Goal: Task Accomplishment & Management: Manage account settings

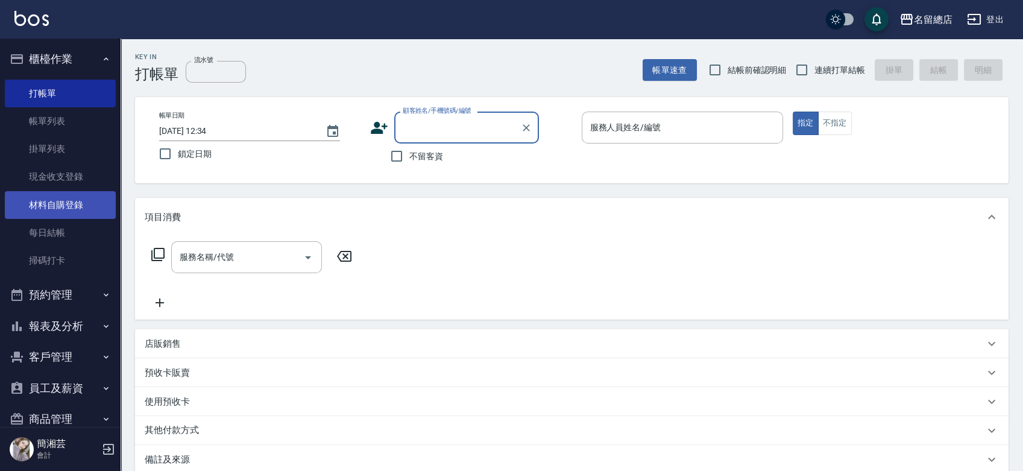
click at [39, 207] on link "材料自購登錄" at bounding box center [60, 205] width 111 height 28
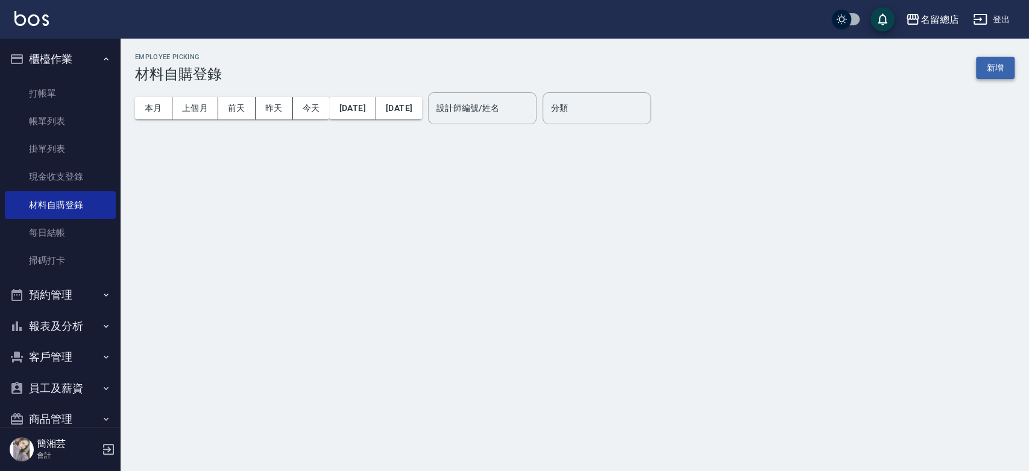
click at [998, 76] on button "新增" at bounding box center [995, 68] width 39 height 22
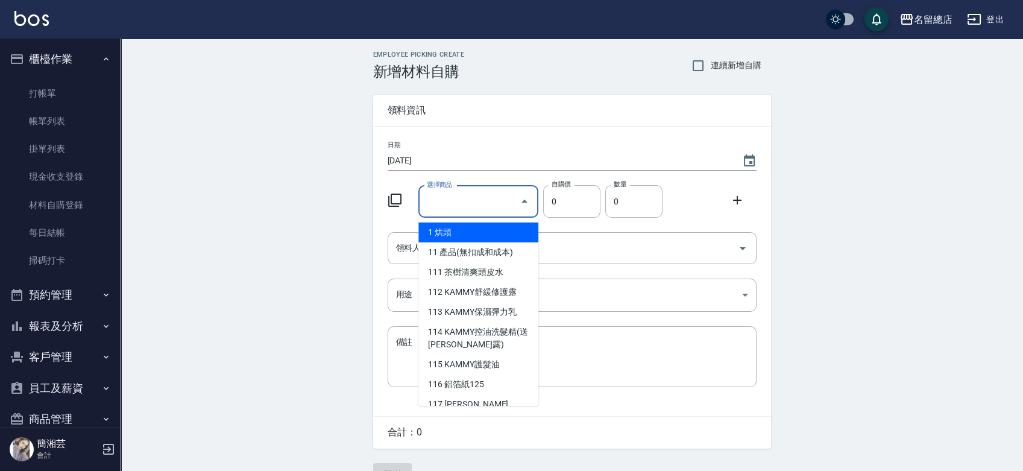
click at [460, 199] on input "選擇商品" at bounding box center [469, 201] width 91 height 21
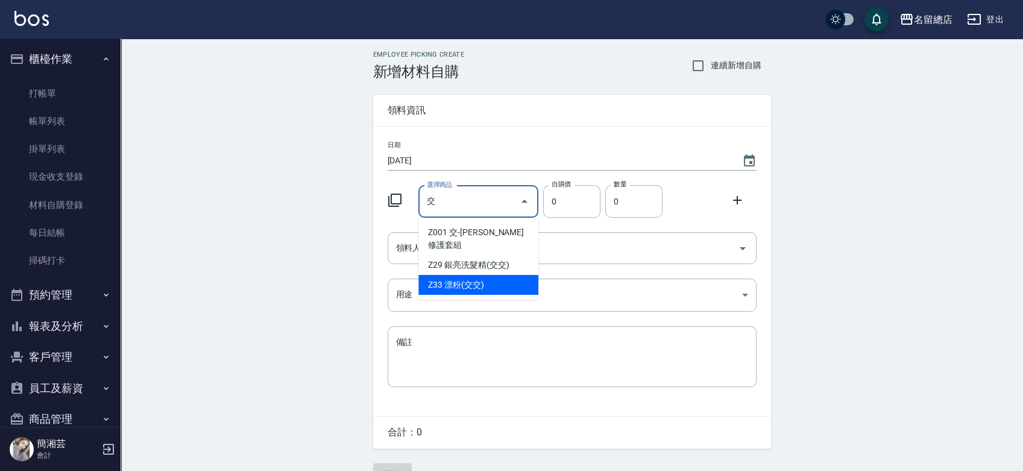
click at [483, 275] on li "Z33 漂粉(交交)" at bounding box center [478, 285] width 120 height 20
type input "漂粉(交交)"
type input "385"
type input "1"
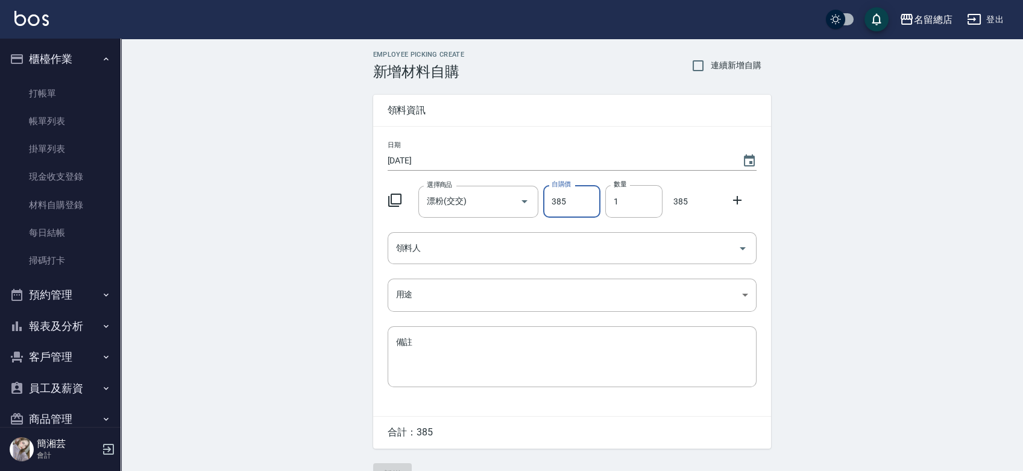
click at [476, 269] on div "日期 [DATE] 選擇商品 漂粉(交交) 選擇商品 自購價 385 自購價 數量 1 數量 385 領料人 領料人 用途 ​ 用途 備註 x 備註" at bounding box center [572, 271] width 398 height 289
click at [477, 253] on input "領料人" at bounding box center [563, 247] width 340 height 21
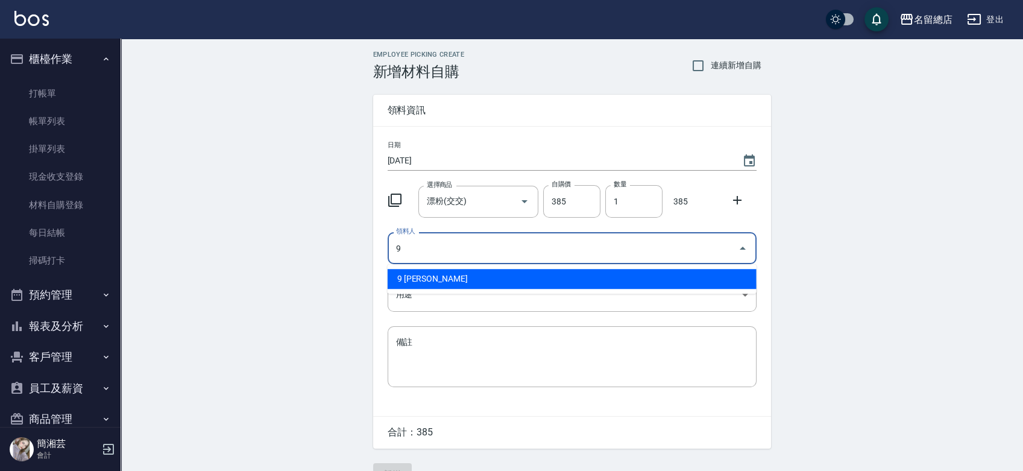
type input "9 [PERSON_NAME]"
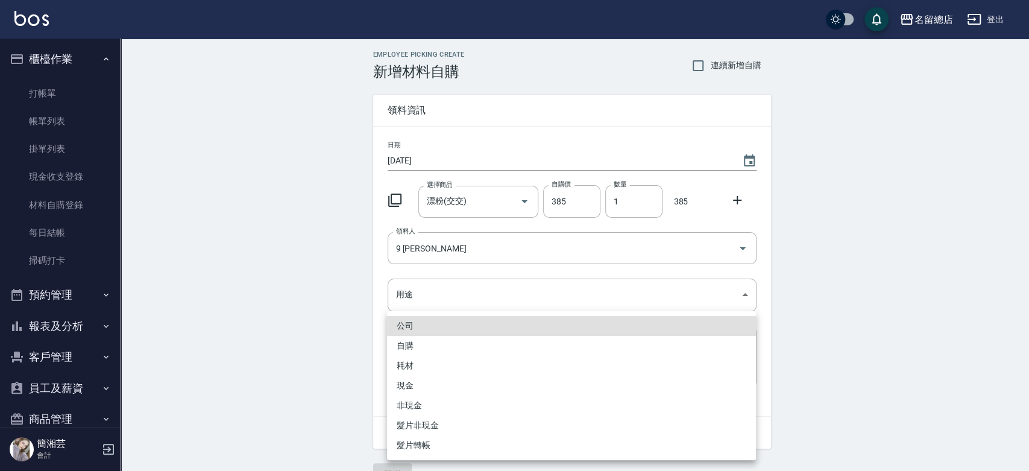
click at [406, 345] on li "自購" at bounding box center [571, 346] width 369 height 20
type input "自購"
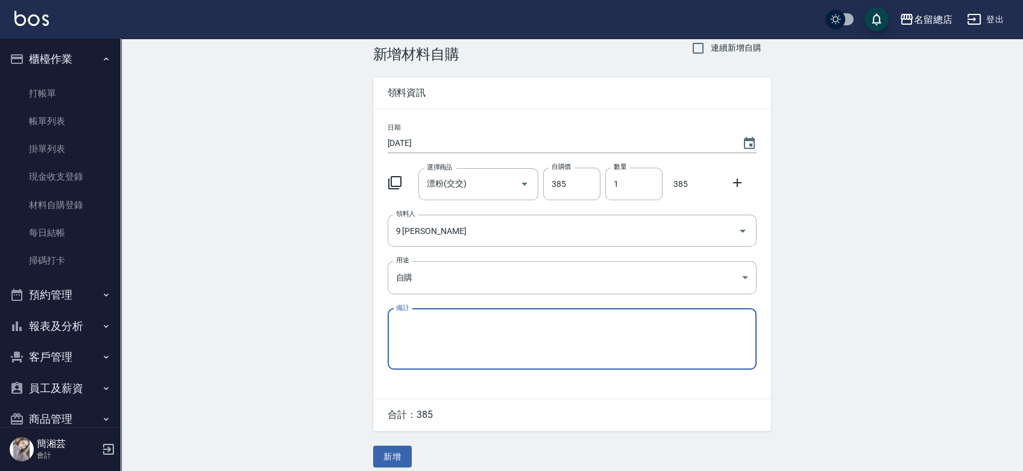
scroll to position [27, 0]
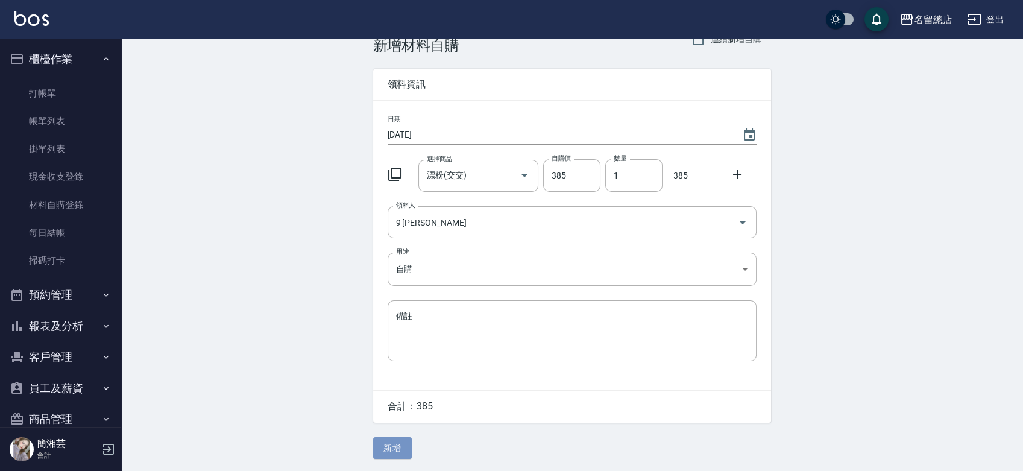
click at [387, 448] on button "新增" at bounding box center [392, 448] width 39 height 22
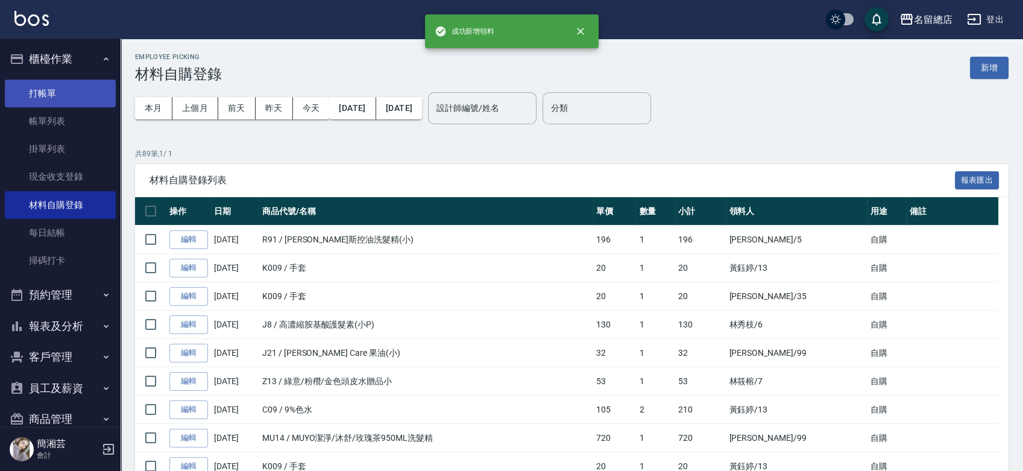
click at [67, 99] on link "打帳單" at bounding box center [60, 94] width 111 height 28
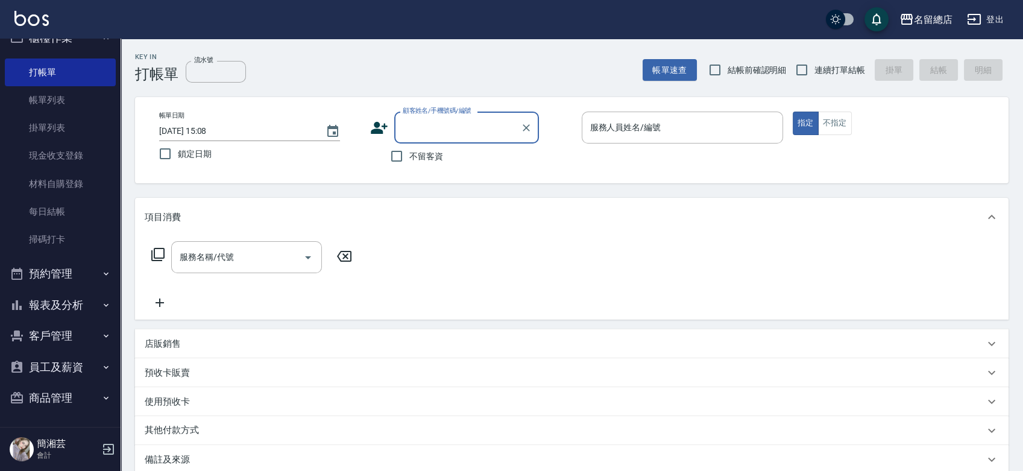
scroll to position [22, 0]
click at [48, 391] on button "商品管理" at bounding box center [60, 396] width 111 height 31
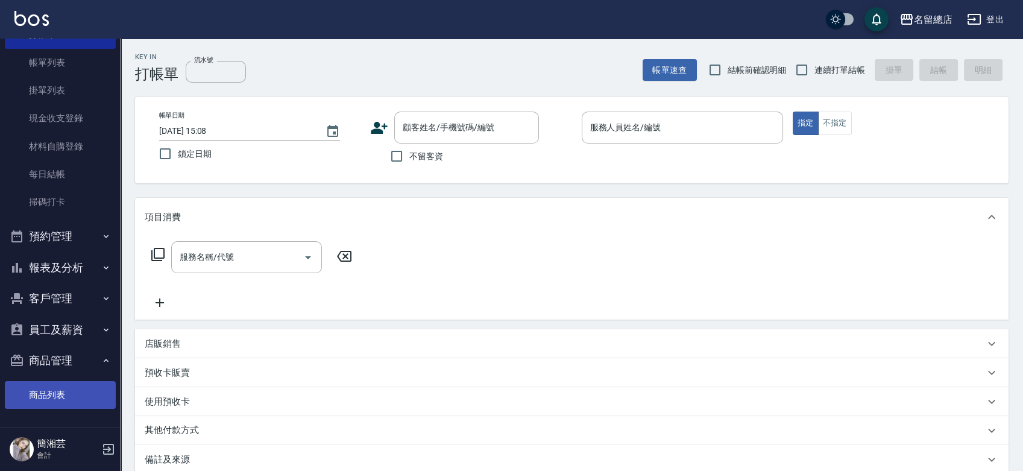
scroll to position [59, 0]
click at [59, 398] on link "商品列表" at bounding box center [60, 394] width 111 height 28
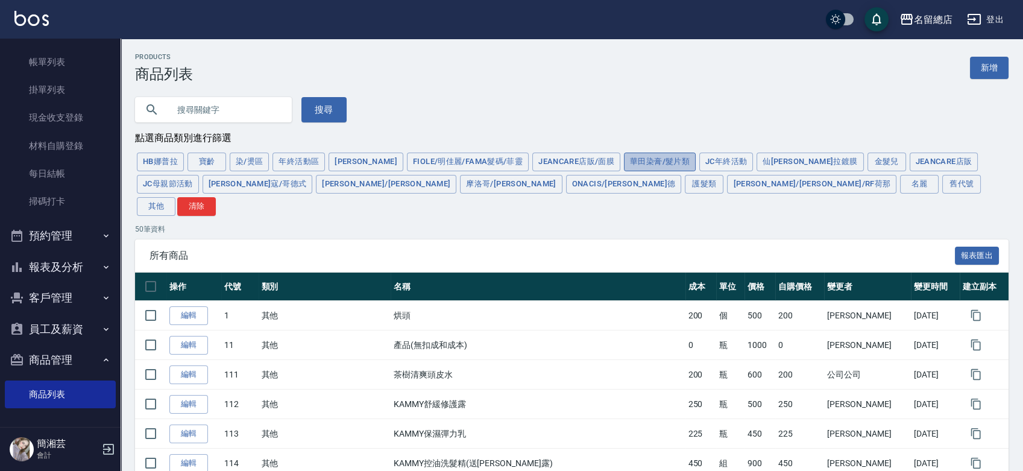
click at [624, 166] on button "華田染膏/髮片類" at bounding box center [660, 161] width 72 height 19
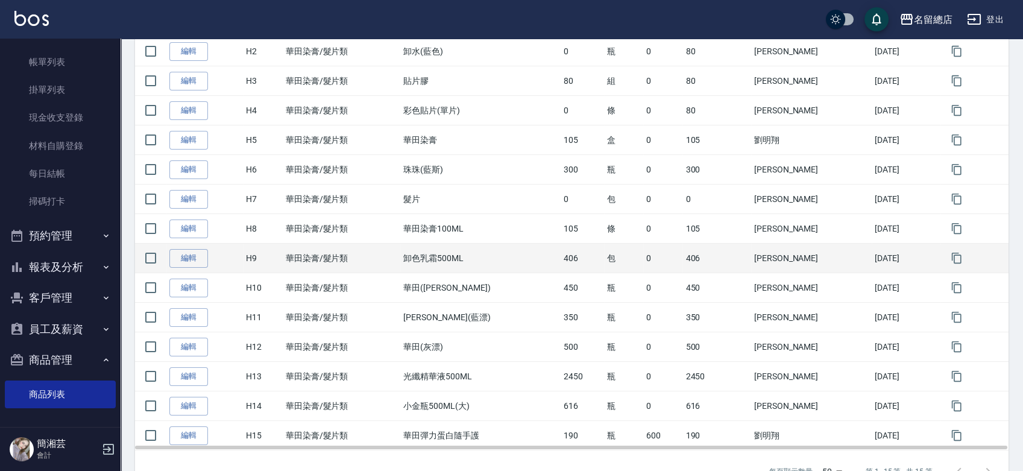
scroll to position [307, 0]
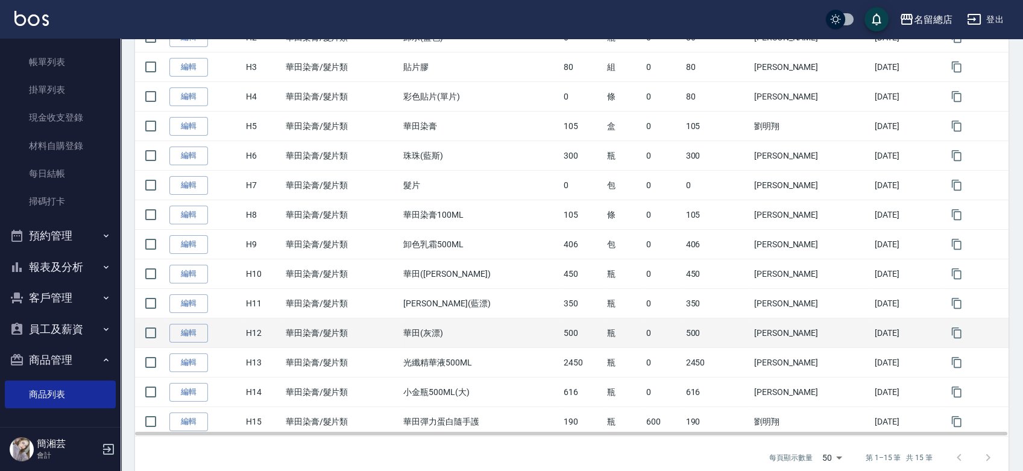
click at [503, 438] on div "每頁顯示數量 50 50 第 1–15 筆 共 15 筆" at bounding box center [571, 457] width 873 height 42
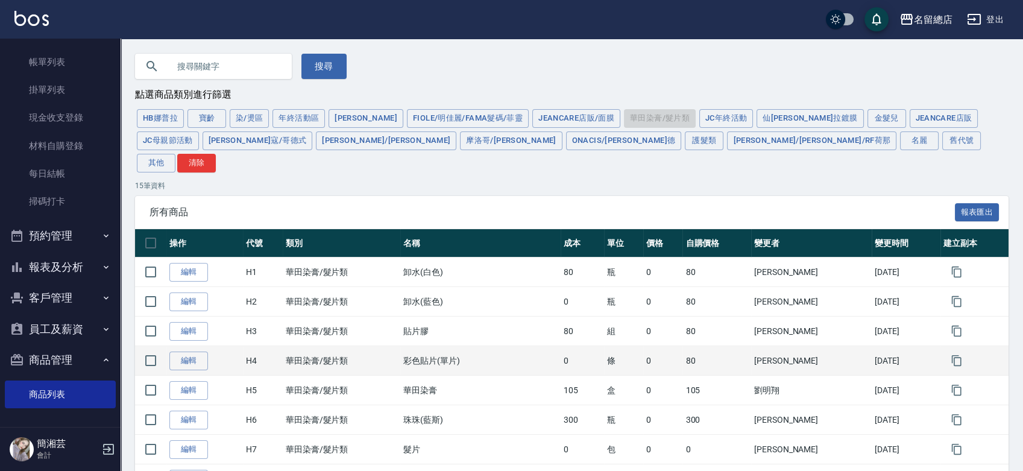
scroll to position [67, 0]
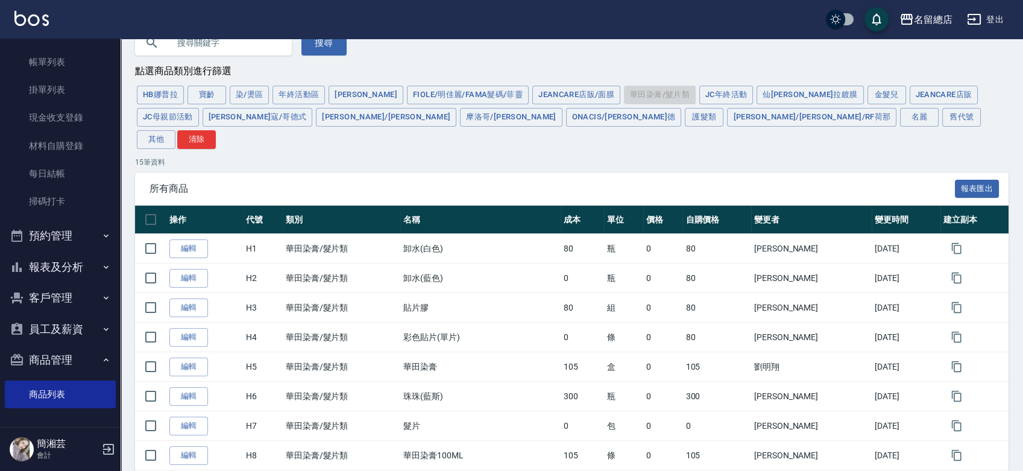
click at [213, 42] on input "text" at bounding box center [225, 43] width 113 height 33
type input "c"
type input "1"
click at [320, 47] on button "搜尋" at bounding box center [323, 42] width 45 height 25
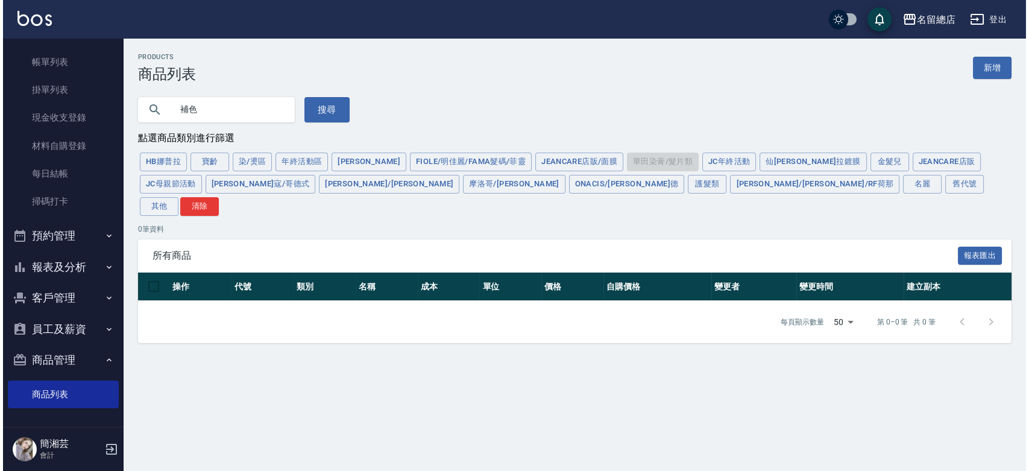
scroll to position [0, 0]
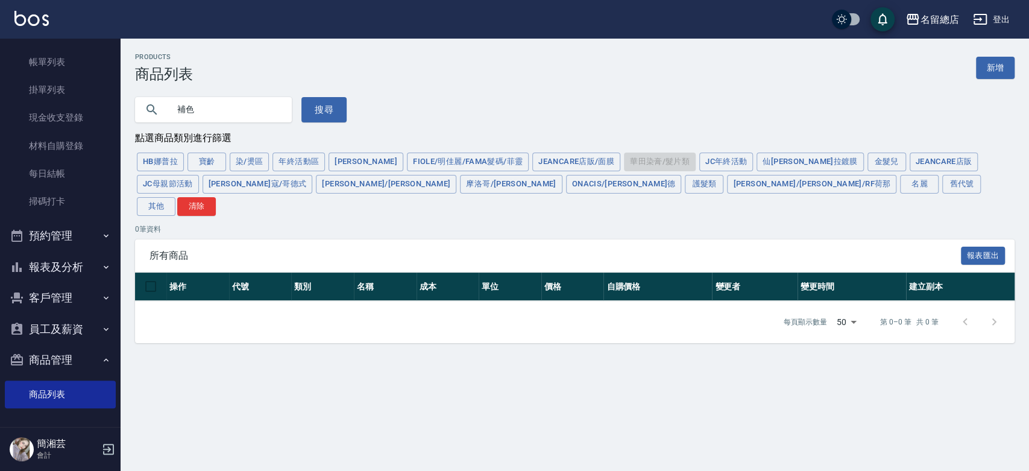
drag, startPoint x: 219, startPoint y: 110, endPoint x: 172, endPoint y: 118, distance: 48.2
click at [172, 118] on input "補色" at bounding box center [225, 109] width 113 height 33
click at [327, 110] on button "搜尋" at bounding box center [323, 109] width 45 height 25
click at [227, 121] on input "幕斯" at bounding box center [225, 109] width 113 height 33
type input "幕"
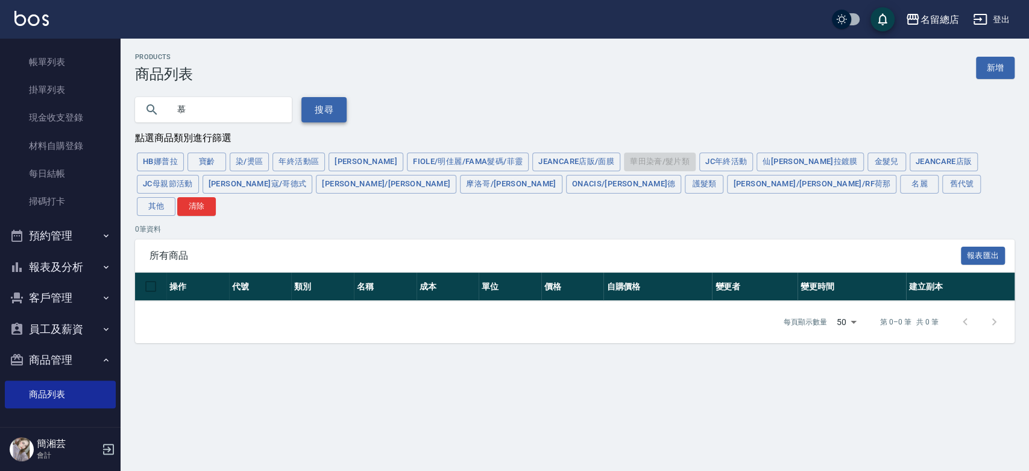
click at [318, 113] on button "搜尋" at bounding box center [323, 109] width 45 height 25
click at [218, 111] on input "慕" at bounding box center [225, 109] width 113 height 33
type input "慕斯"
click at [650, 158] on div "HB[PERSON_NAME] 染/燙區 年終活動區 [PERSON_NAME]/明佳麗/Fama髮碼/菲靈 JeanCare店販/面膜 華田染膏/髮片類 J…" at bounding box center [574, 184] width 879 height 66
click at [216, 197] on button "清除" at bounding box center [196, 206] width 39 height 19
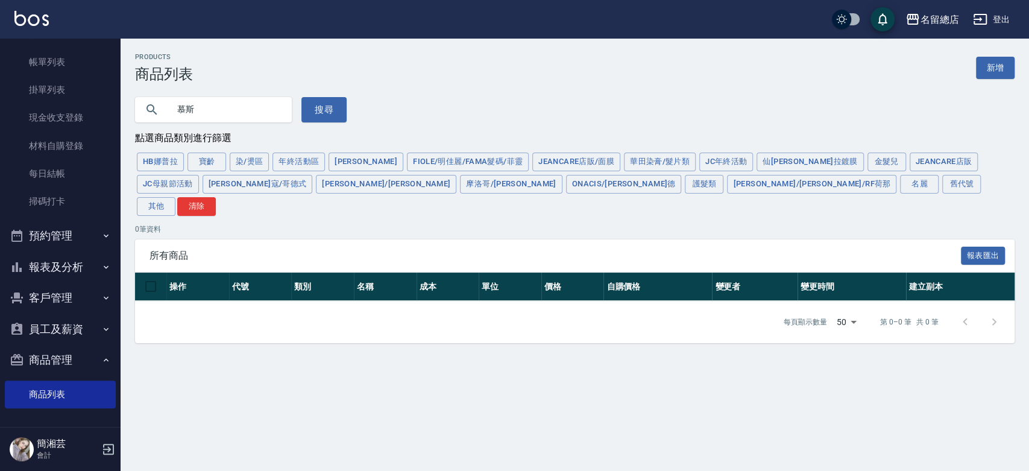
click at [329, 108] on button "搜尋" at bounding box center [323, 109] width 45 height 25
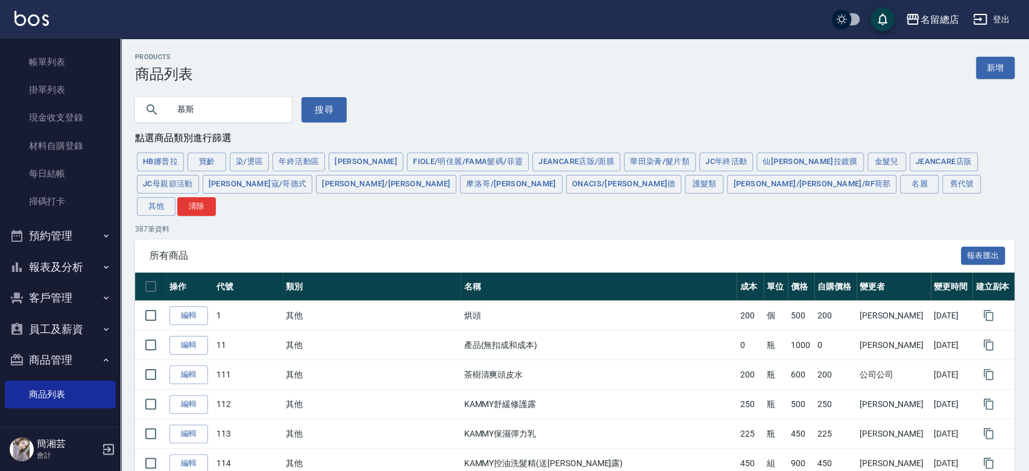
type input "10000000"
click at [266, 111] on input "慕斯" at bounding box center [225, 109] width 113 height 33
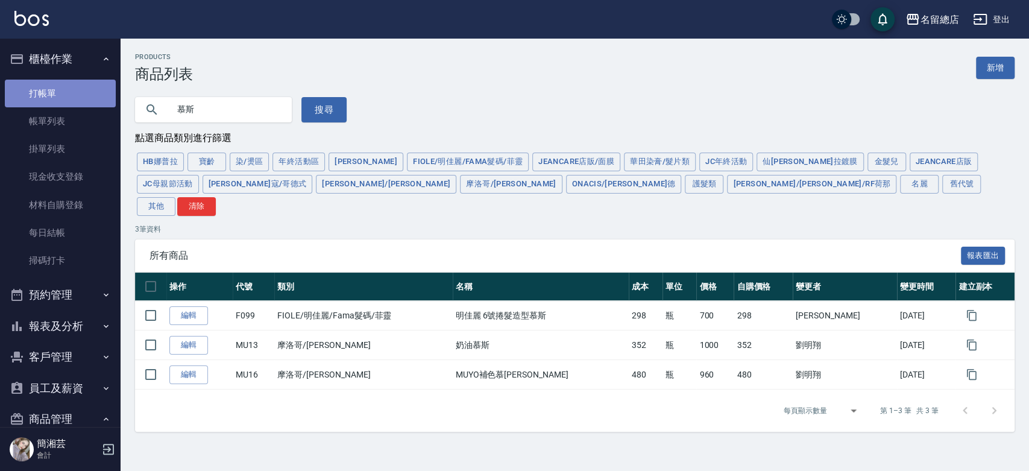
click at [69, 89] on link "打帳單" at bounding box center [60, 94] width 111 height 28
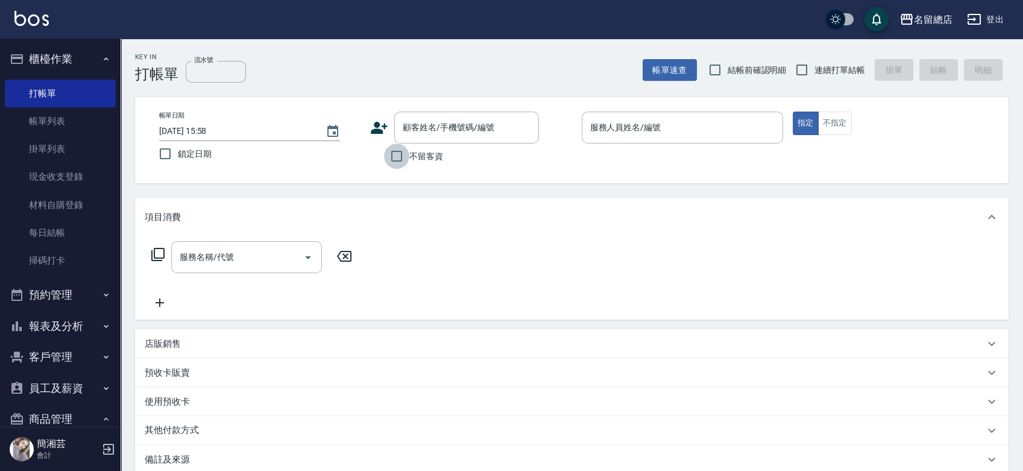
click at [399, 158] on input "不留客資" at bounding box center [396, 155] width 25 height 25
checkbox input "true"
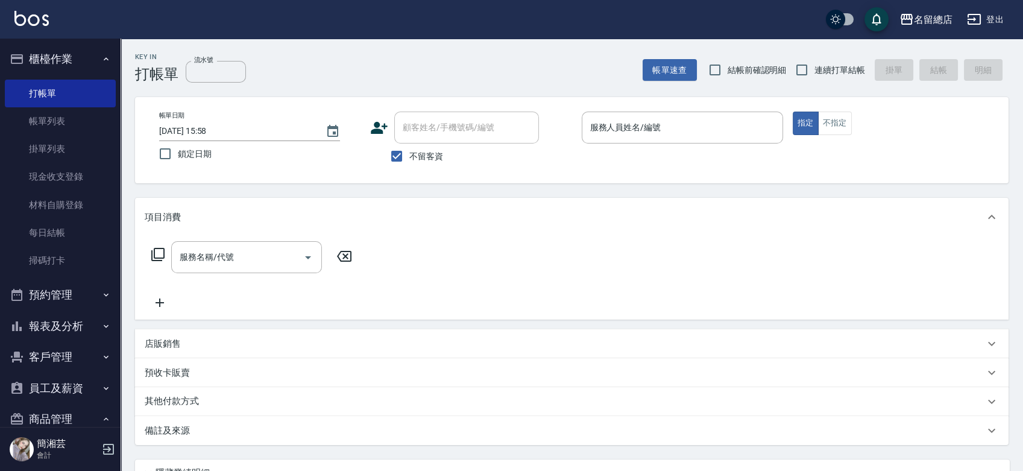
click at [819, 71] on span "連續打單結帳" at bounding box center [839, 70] width 51 height 13
click at [814, 71] on input "連續打單結帳" at bounding box center [801, 69] width 25 height 25
checkbox input "true"
click at [707, 126] on input "服務人員姓名/編號" at bounding box center [682, 127] width 190 height 21
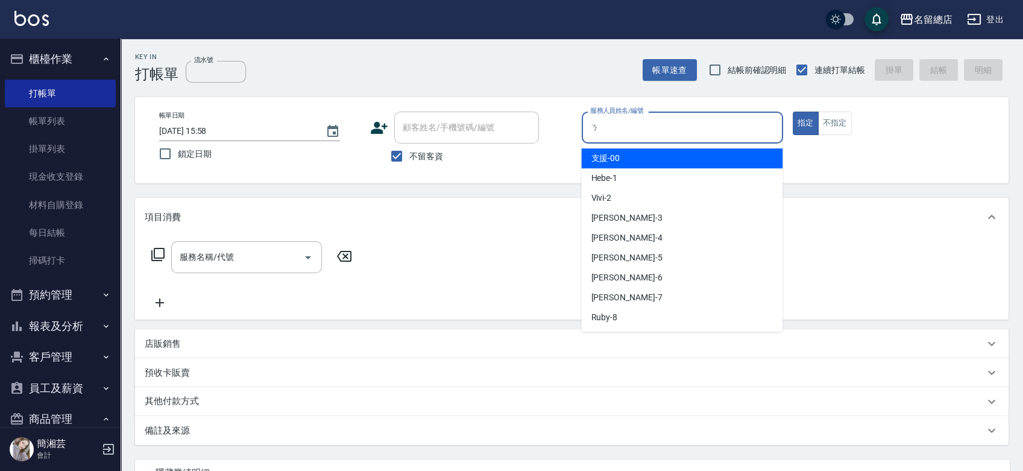
type input "1"
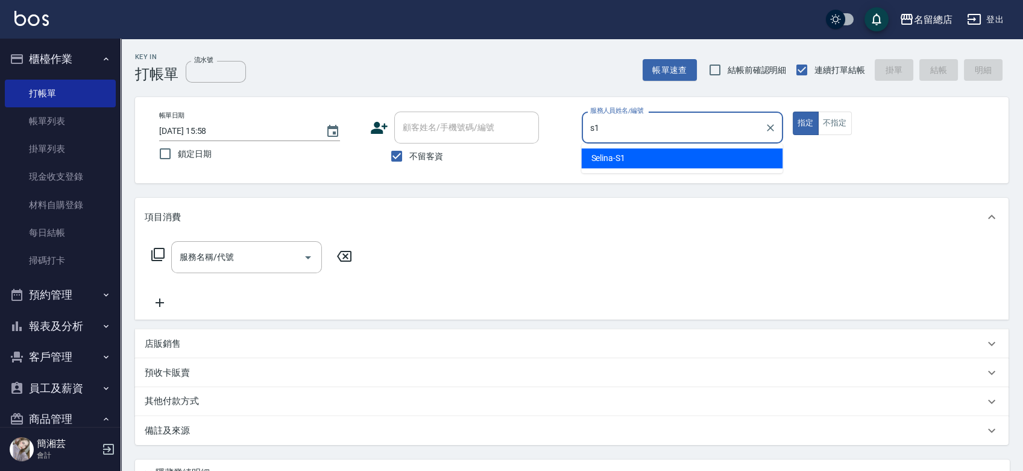
type input "Selina-S1"
type button "true"
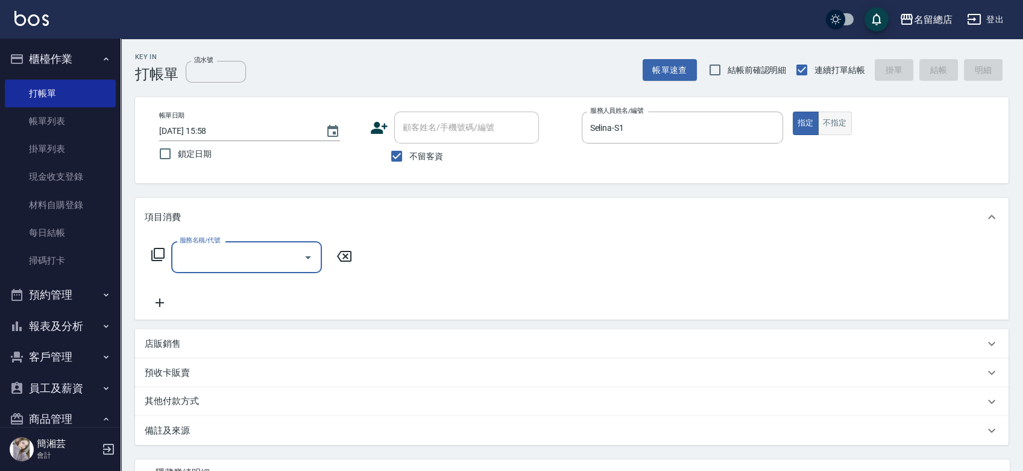
click at [852, 124] on button "不指定" at bounding box center [835, 123] width 34 height 24
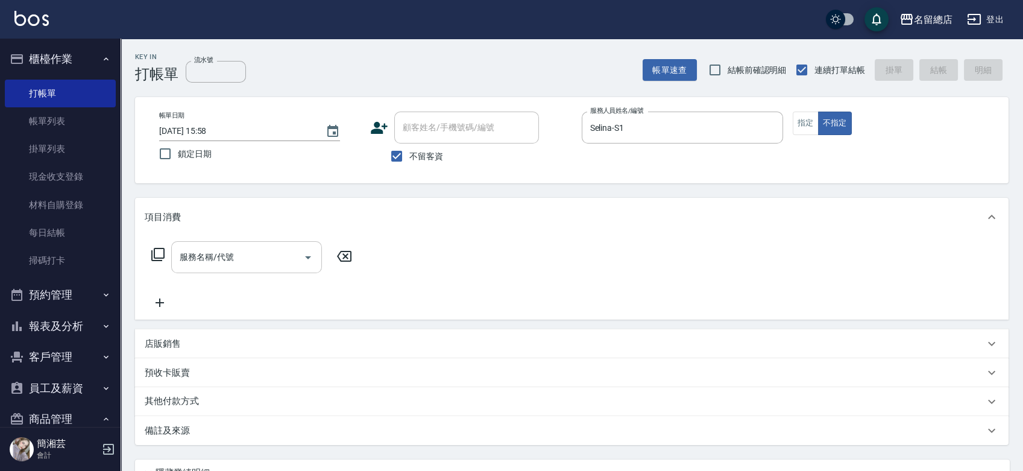
click at [244, 247] on input "服務名稱/代號" at bounding box center [238, 256] width 122 height 21
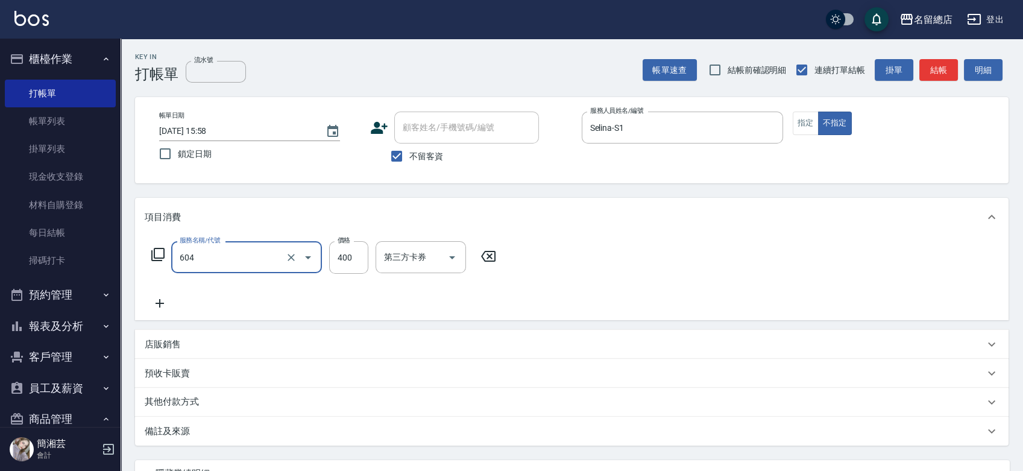
type input "健康洗髮(604)"
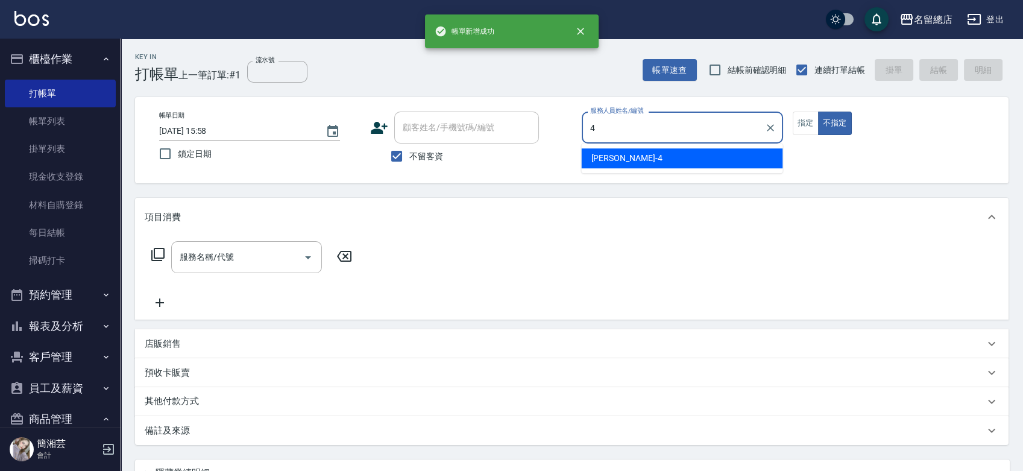
type input "[PERSON_NAME]-4"
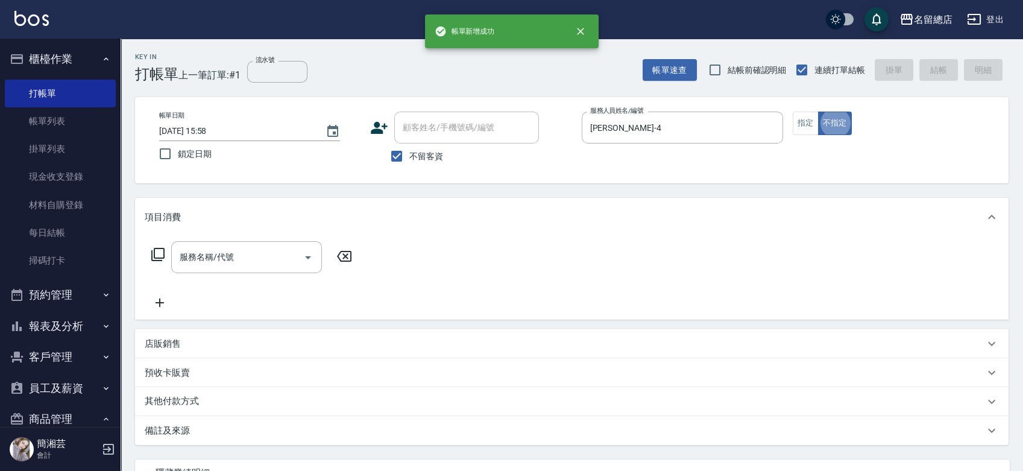
type button "false"
click at [801, 125] on button "指定" at bounding box center [805, 123] width 26 height 24
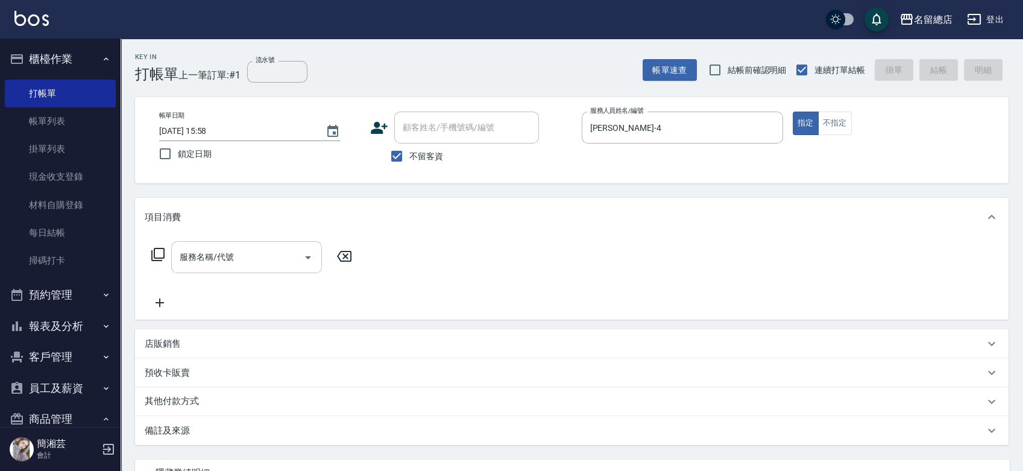
click at [272, 252] on input "服務名稱/代號" at bounding box center [238, 256] width 122 height 21
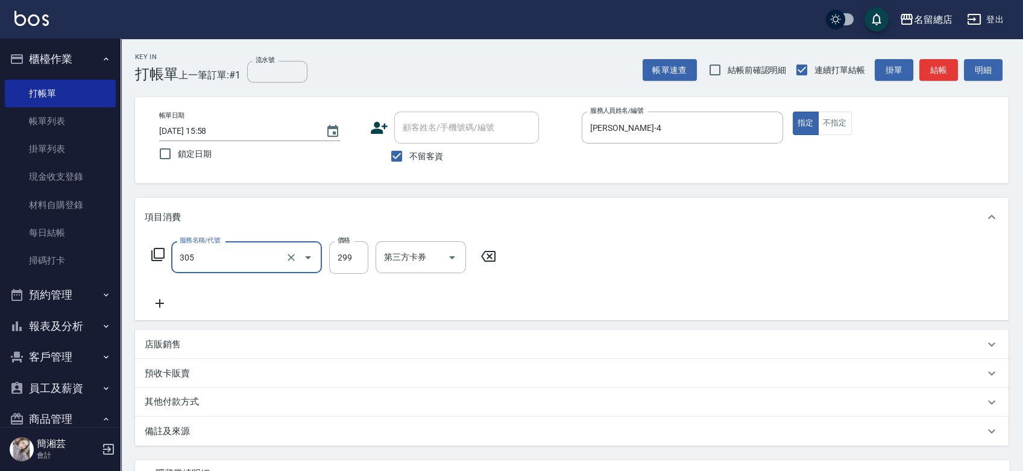
type input "剪髮(305)"
type input "300"
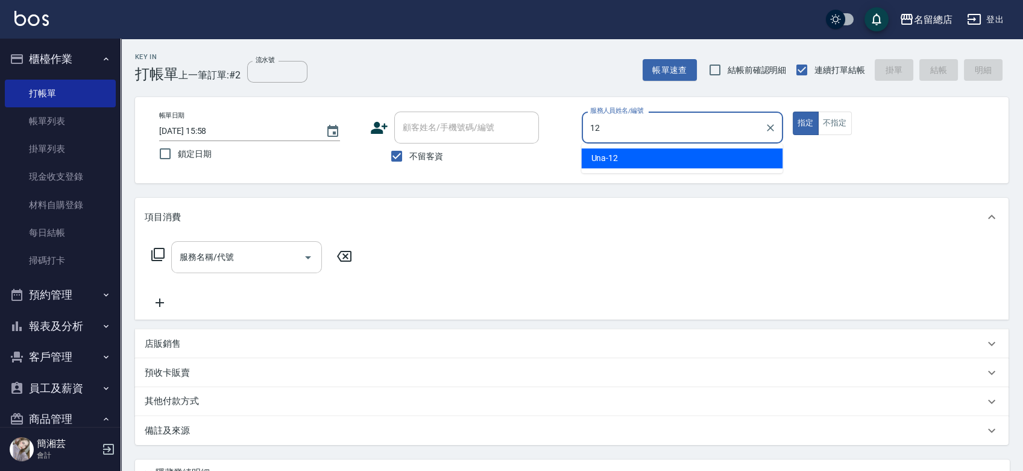
type input "Una-12"
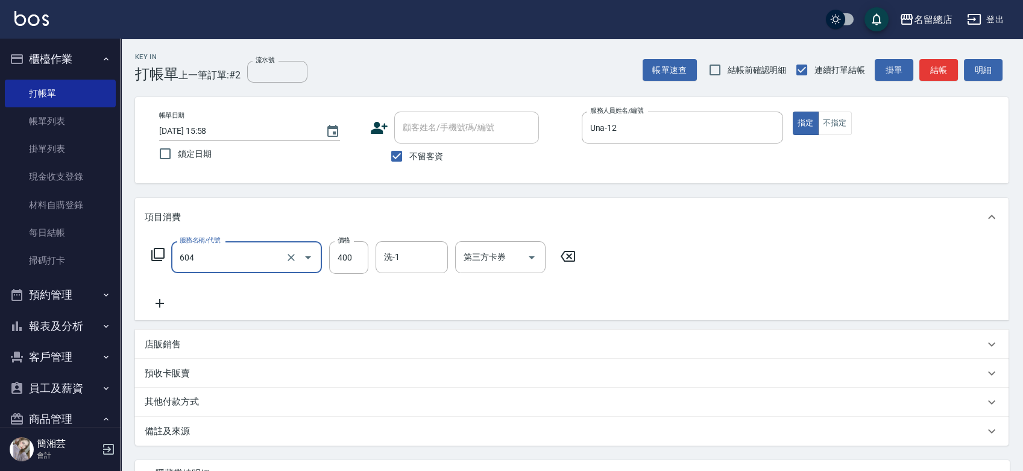
type input "健康洗髮(604)"
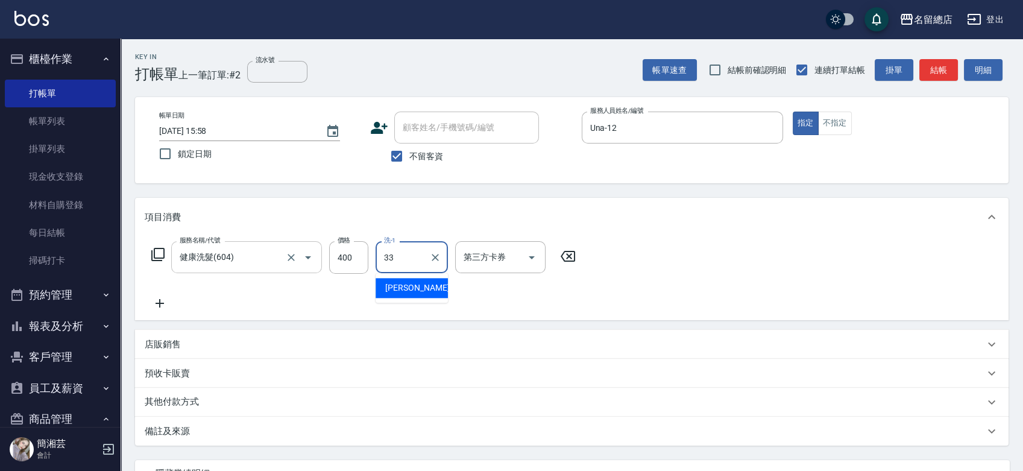
type input "[PERSON_NAME]-33"
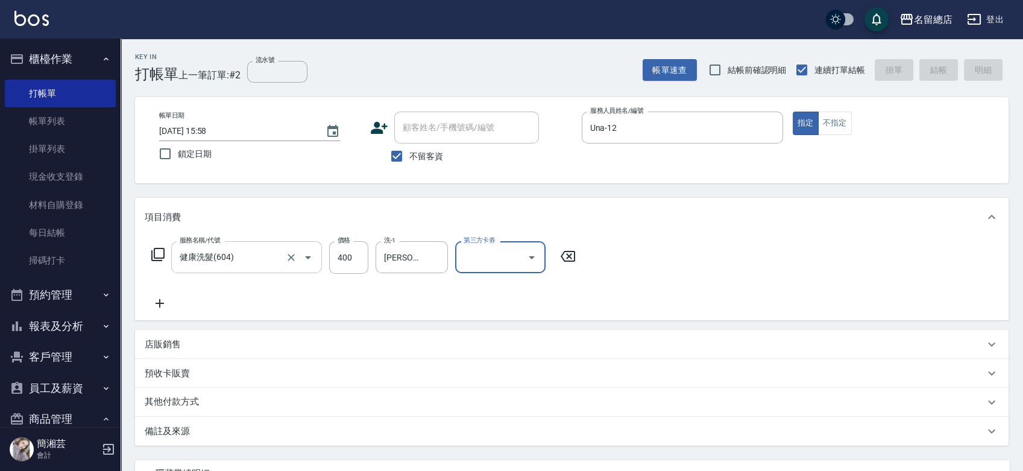
type input "[DATE] 15:59"
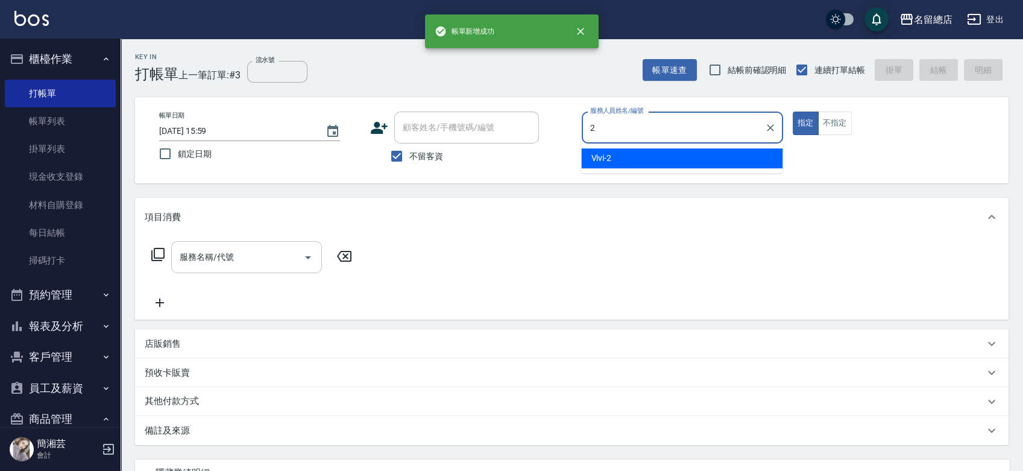
type input "Vivi-2"
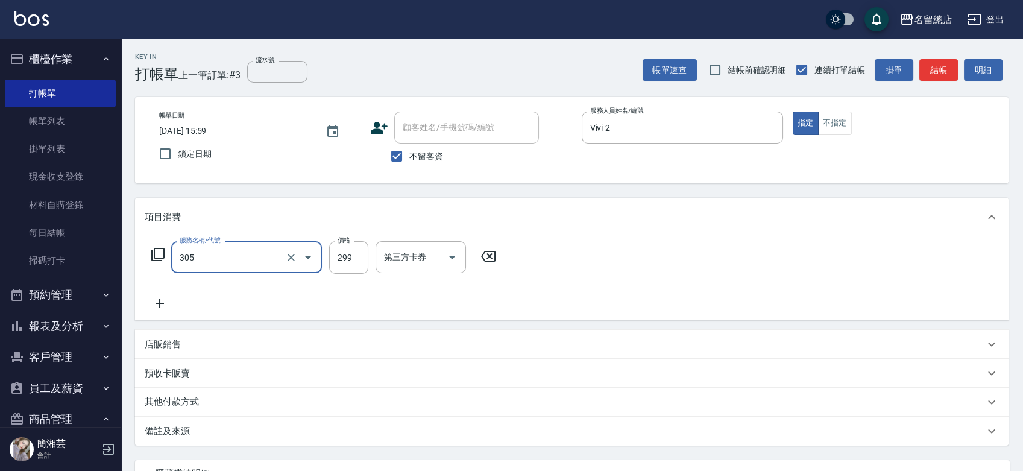
type input "剪髮(305)"
type input "600"
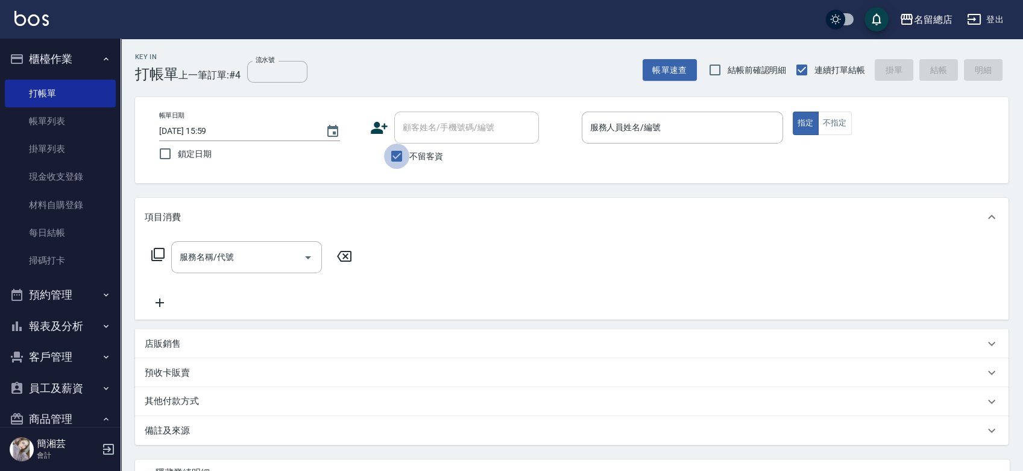
click at [389, 156] on input "不留客資" at bounding box center [396, 155] width 25 height 25
checkbox input "false"
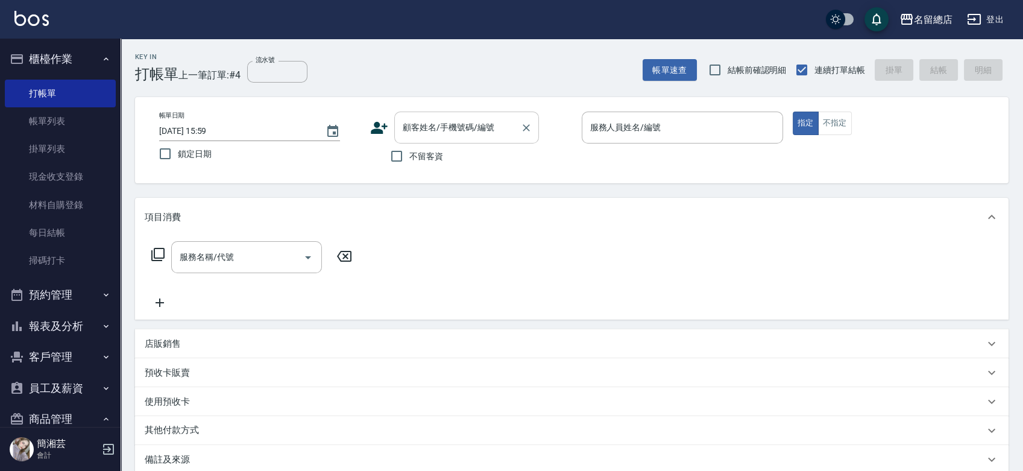
click at [406, 136] on input "顧客姓名/手機號碼/編號" at bounding box center [458, 127] width 116 height 21
type input "[PERSON_NAME]/0937198888/null"
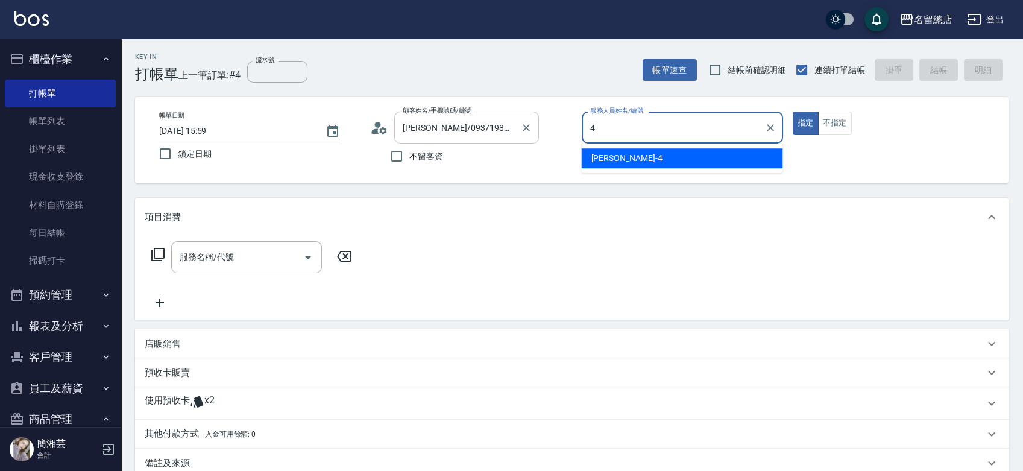
type input "[PERSON_NAME]-4"
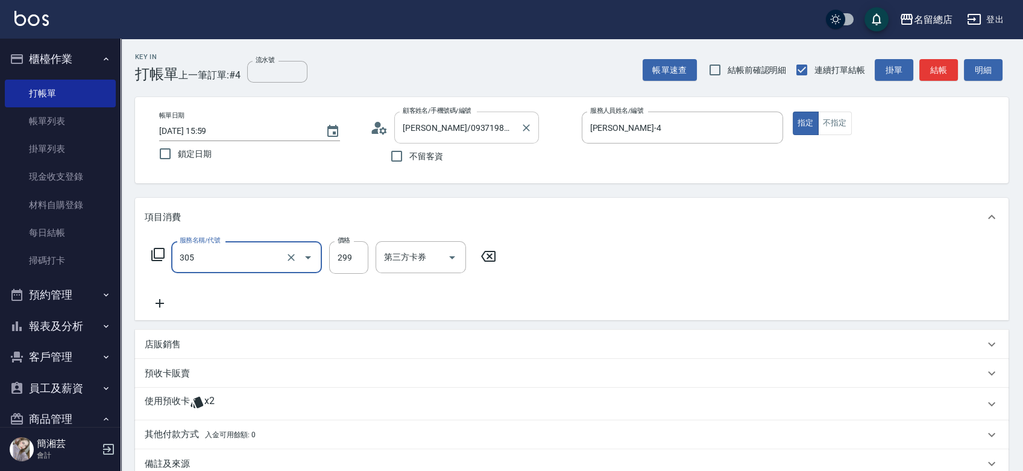
type input "剪髮(305)"
type input "500"
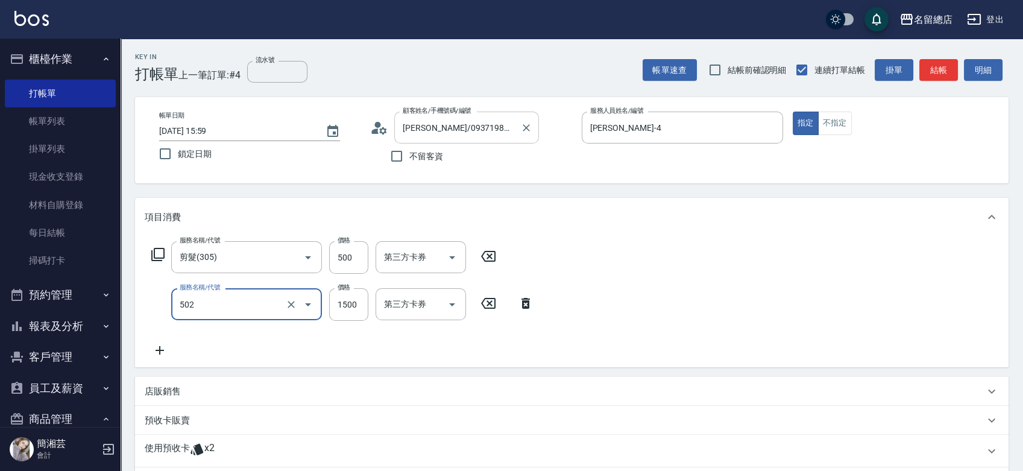
type input "染髮1500以上(502)"
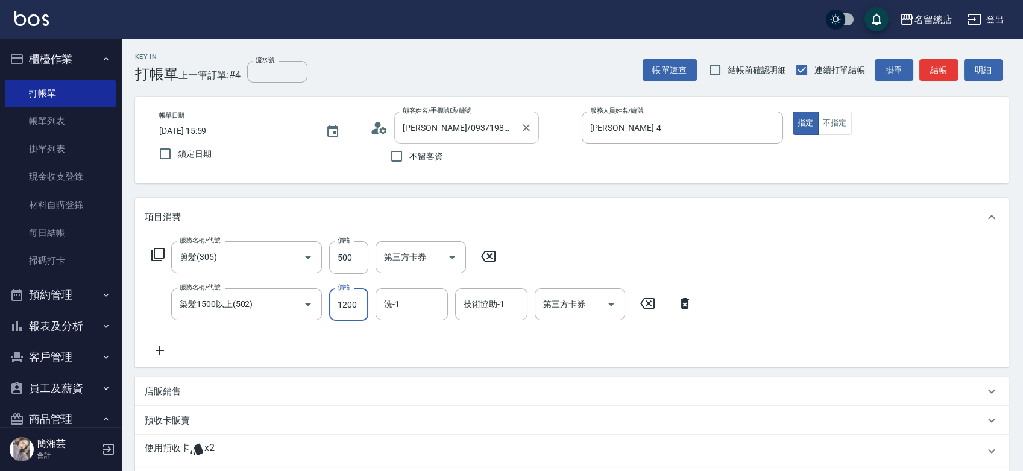
type input "1200"
click at [419, 306] on input "洗-1" at bounding box center [411, 303] width 61 height 21
type input "[PERSON_NAME]-27"
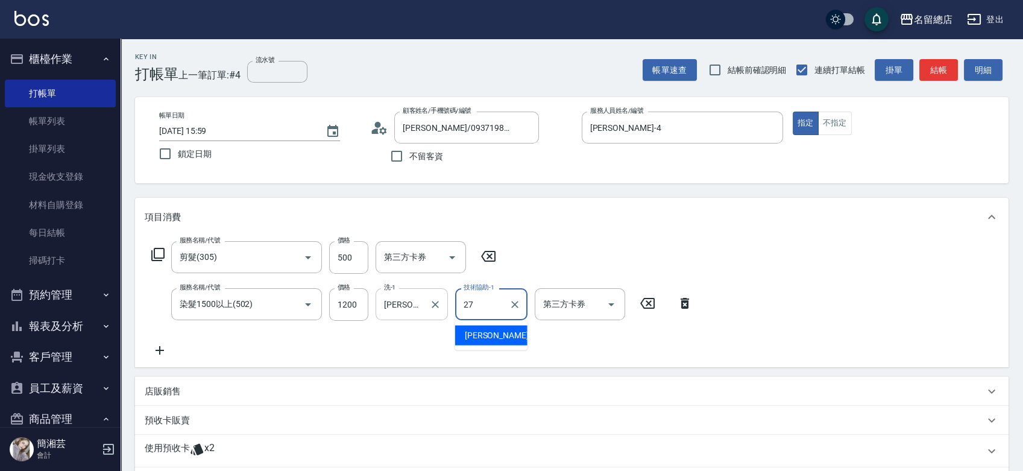
type input "[PERSON_NAME]-27"
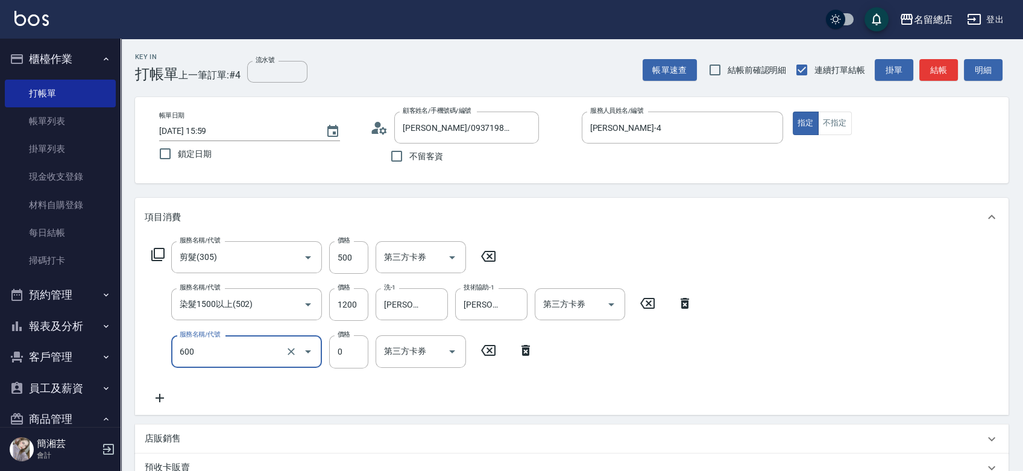
type input "洗髮(免費)(600)"
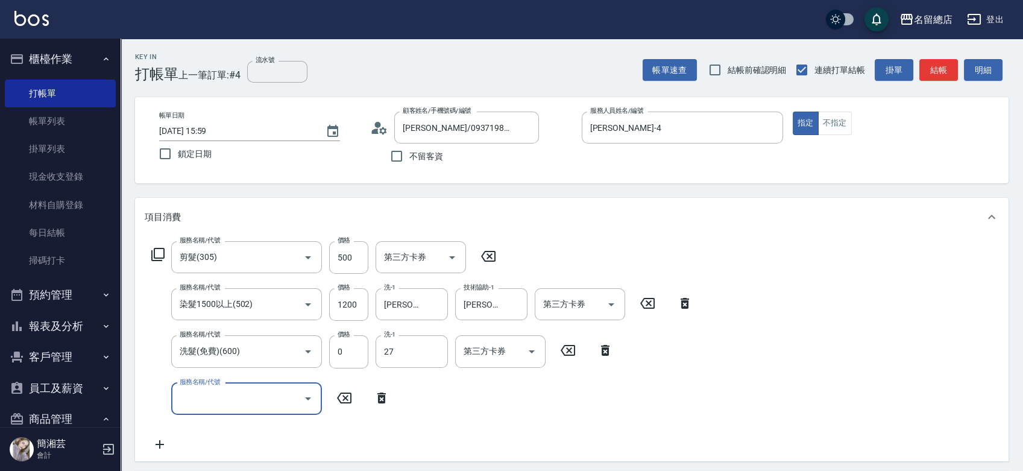
type input "[PERSON_NAME]-27"
type input "2段蓋卡1300以上(501)"
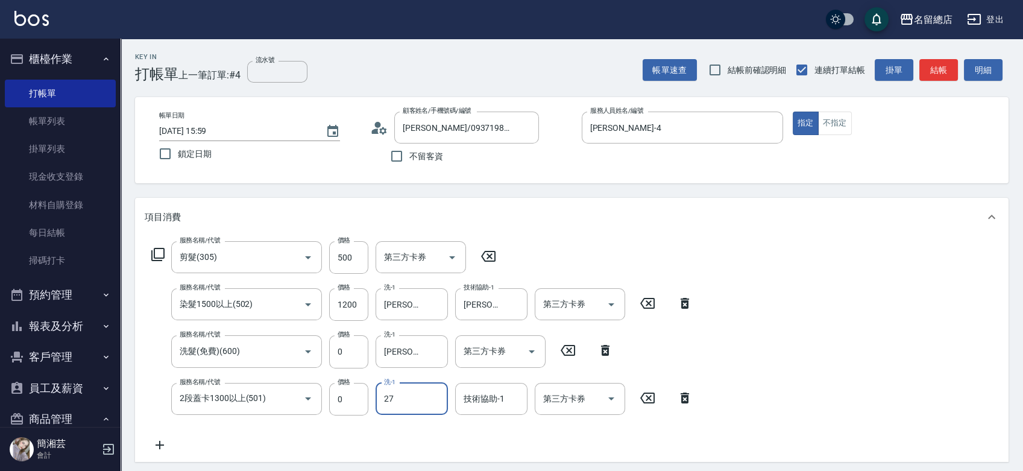
type input "27"
type input "227"
type input "[PERSON_NAME]-27"
click at [506, 397] on input "技術協助-1" at bounding box center [490, 398] width 61 height 21
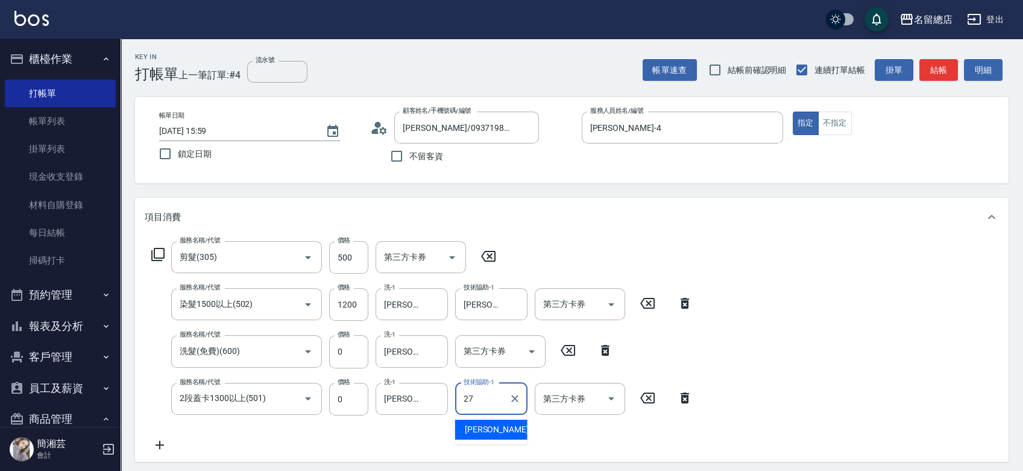
type input "[PERSON_NAME]-27"
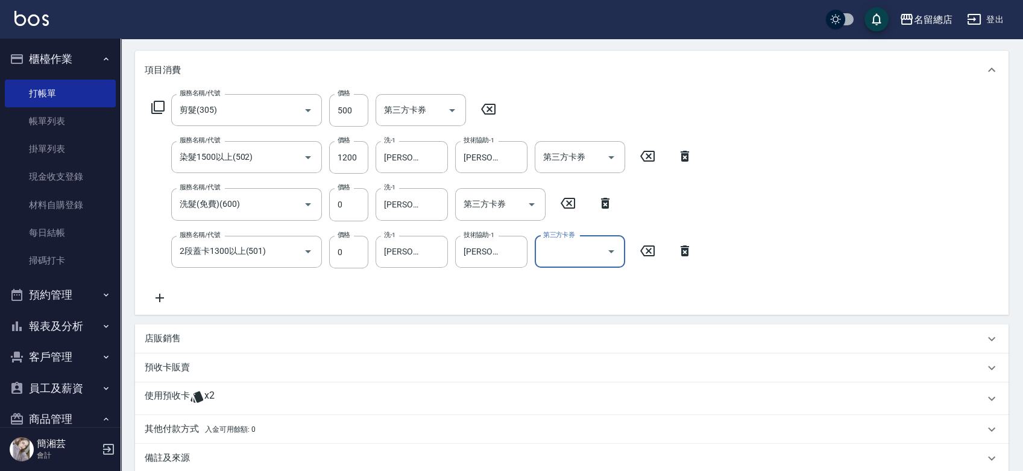
scroll to position [283, 0]
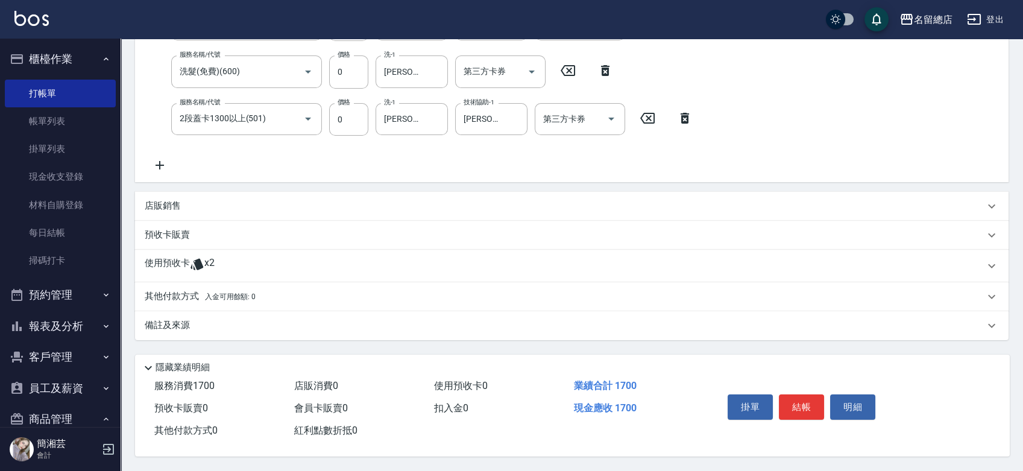
click at [178, 251] on div "使用預收卡 x2" at bounding box center [571, 265] width 873 height 33
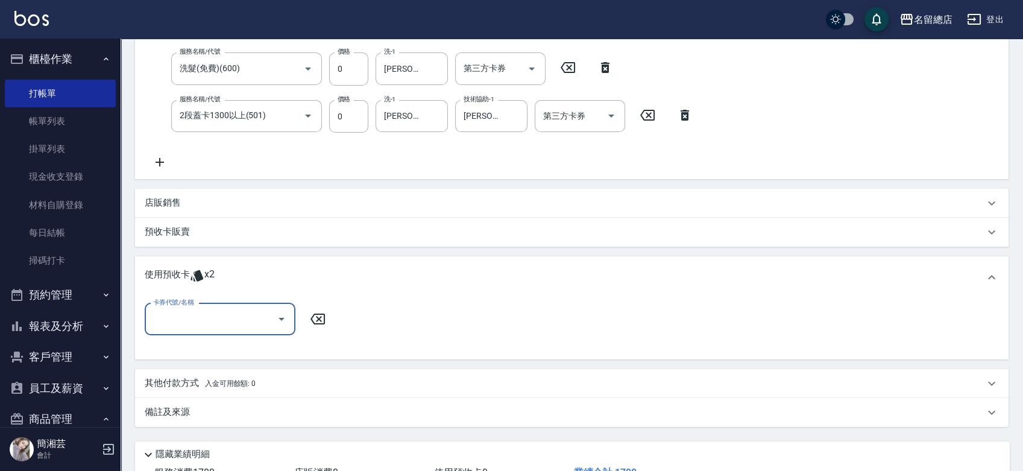
scroll to position [0, 0]
drag, startPoint x: 201, startPoint y: 306, endPoint x: 206, endPoint y: 315, distance: 10.0
click at [206, 315] on div "卡券代號/名稱" at bounding box center [220, 319] width 151 height 32
click at [237, 341] on div "二段自備卡 剩餘2張 9156" at bounding box center [220, 350] width 151 height 20
type input "二段自備卡 9156"
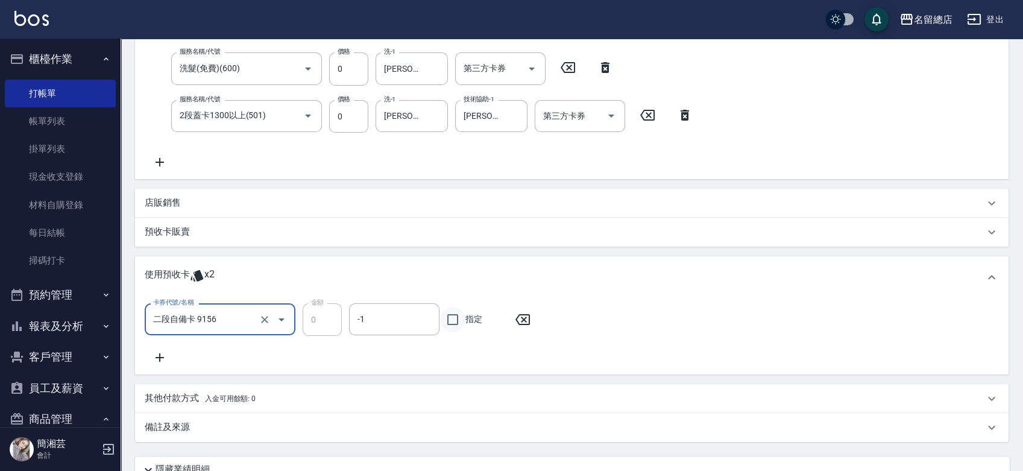
click at [457, 322] on input "指定" at bounding box center [452, 319] width 25 height 25
checkbox input "true"
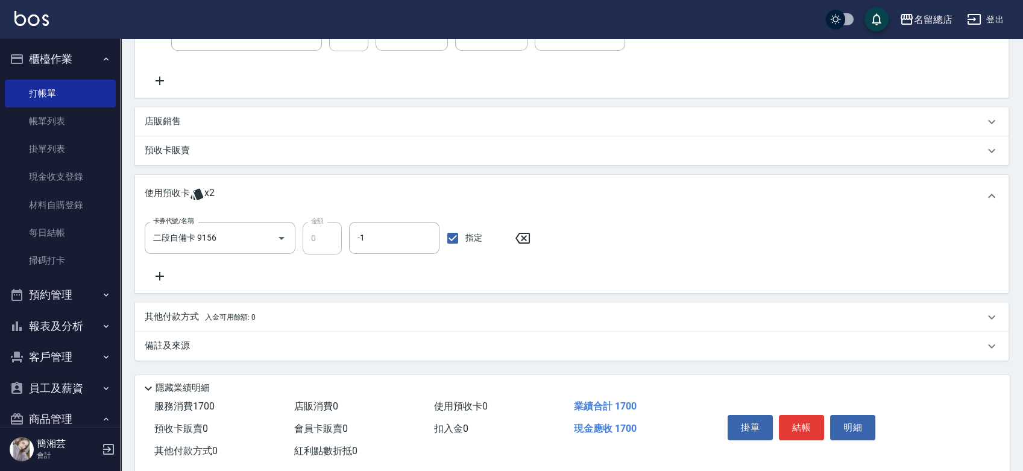
scroll to position [387, 0]
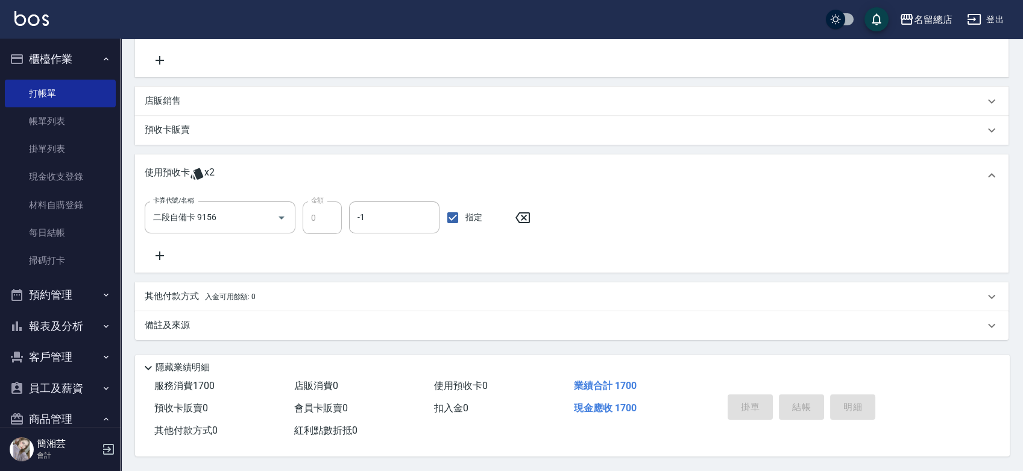
type input "[DATE] 16:00"
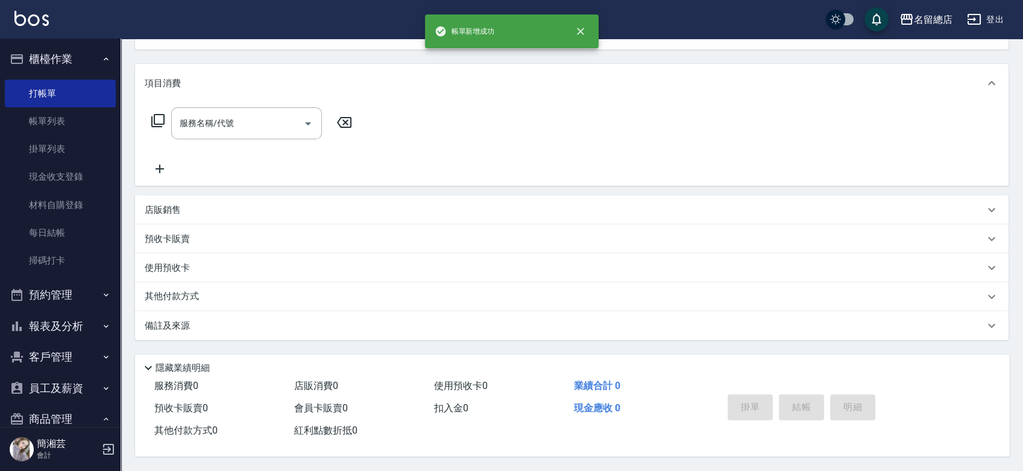
scroll to position [0, 0]
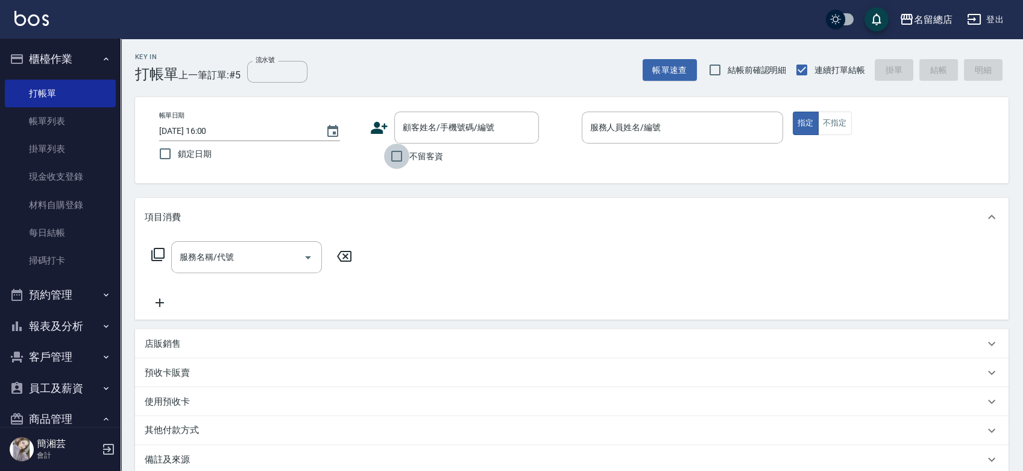
click at [401, 154] on input "不留客資" at bounding box center [396, 155] width 25 height 25
checkbox input "true"
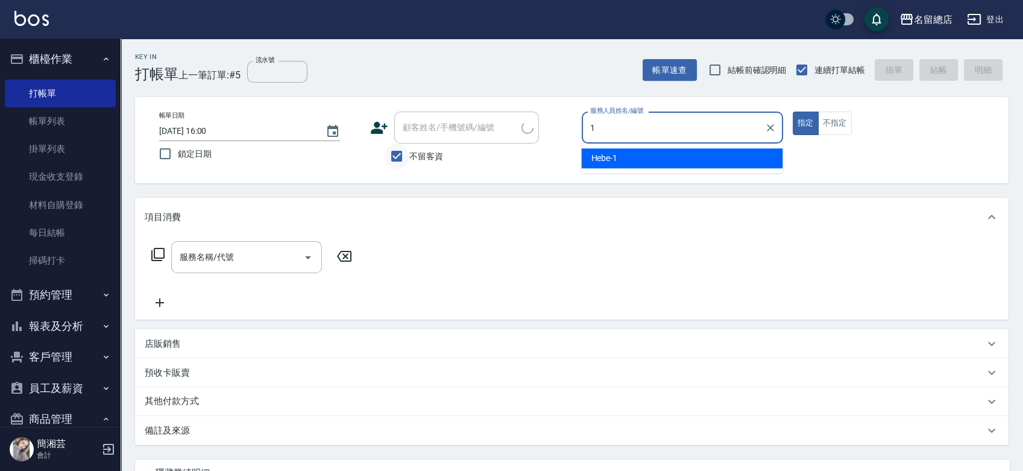
type input "Hebe-1"
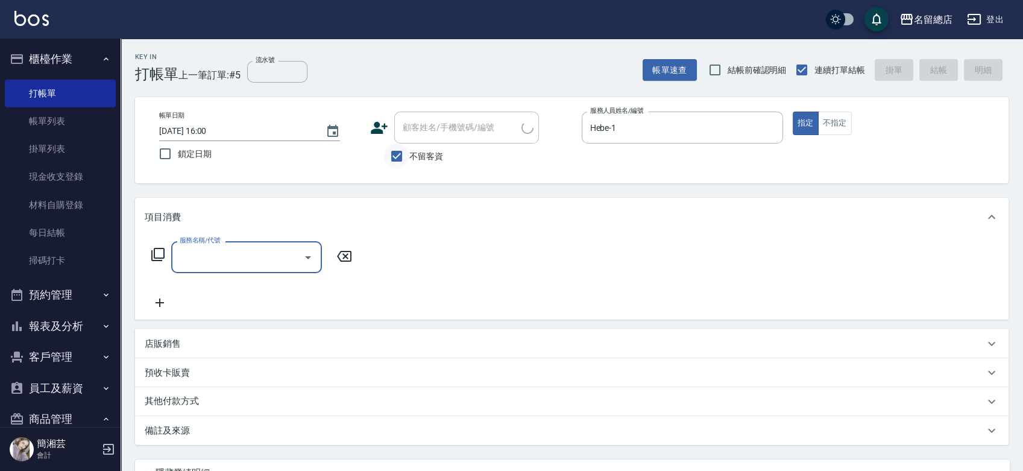
type input "[PERSON_NAME]/0939932278/"
click at [396, 153] on input "不留客資" at bounding box center [396, 155] width 25 height 25
checkbox input "false"
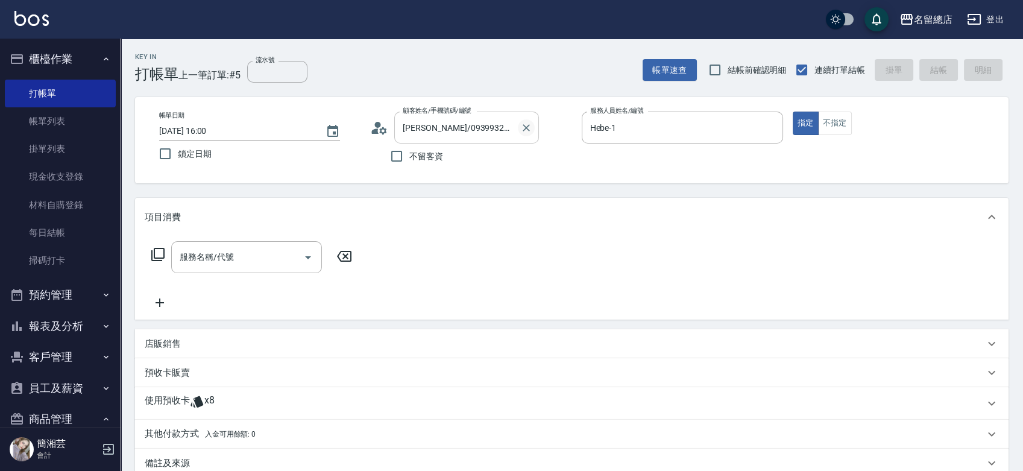
click at [526, 127] on icon "Clear" at bounding box center [525, 127] width 7 height 7
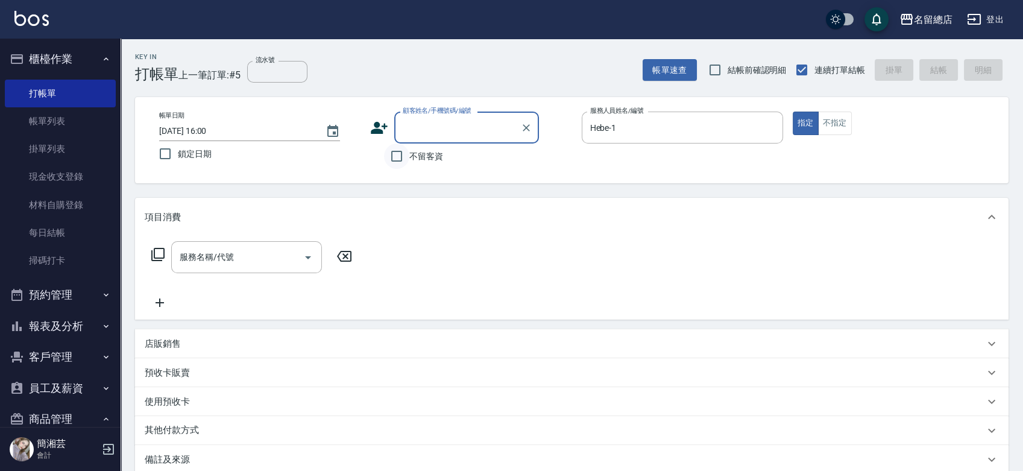
click at [401, 159] on input "不留客資" at bounding box center [396, 155] width 25 height 25
checkbox input "true"
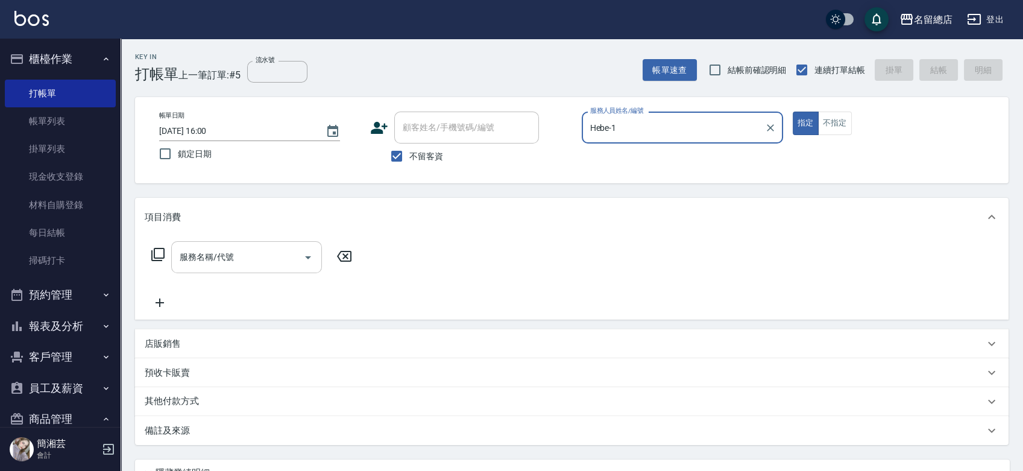
click at [281, 256] on input "服務名稱/代號" at bounding box center [238, 256] width 122 height 21
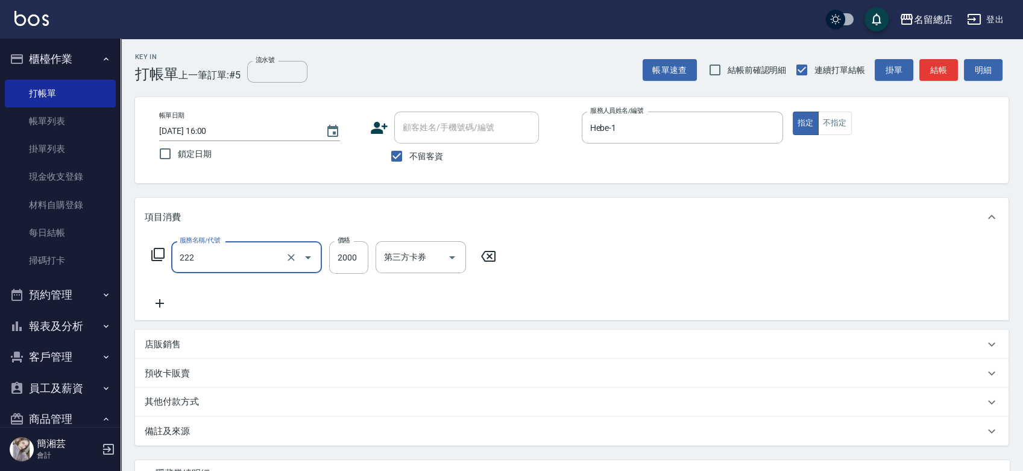
type input "燙髮2000以上(222)"
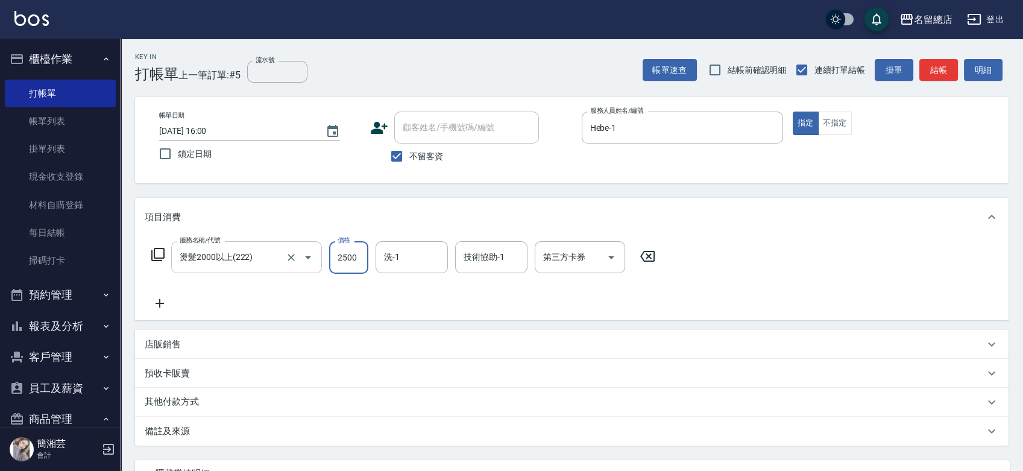
type input "2500"
type input "YY-45"
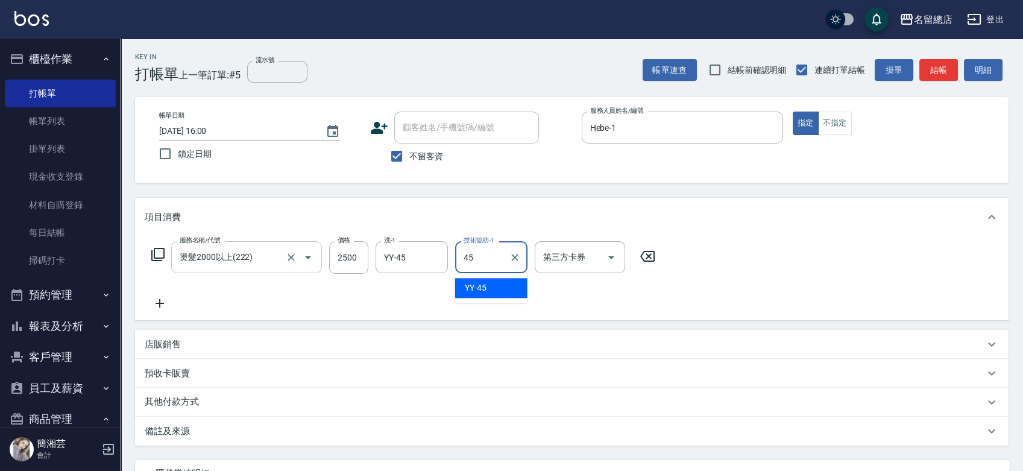
type input "YY-45"
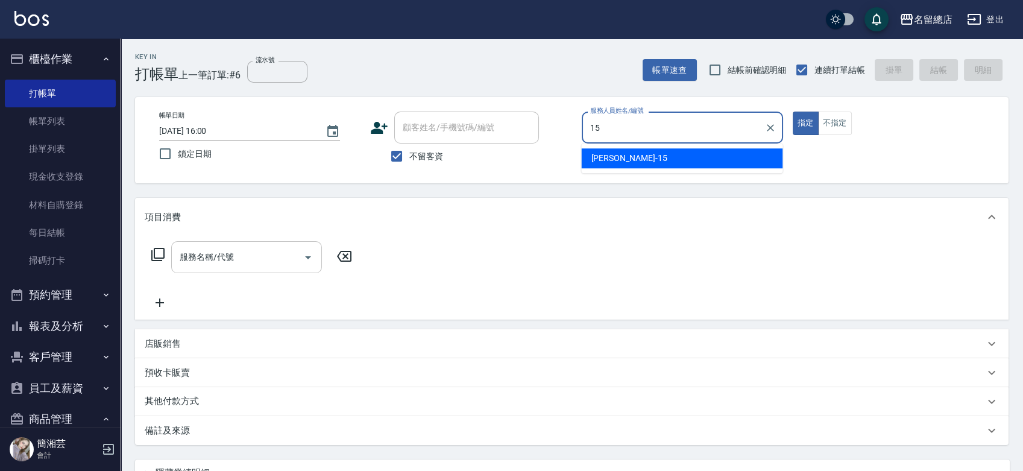
type input "[PERSON_NAME]-15"
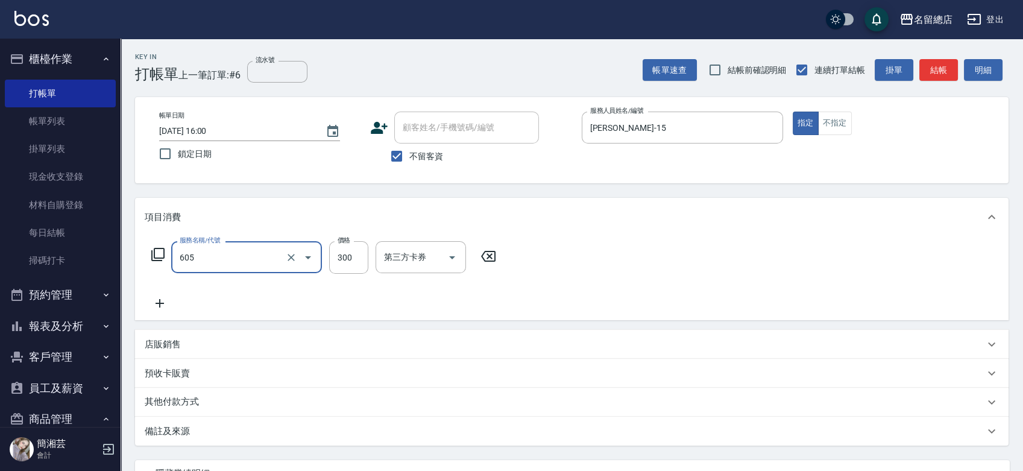
type input "洗髮 (女)(605)"
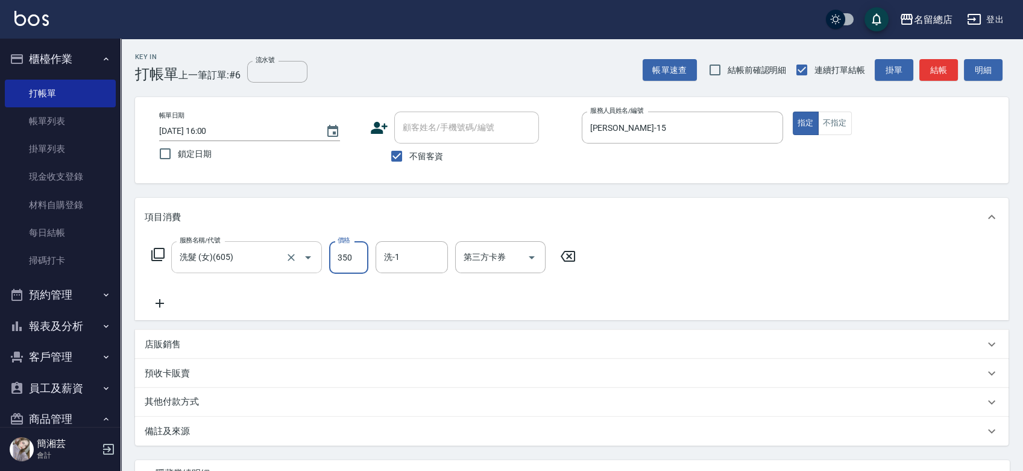
type input "350"
type input "陳予歆-28"
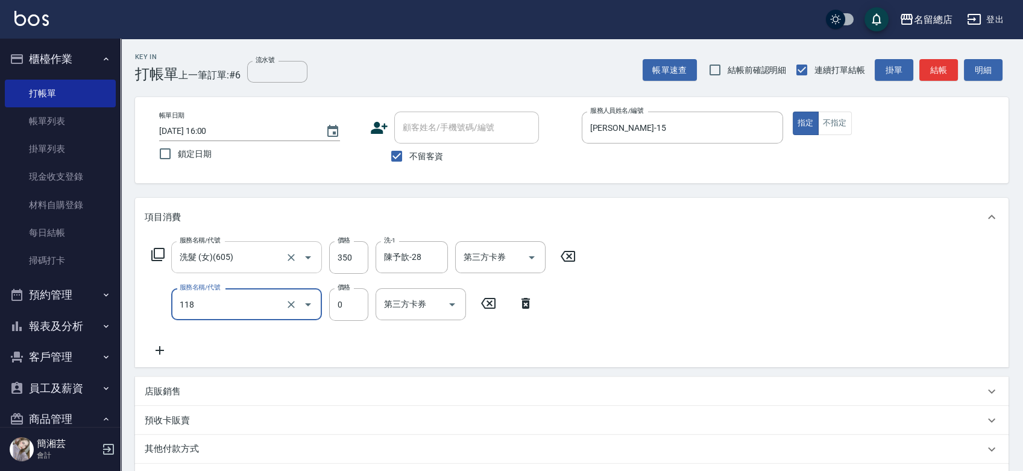
type input "頭皮蓋卡4點(118)"
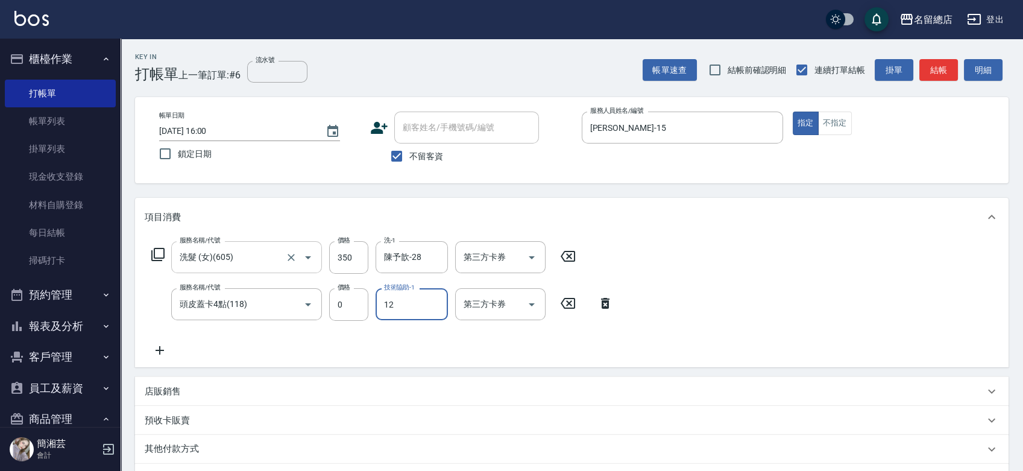
type input "Una-12"
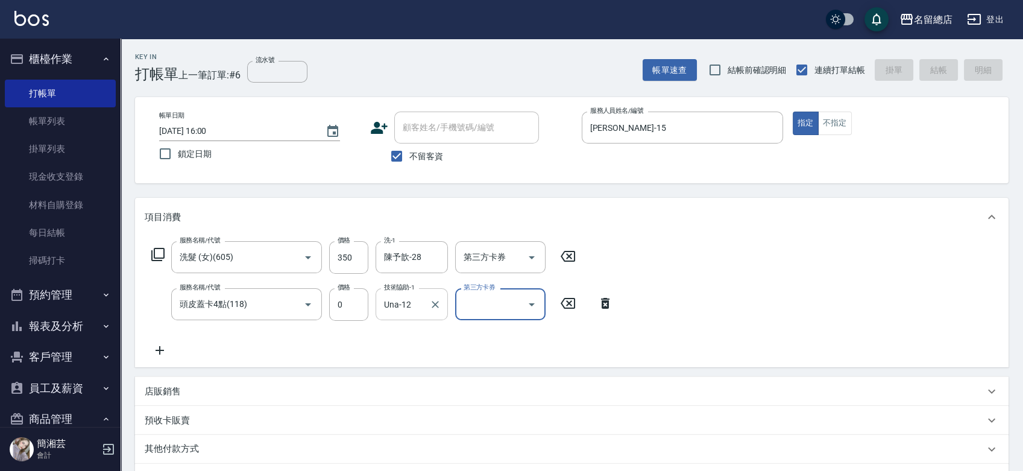
type input "[DATE] 16:01"
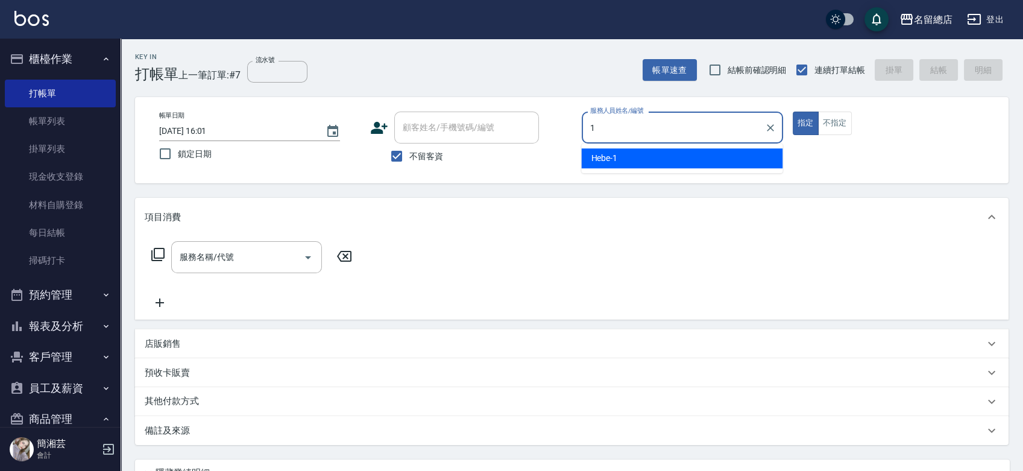
type input "Hebe-1"
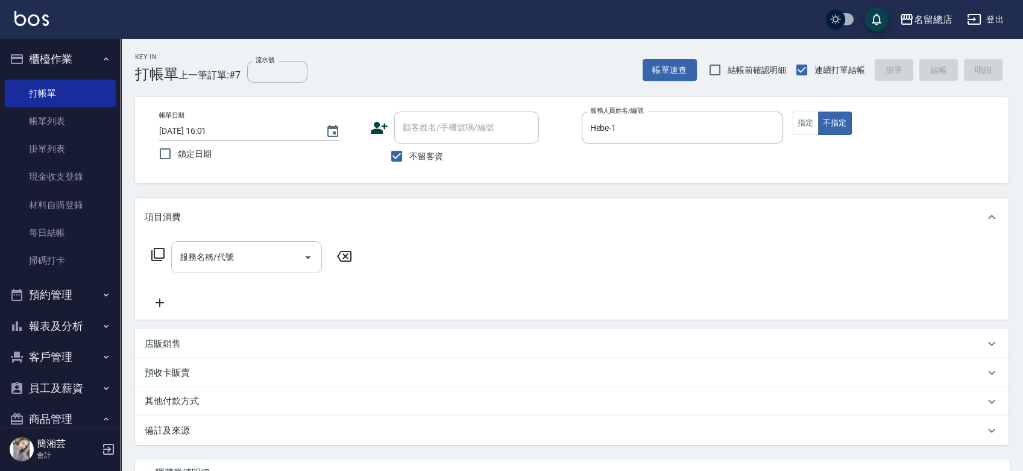
click at [256, 260] on input "服務名稱/代號" at bounding box center [238, 256] width 122 height 21
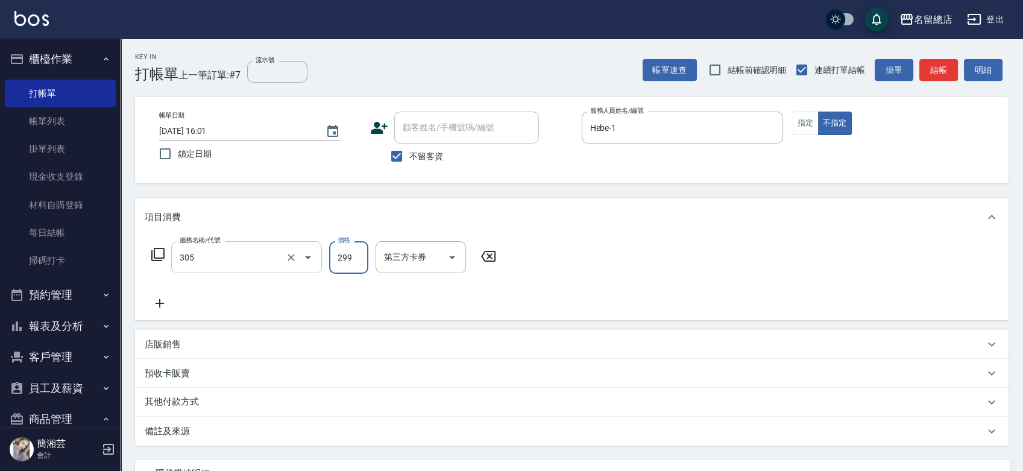
type input "剪髮(305)"
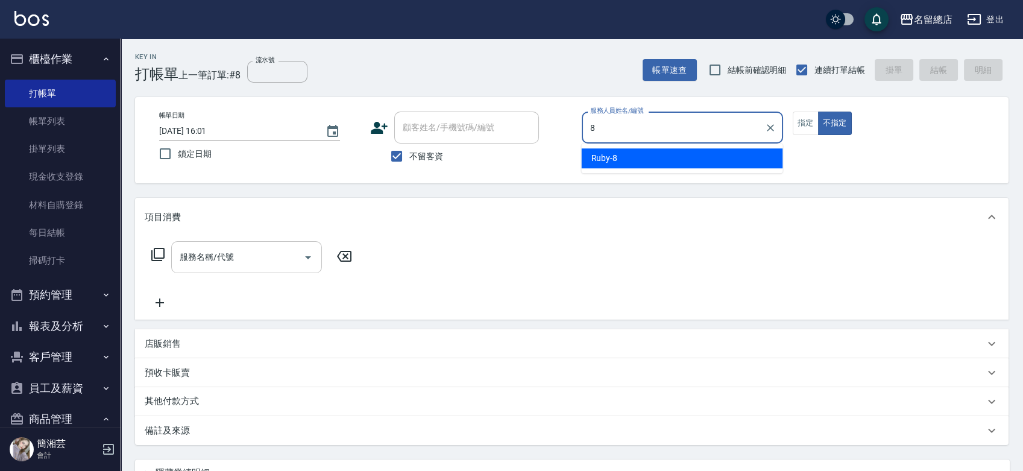
type input "Ruby-8"
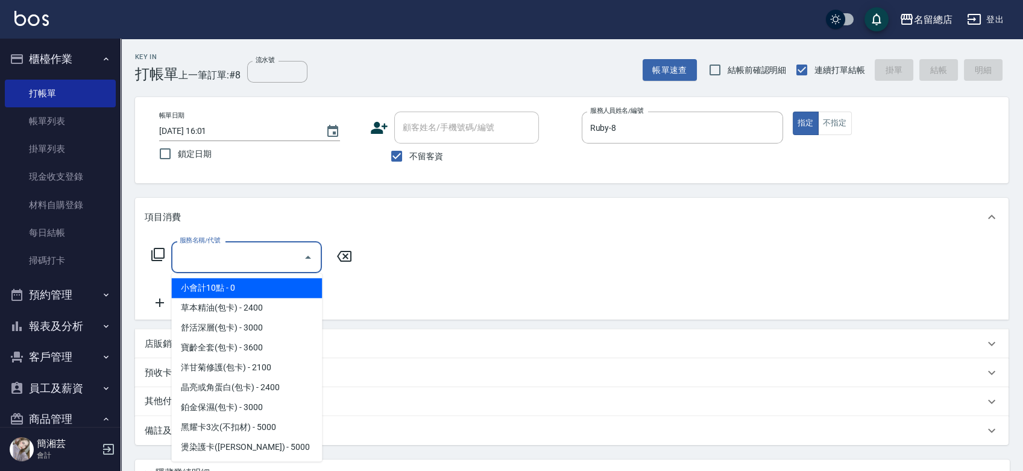
click at [265, 253] on input "服務名稱/代號" at bounding box center [238, 256] width 122 height 21
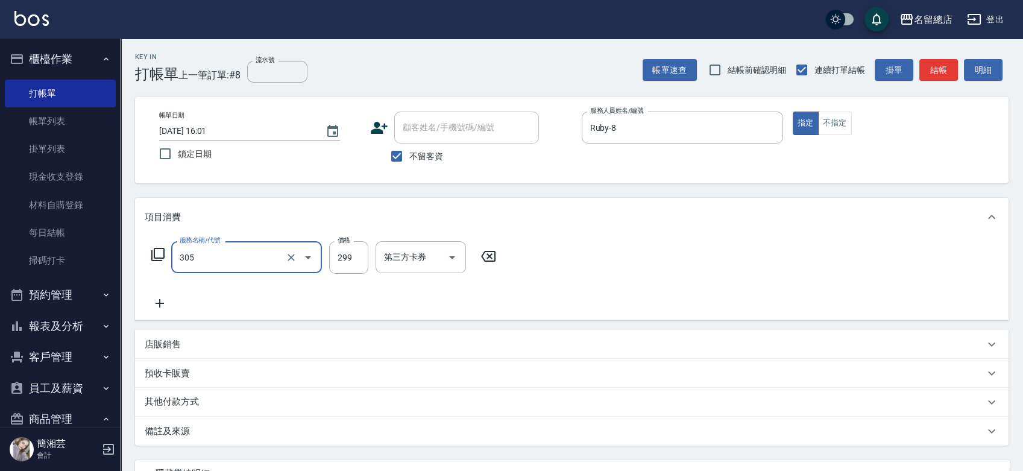
type input "剪髮(305)"
type input "1000"
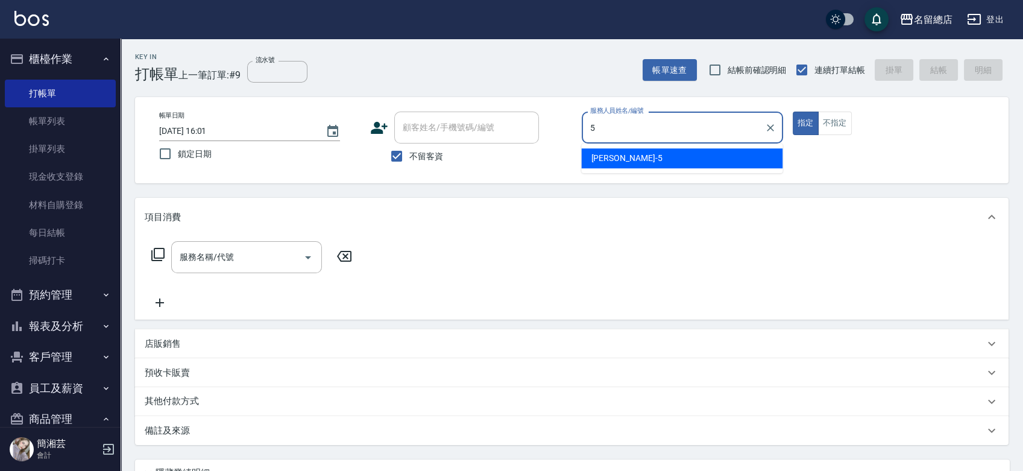
type input "[PERSON_NAME]-5"
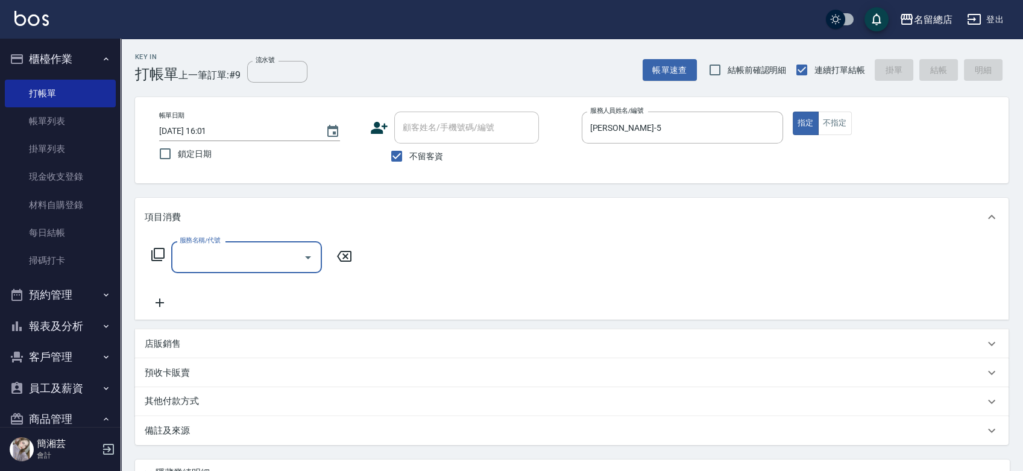
type input "1"
type input "自備護髮(401)"
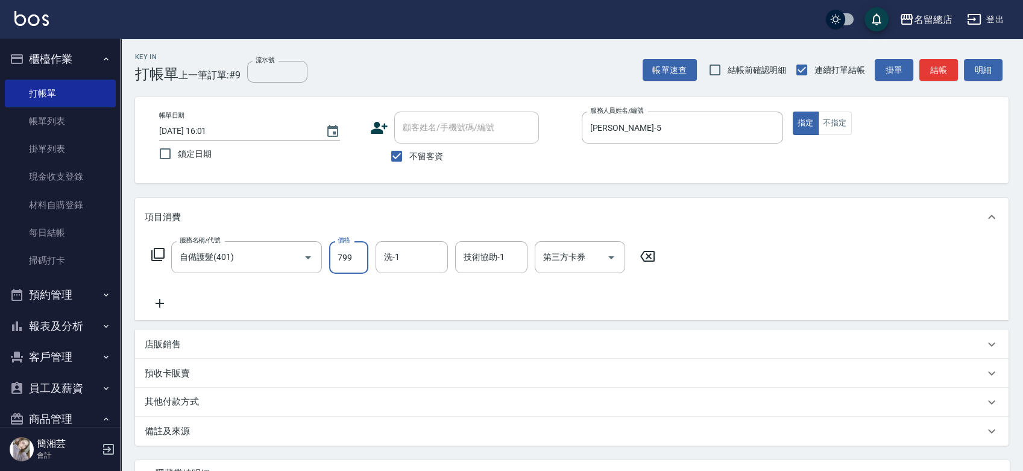
type input "799"
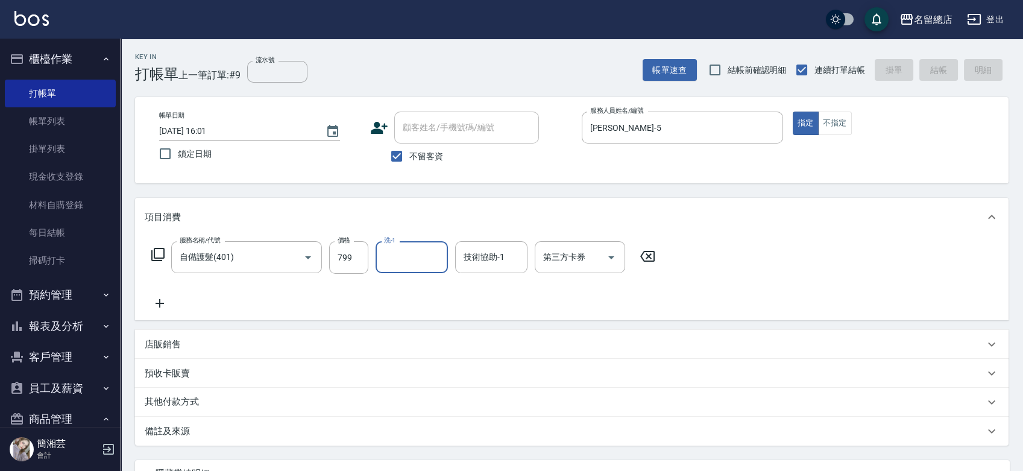
type input "[DATE] 16:02"
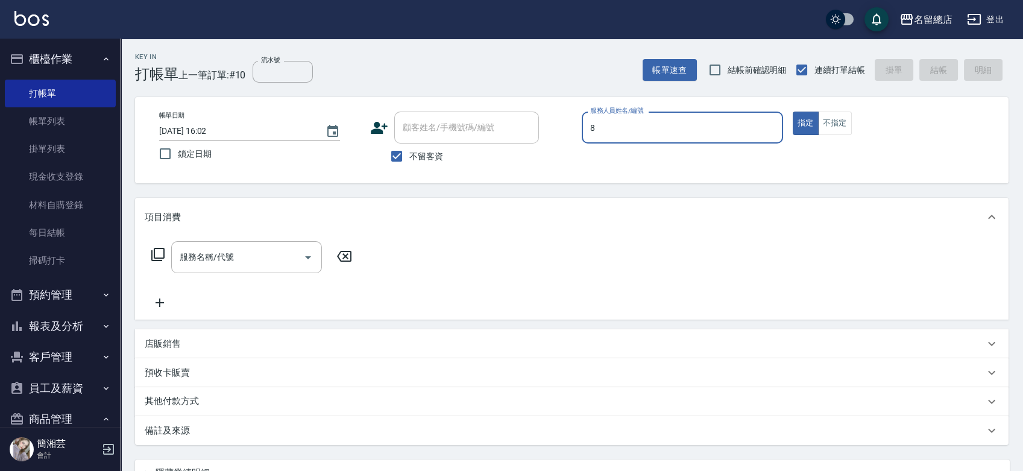
type input "Ruby-8"
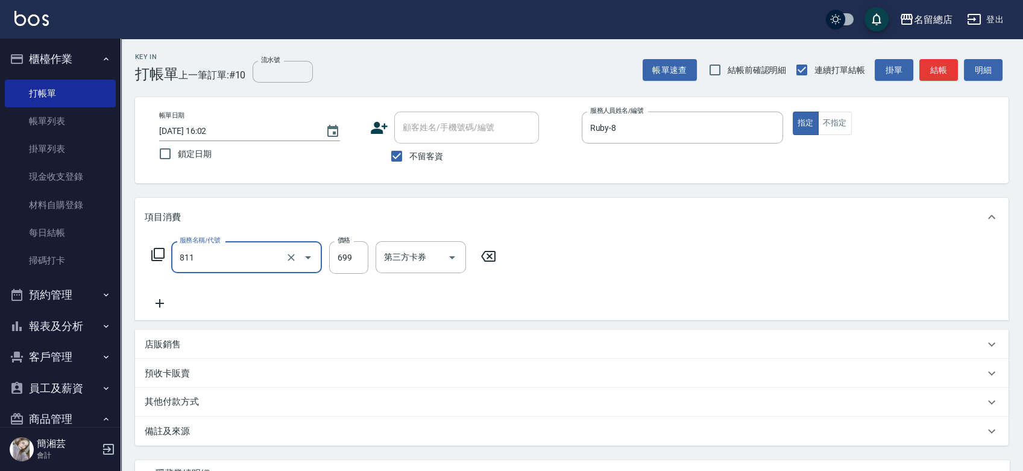
type input "洗+剪(811)"
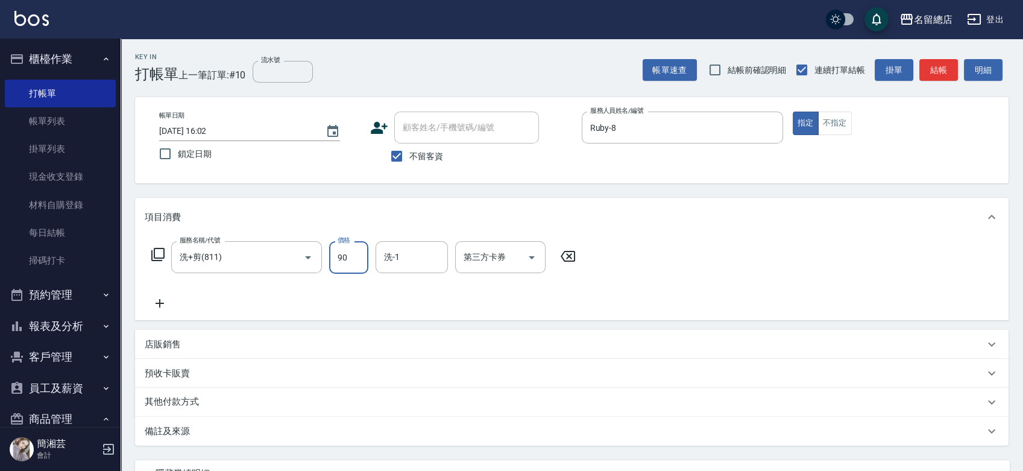
type input "900"
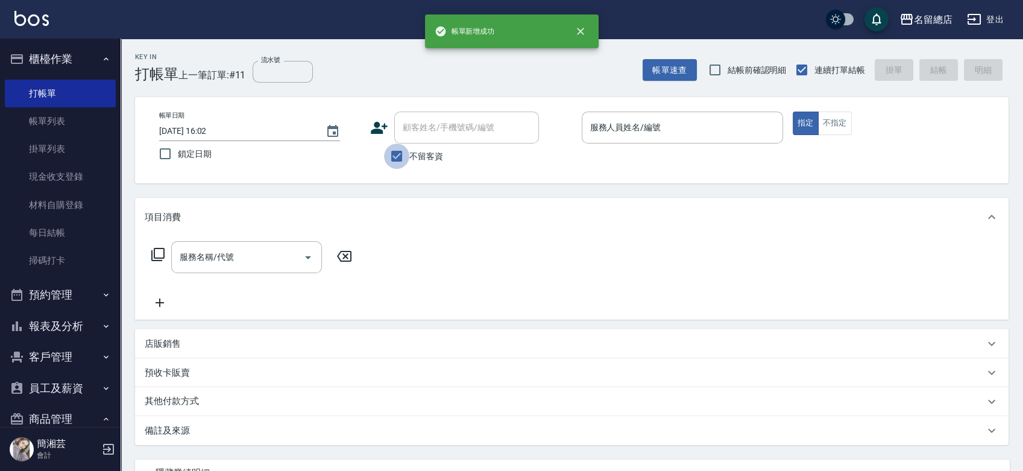
click at [400, 155] on input "不留客資" at bounding box center [396, 155] width 25 height 25
checkbox input "false"
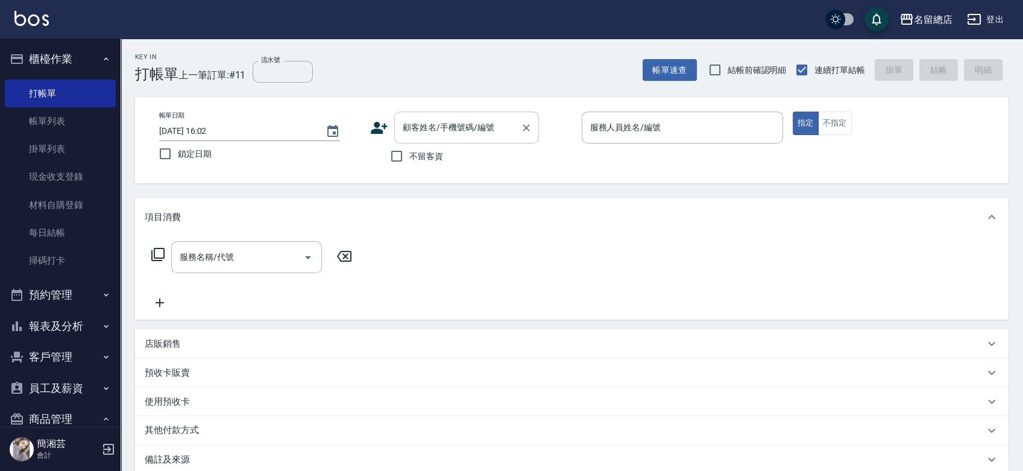
click at [413, 124] on input "顧客姓名/手機號碼/編號" at bounding box center [458, 127] width 116 height 21
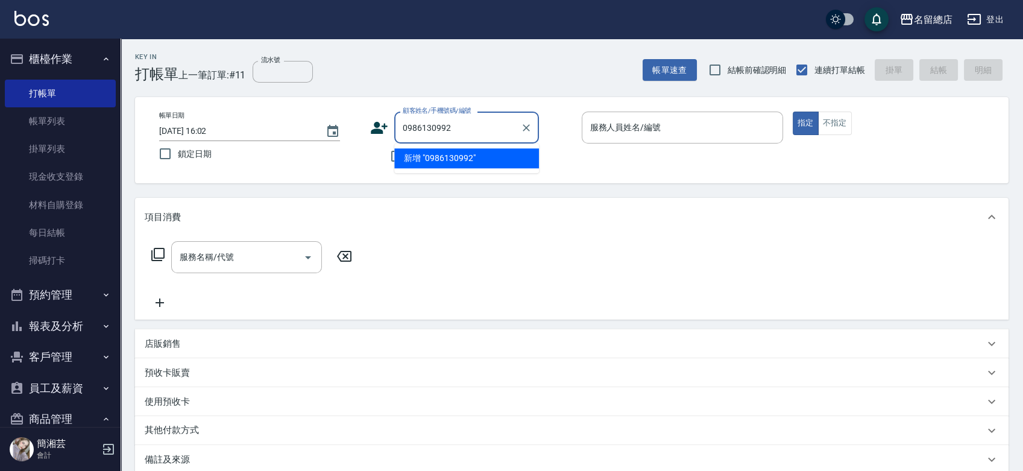
click at [471, 158] on li "新增 "0986130992"" at bounding box center [466, 158] width 145 height 20
type input "0986130992"
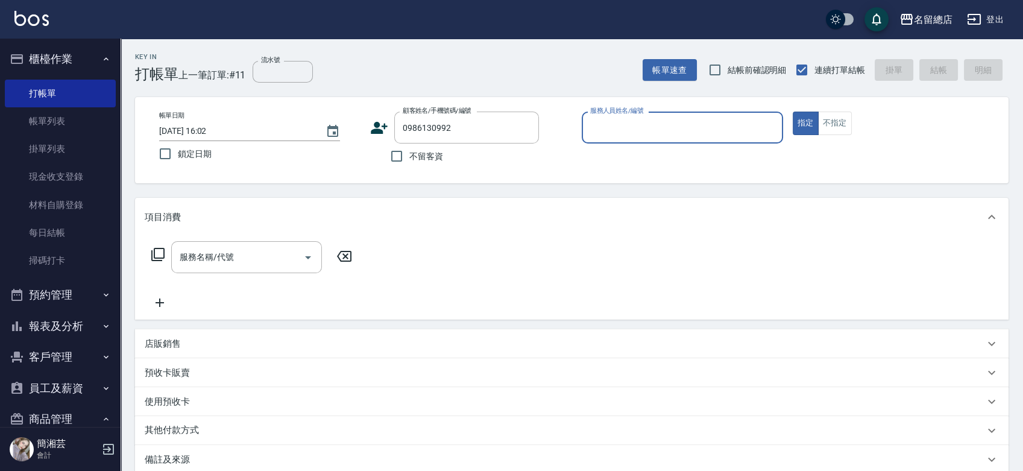
click at [373, 128] on icon at bounding box center [379, 128] width 18 height 18
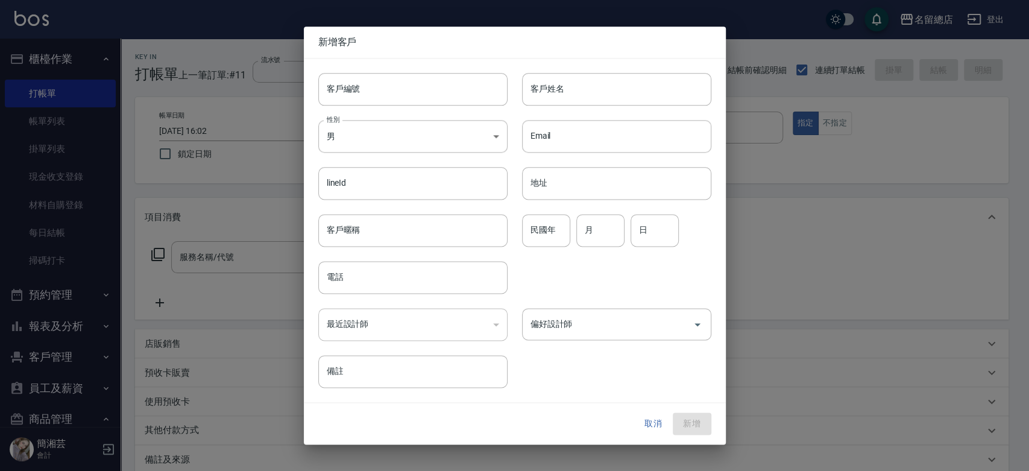
type input "0986130992"
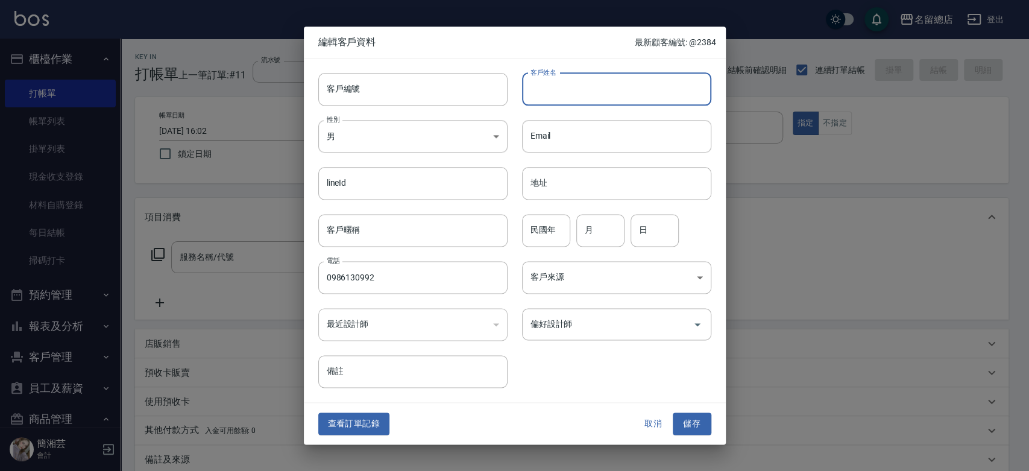
click at [543, 79] on div "客戶姓名 客戶姓名" at bounding box center [616, 89] width 189 height 33
type input "v"
type input "許妤瑜"
click at [340, 128] on body "名留總店 登出 櫃檯作業 打帳單 帳單列表 掛單列表 現金收支登錄 材料自購登錄 每日結帳 掃碼打卡 預約管理 預約管理 單日預約紀錄 單週預約紀錄 報表及分…" at bounding box center [514, 302] width 1029 height 604
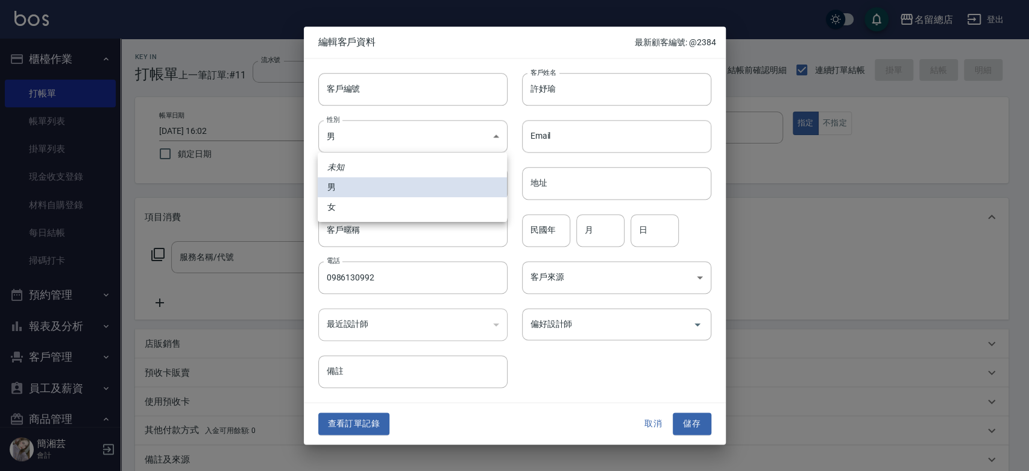
click at [372, 208] on li "女" at bounding box center [412, 207] width 189 height 20
type input "[DEMOGRAPHIC_DATA]"
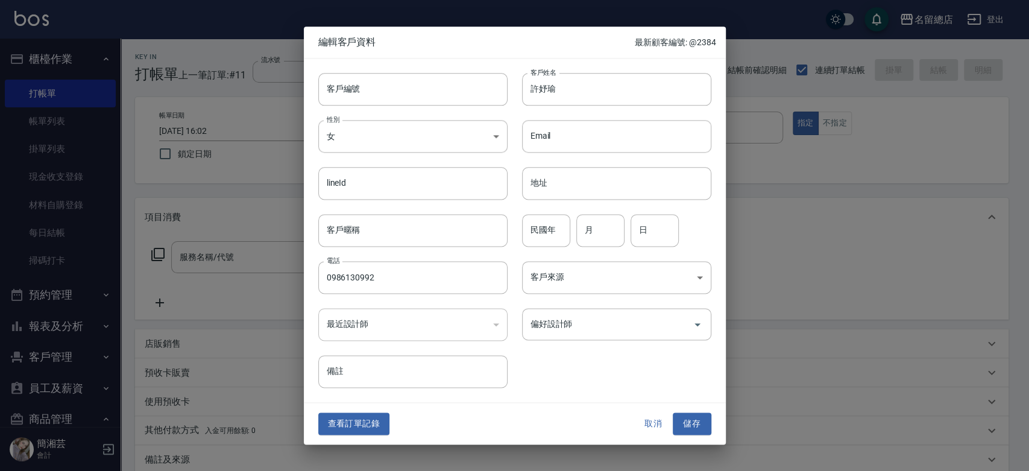
click at [689, 419] on button "儲存" at bounding box center [692, 424] width 39 height 22
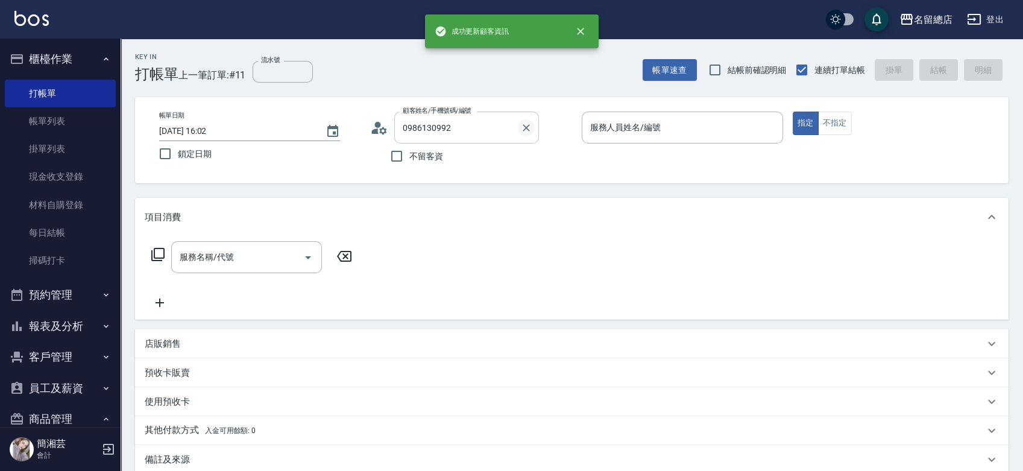
click at [530, 129] on icon "Clear" at bounding box center [526, 128] width 12 height 12
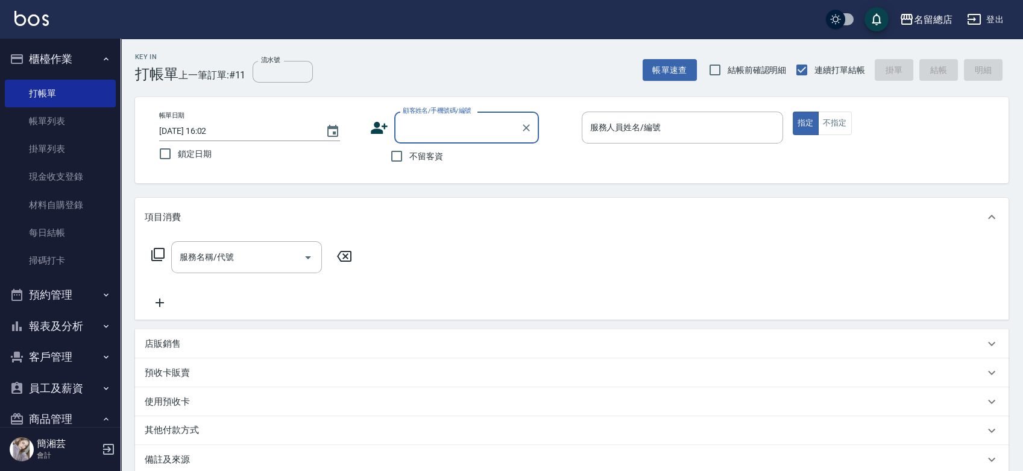
click at [465, 129] on input "顧客姓名/手機號碼/編號" at bounding box center [458, 127] width 116 height 21
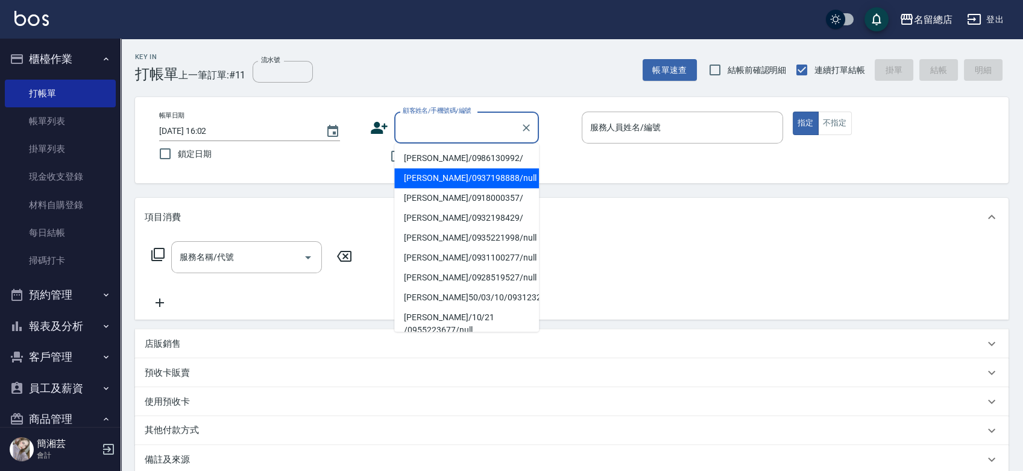
click at [457, 157] on li "[PERSON_NAME]/0986130992/" at bounding box center [466, 158] width 145 height 20
type input "[PERSON_NAME]/0986130992/"
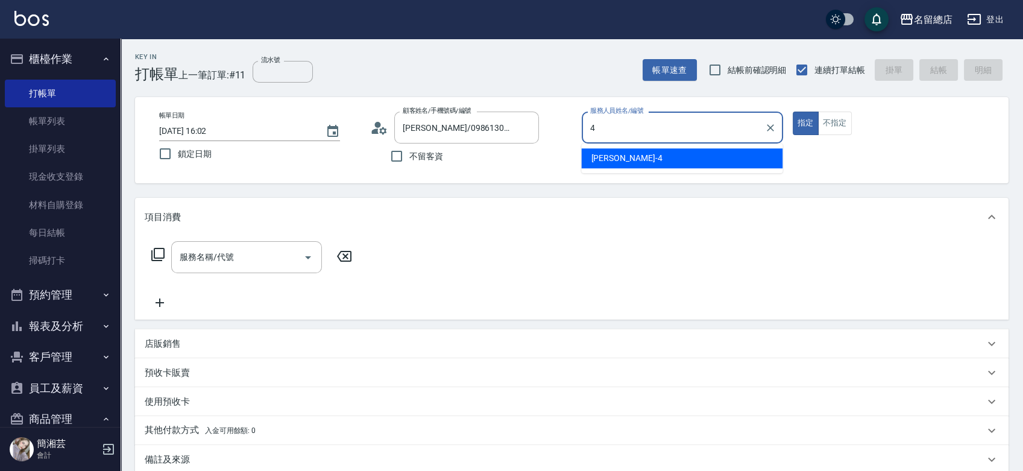
type input "[PERSON_NAME]-4"
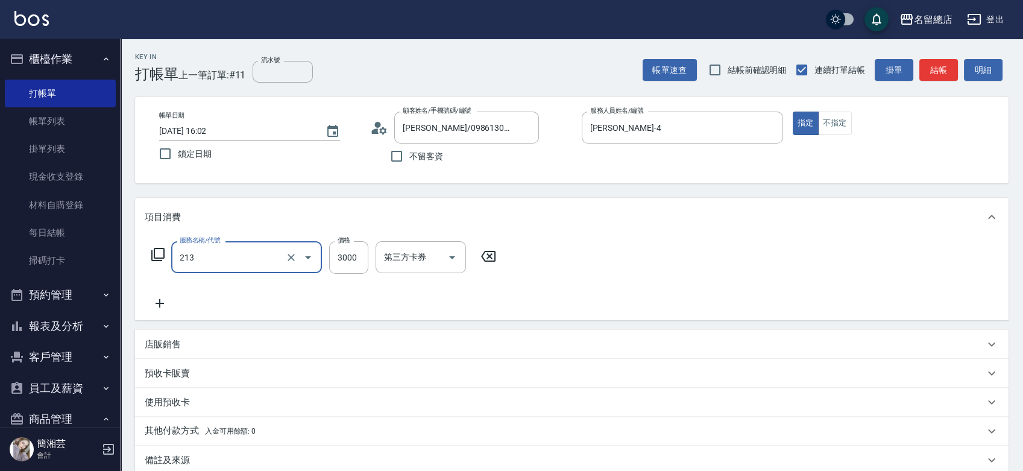
type input "陶溫3000以上(213)"
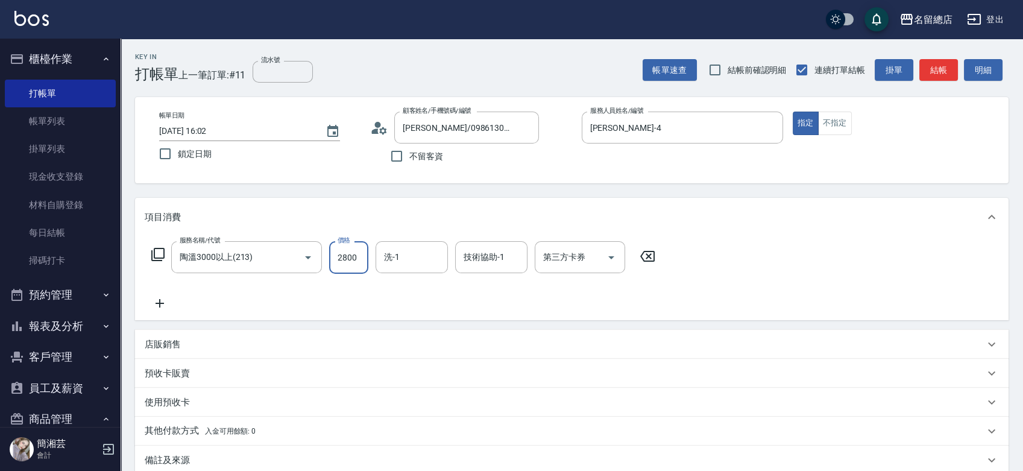
type input "2800"
type input "[PERSON_NAME]-25"
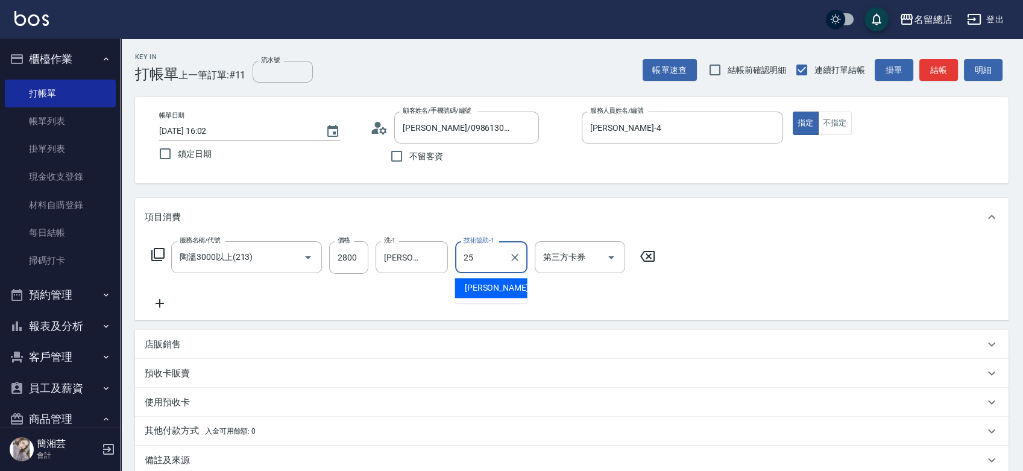
type input "[PERSON_NAME]-25"
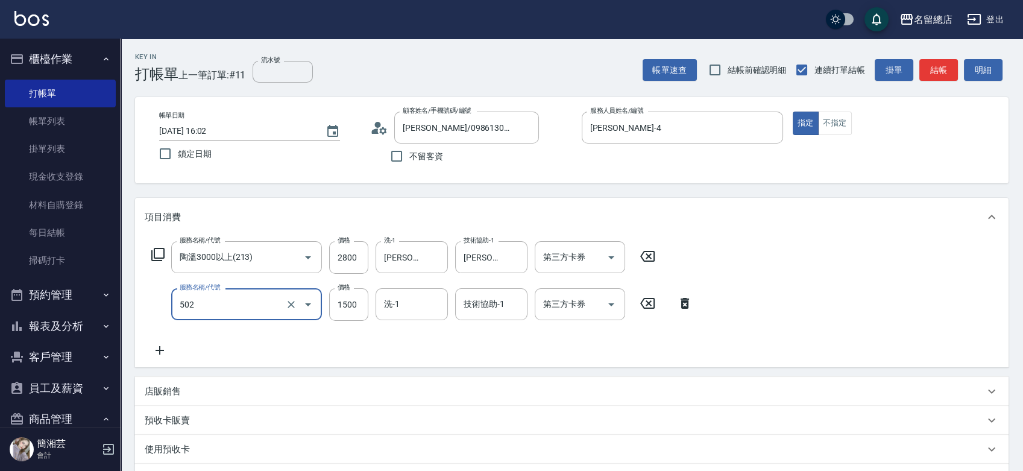
type input "染髮1500以上(502)"
type input "2000"
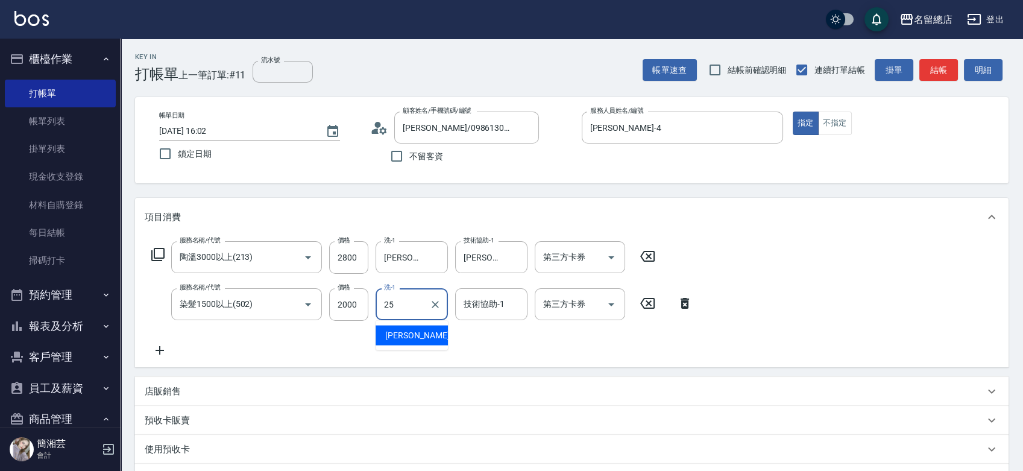
type input "[PERSON_NAME]-25"
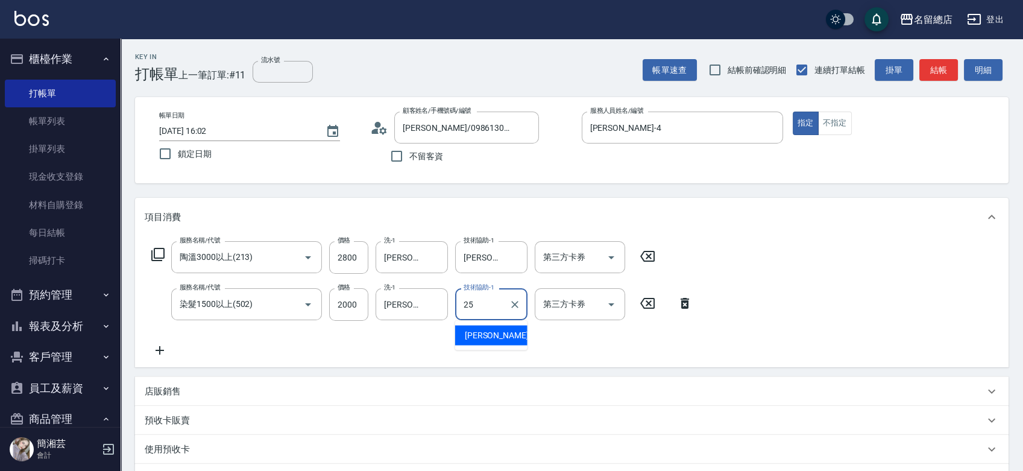
type input "[PERSON_NAME]-25"
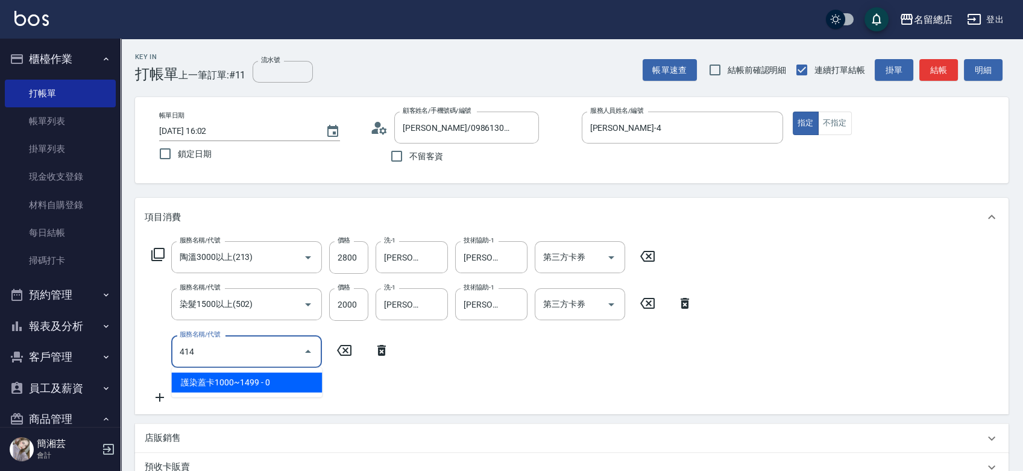
type input "護染蓋卡1000~1499(414)"
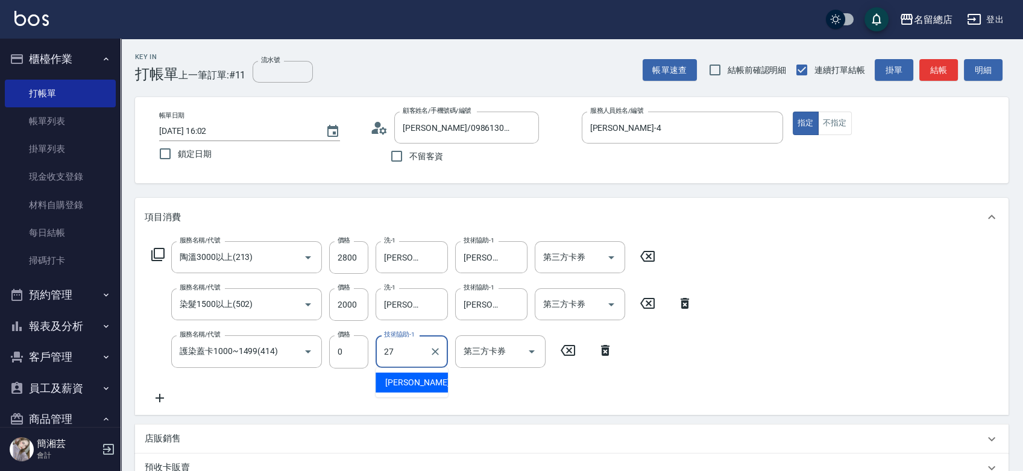
type input "[PERSON_NAME]-27"
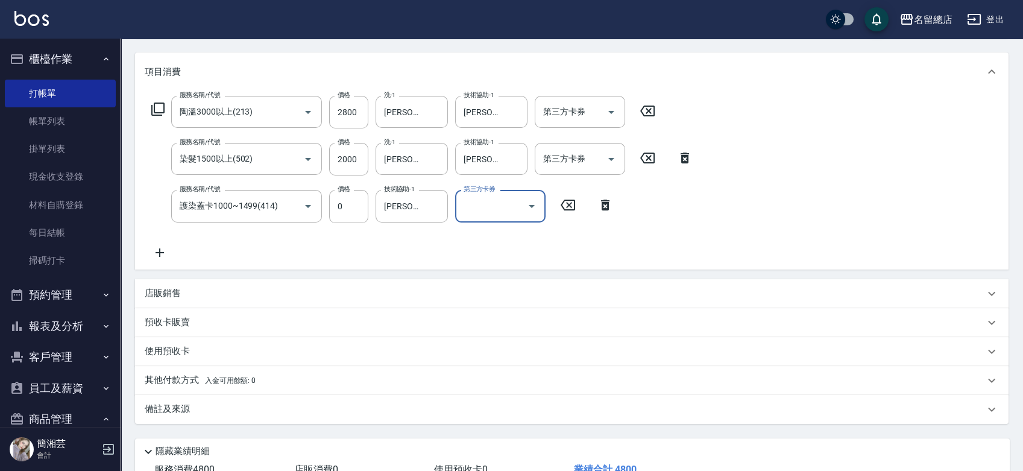
scroll to position [201, 0]
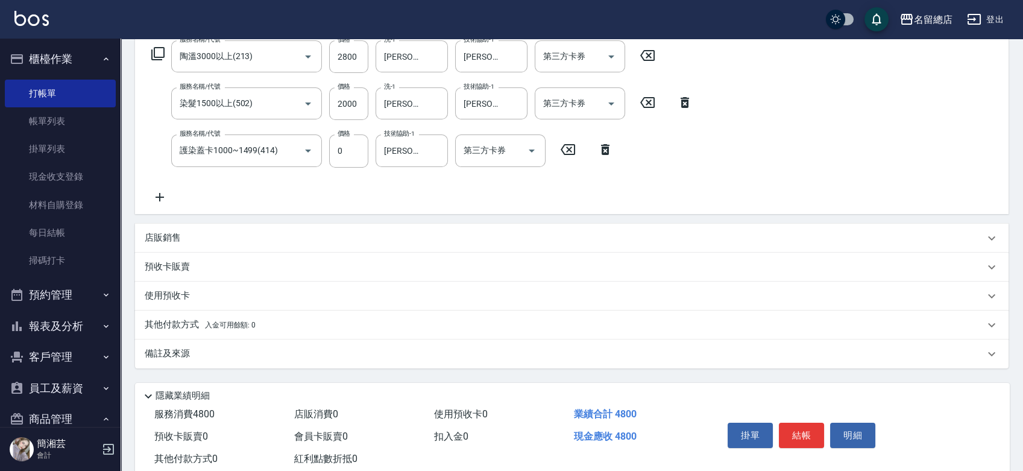
click at [174, 275] on div "預收卡販賣" at bounding box center [571, 267] width 873 height 29
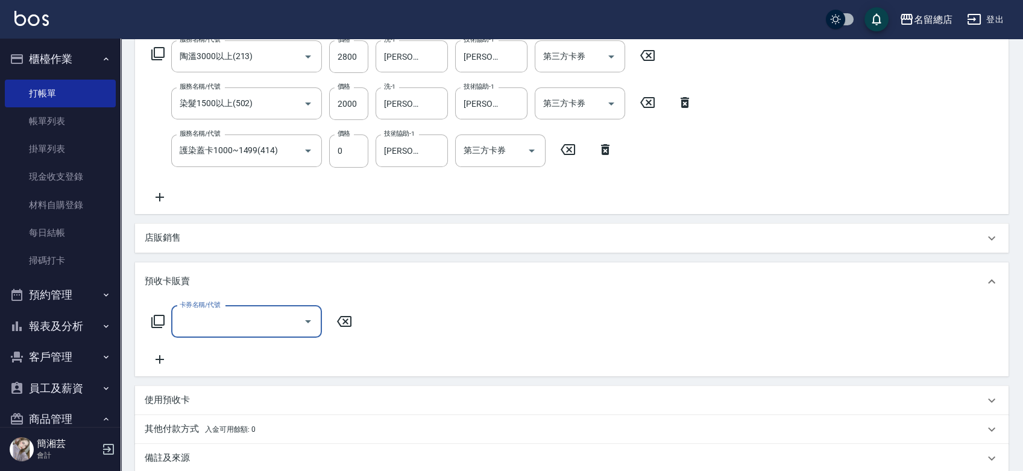
scroll to position [0, 0]
type input "護染卡(449)"
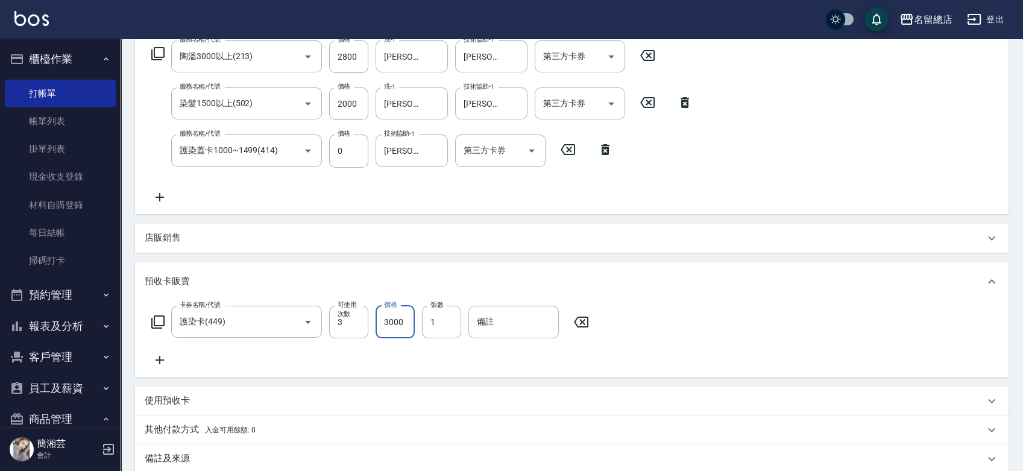
type input "3000"
type input "9241"
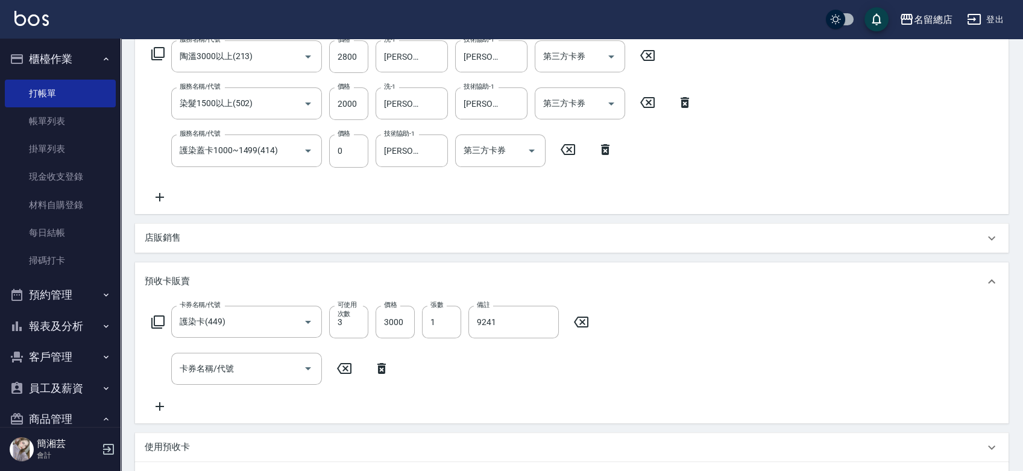
click at [381, 368] on icon at bounding box center [381, 368] width 30 height 14
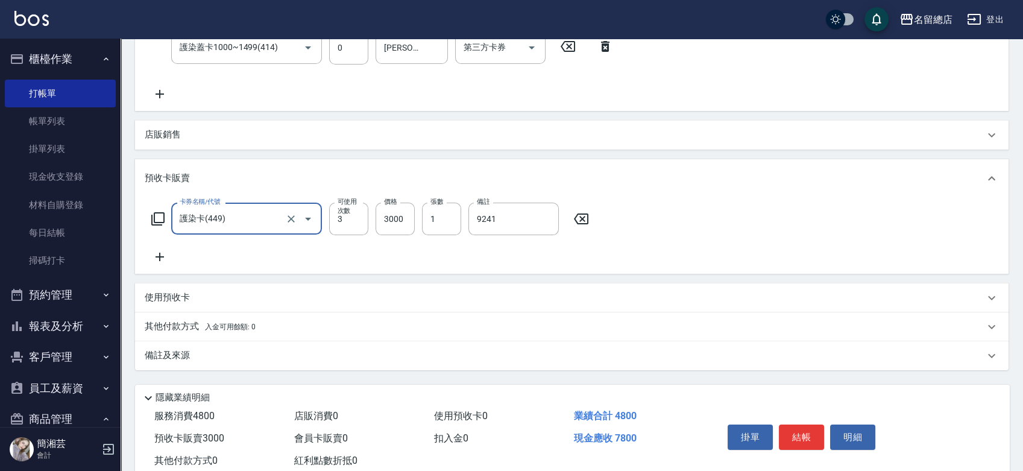
scroll to position [337, 0]
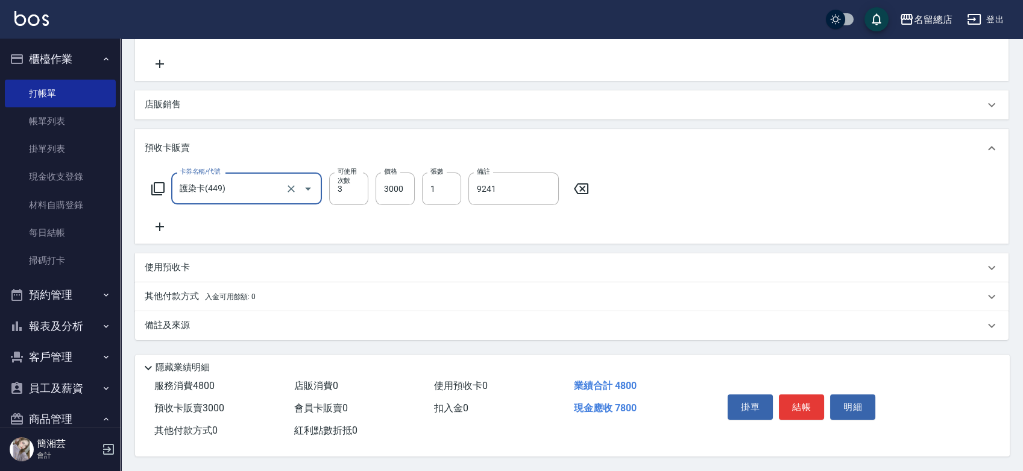
click at [213, 104] on div "店販銷售" at bounding box center [564, 104] width 839 height 13
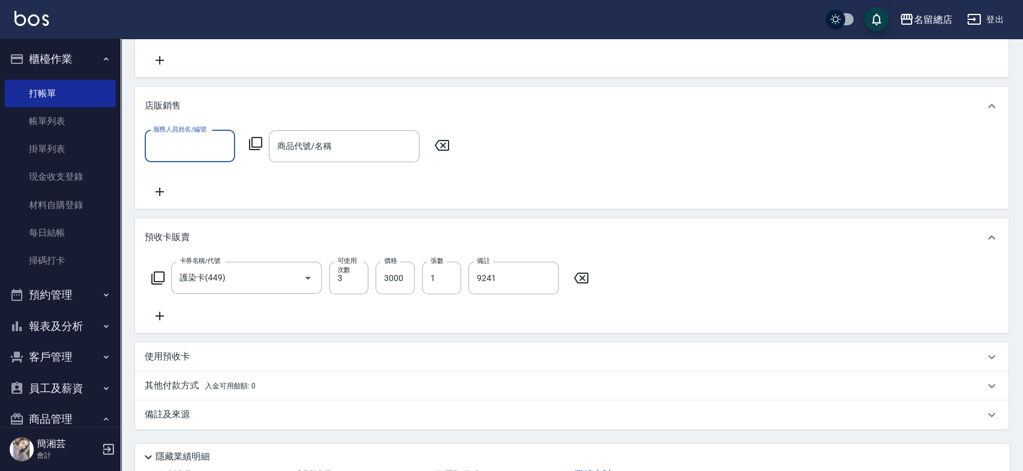
scroll to position [0, 0]
type input "[PERSON_NAME]-4"
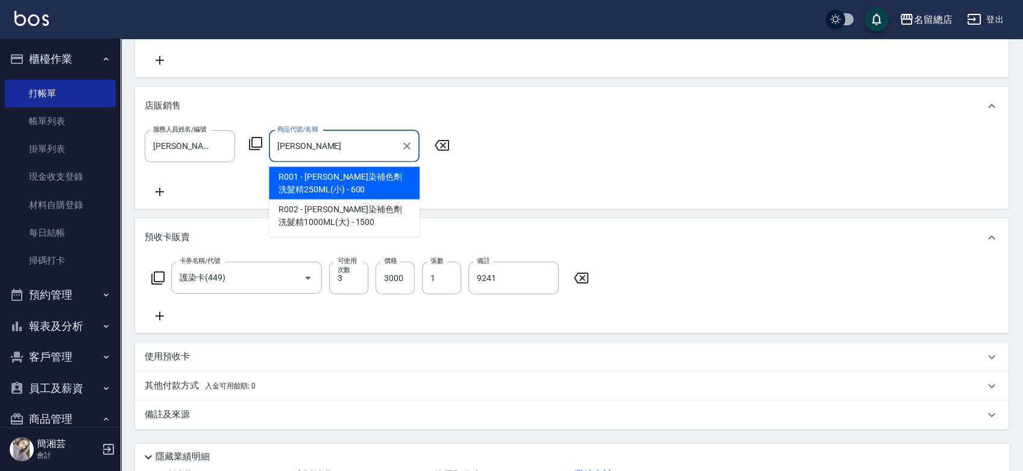
click at [365, 188] on span "R001 - [PERSON_NAME]染補色劑洗髮精250ML(小) - 600" at bounding box center [344, 182] width 151 height 33
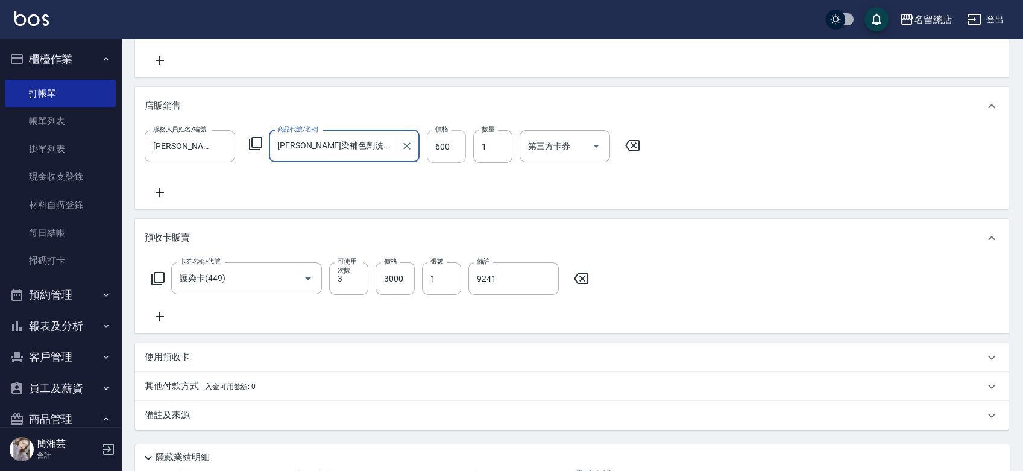
type input "[PERSON_NAME]染補色劑洗髮精250ML(小)"
click at [460, 150] on input "600" at bounding box center [446, 146] width 39 height 33
type input "400"
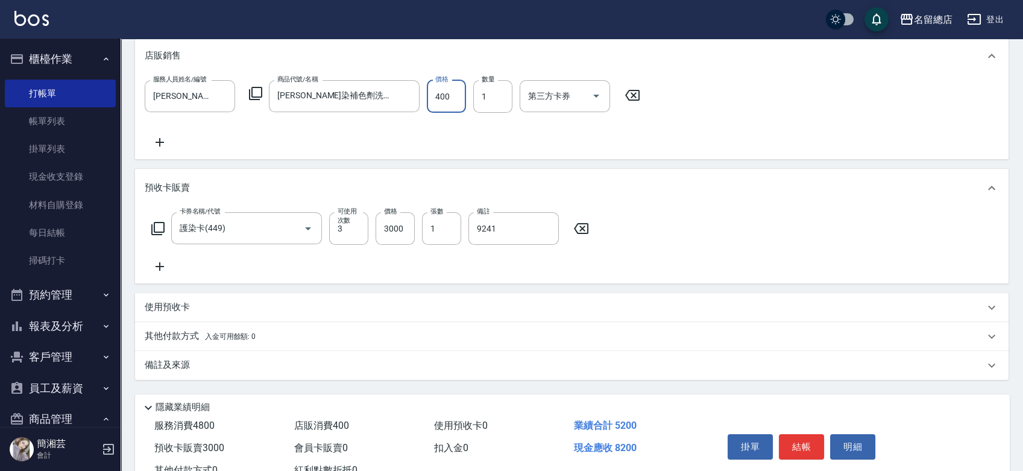
scroll to position [430, 0]
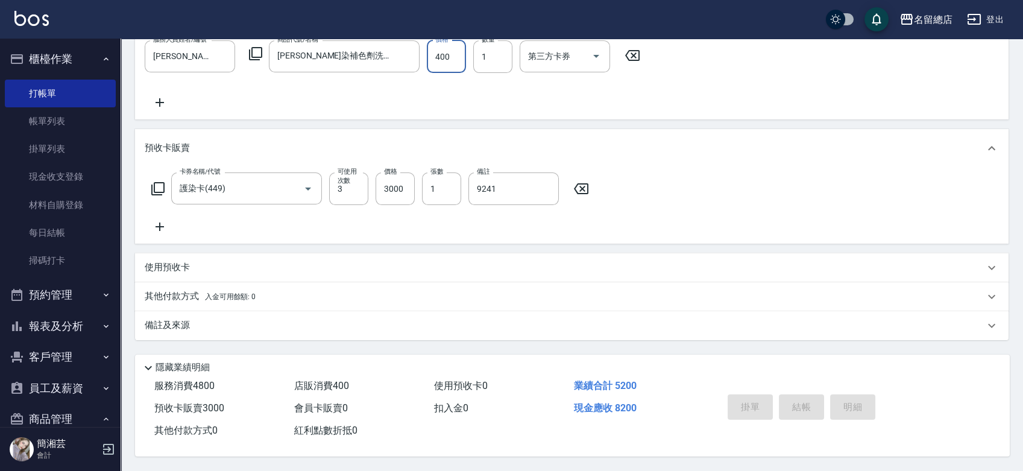
type input "[DATE] 16:08"
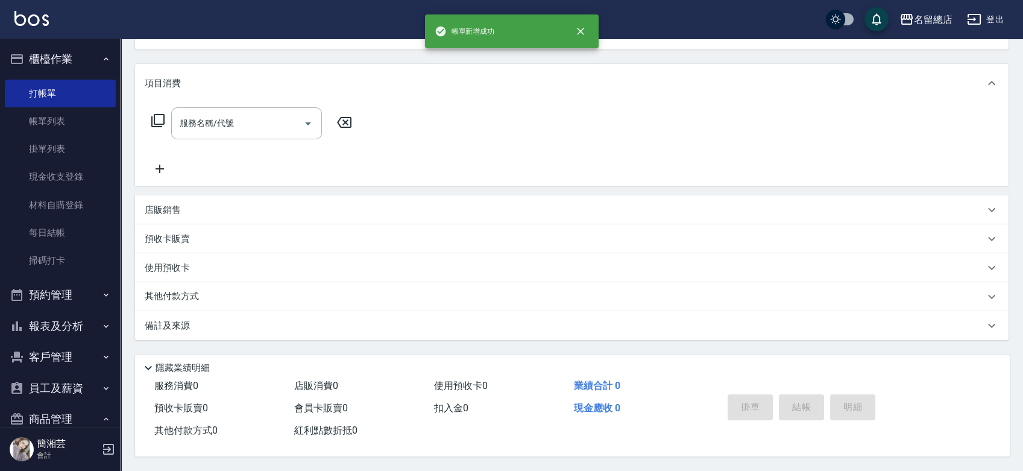
scroll to position [0, 0]
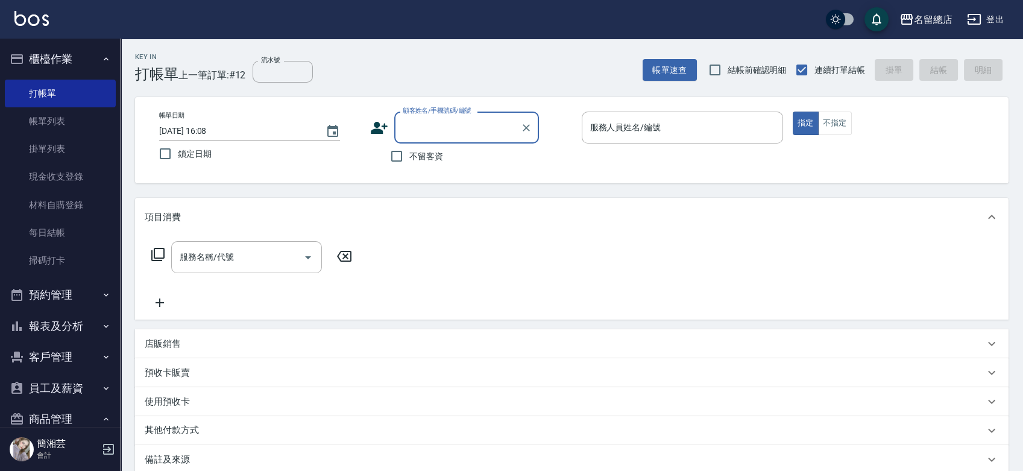
type input "1"
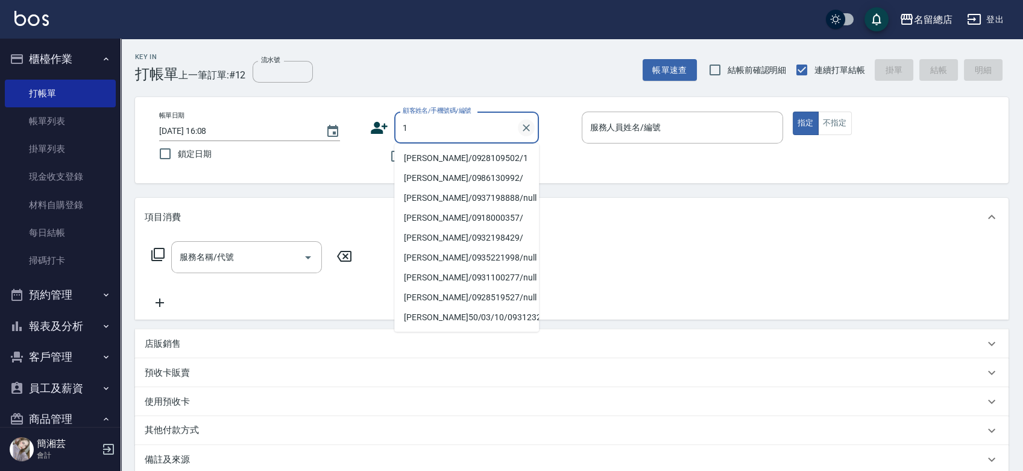
click at [525, 127] on icon "Clear" at bounding box center [526, 128] width 12 height 12
click at [388, 154] on input "不留客資" at bounding box center [396, 155] width 25 height 25
checkbox input "true"
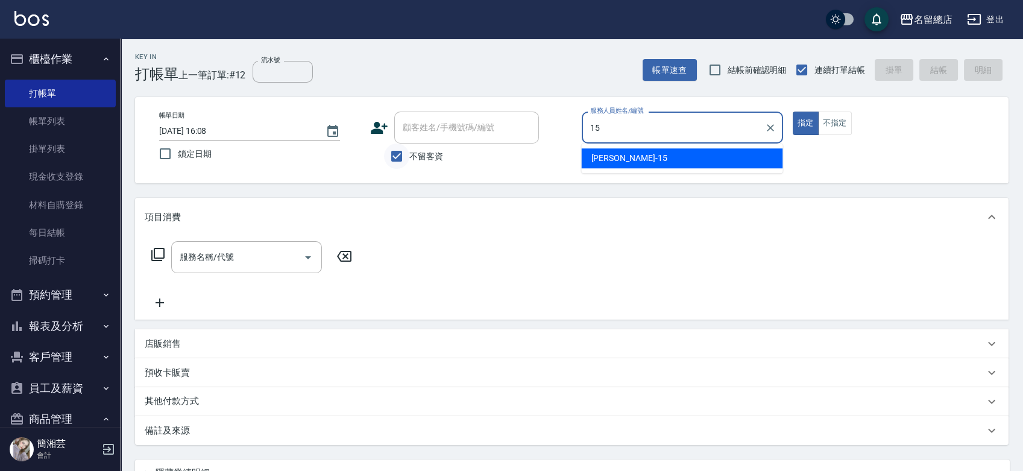
type input "[PERSON_NAME]-15"
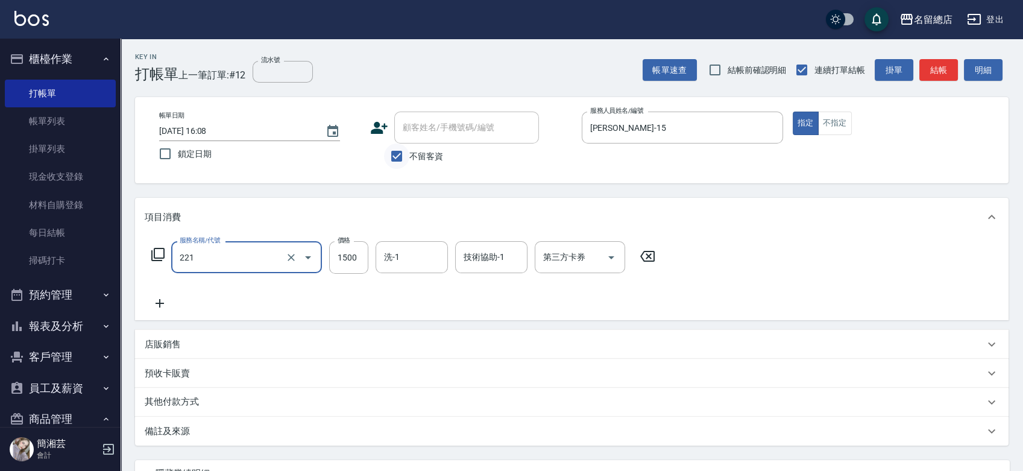
type input "燙髮1500以下(221)"
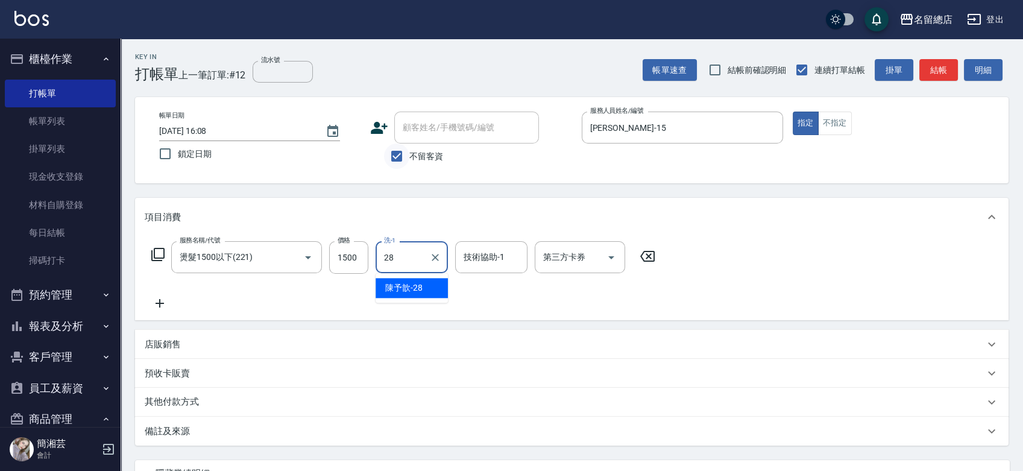
type input "陳予歆-28"
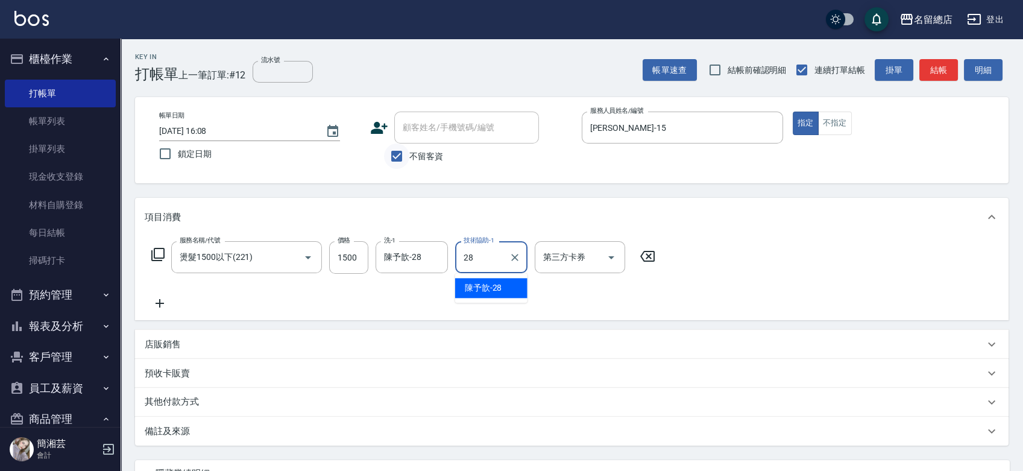
type input "陳予歆-28"
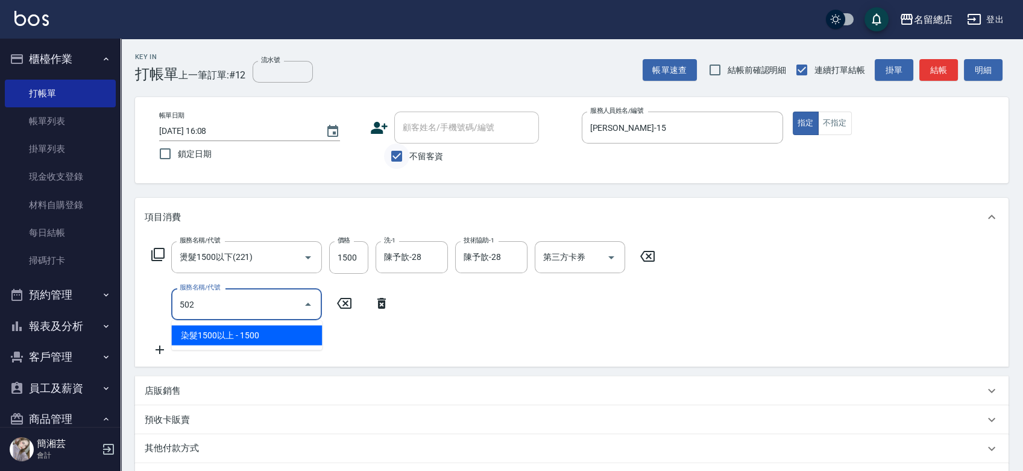
type input "染髮1500以上(502)"
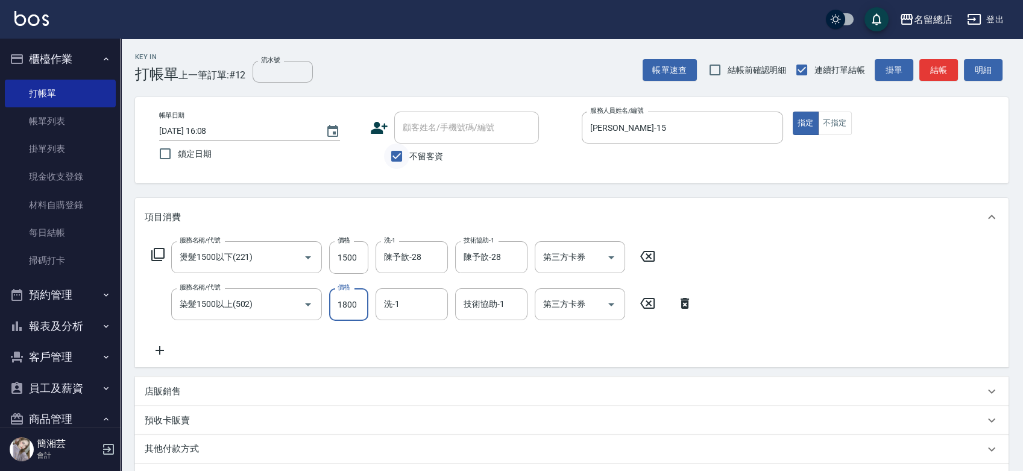
type input "1800"
type input "游之語-48"
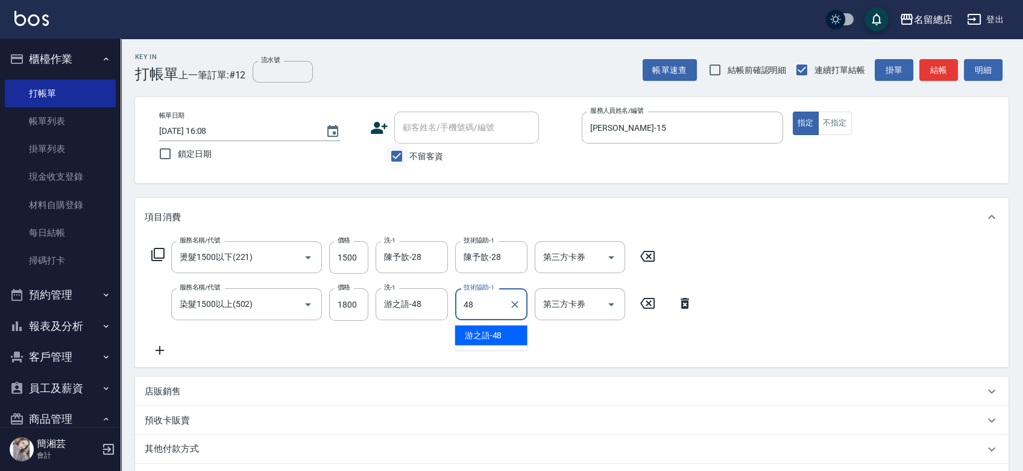
type input "游之語-48"
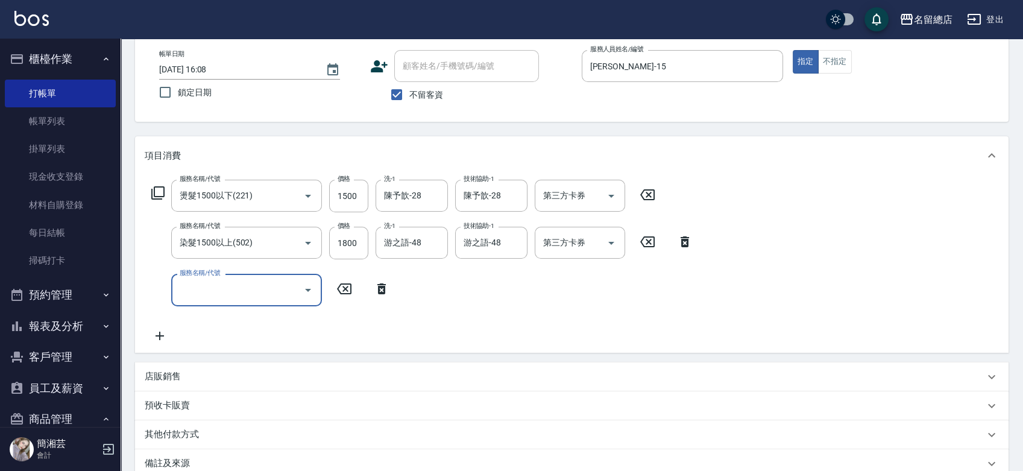
scroll to position [134, 0]
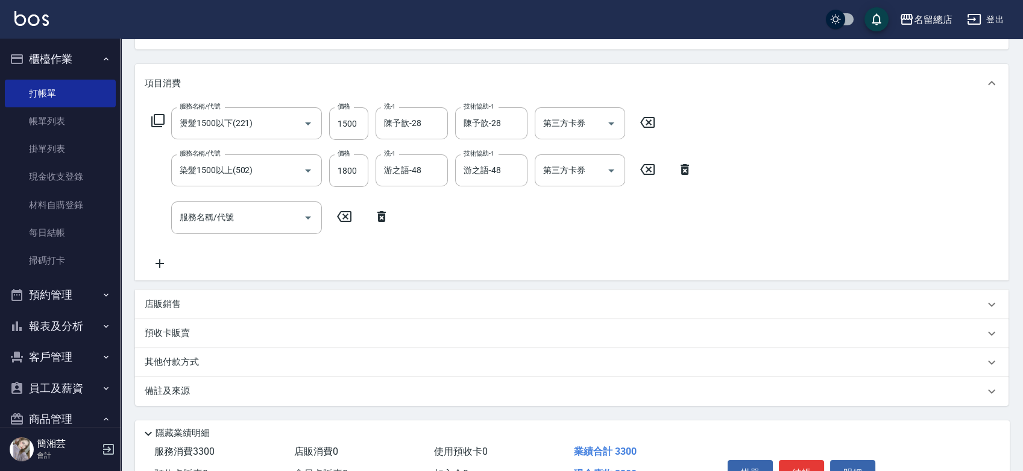
click at [244, 331] on div "預收卡販賣" at bounding box center [564, 333] width 839 height 13
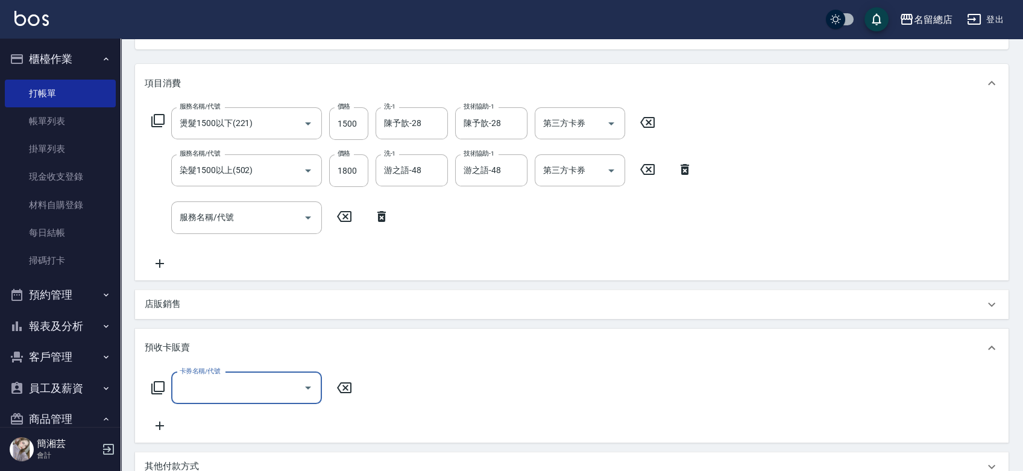
scroll to position [0, 0]
type input "二段自備卡(407)"
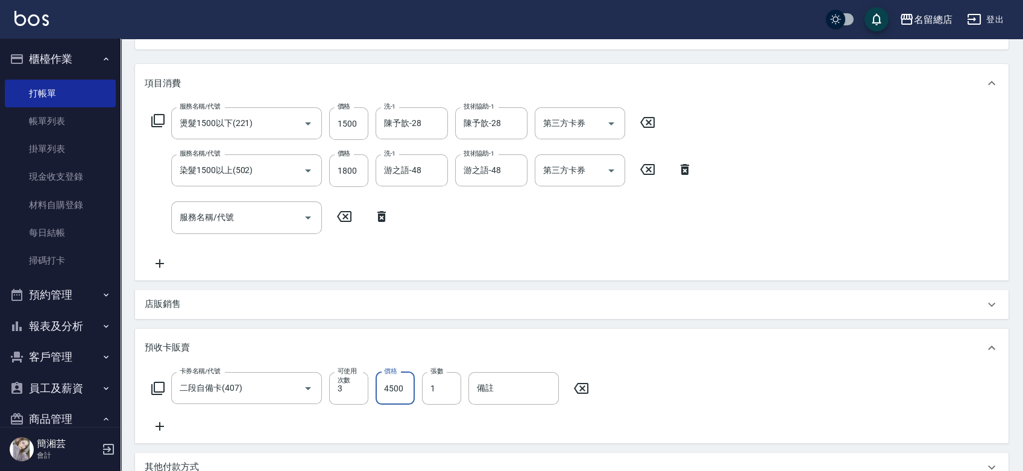
type input "4500"
type input "9242"
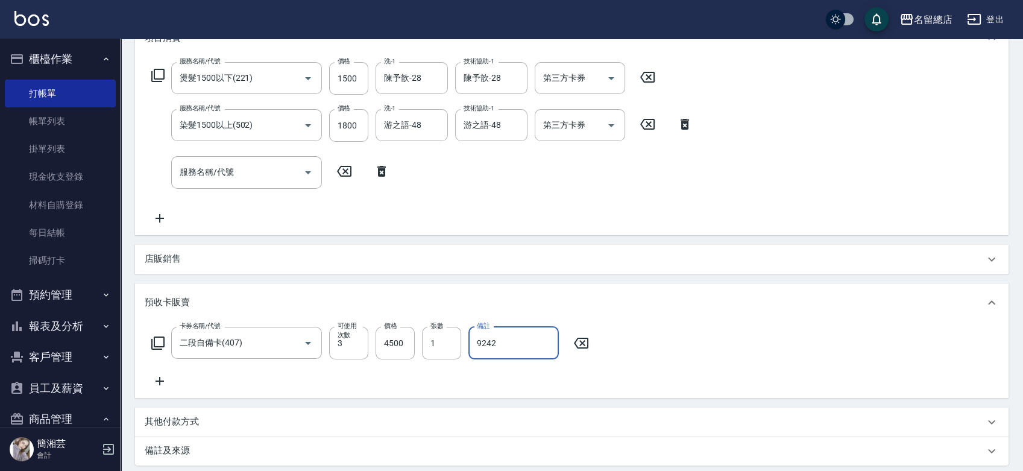
scroll to position [174, 0]
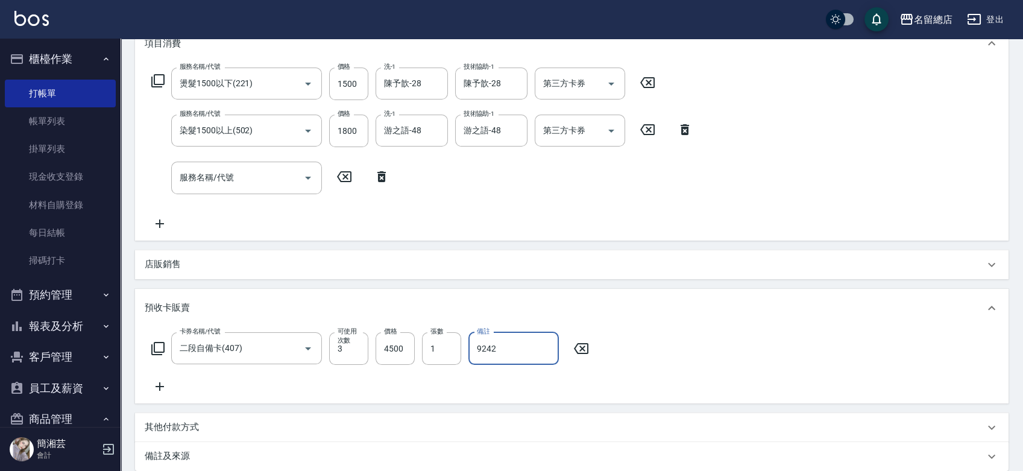
type input "[DATE] 16:09"
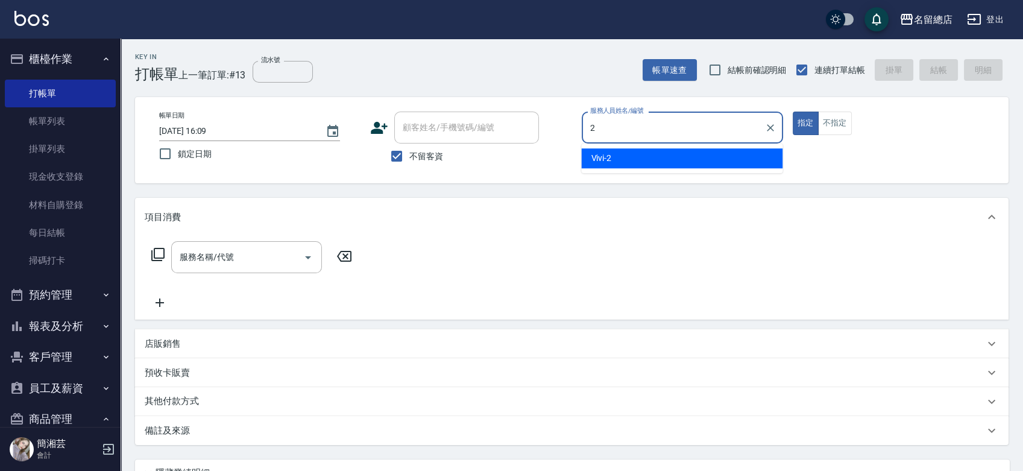
type input "Vivi-2"
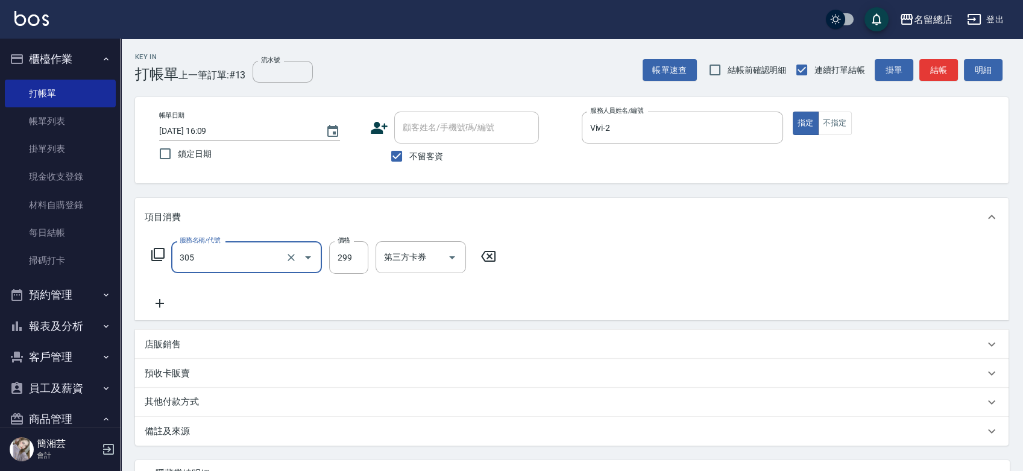
type input "剪髮(305)"
type input "1000"
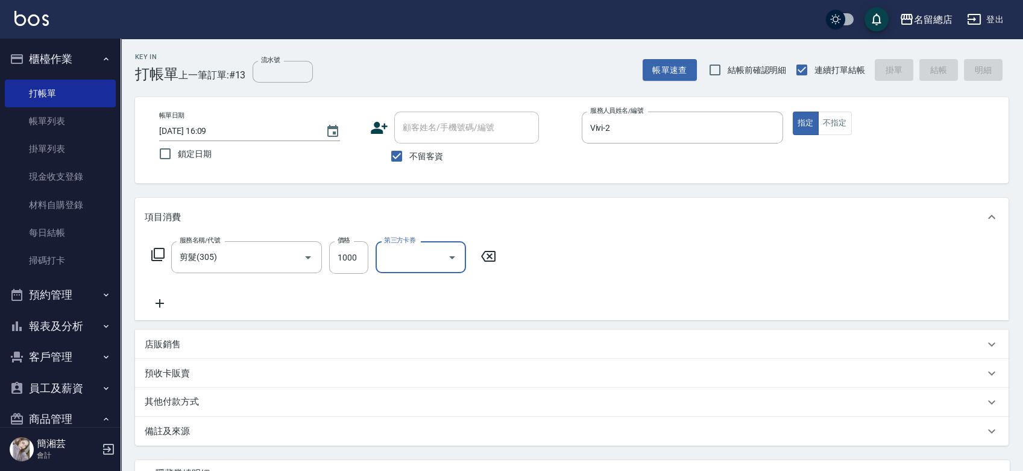
type input "[DATE] 16:10"
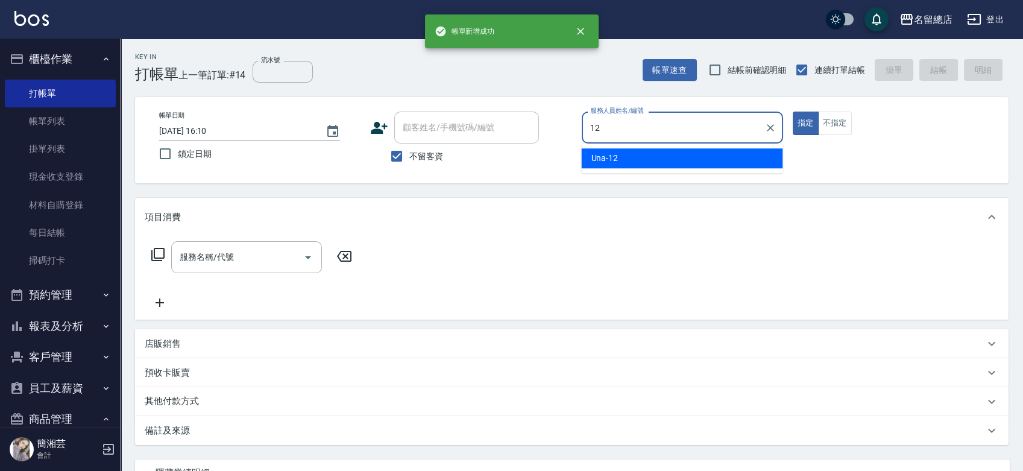
type input "Una-12"
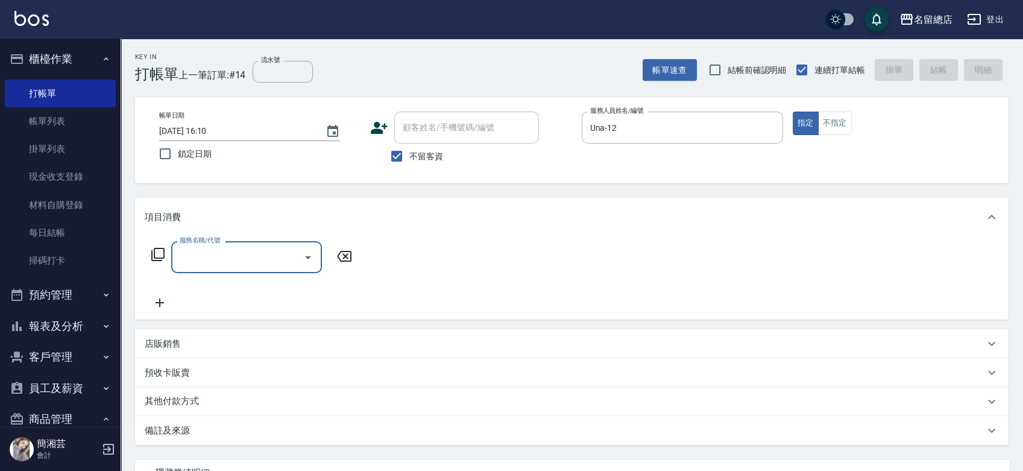
type input "6"
type input "剪髮(305)"
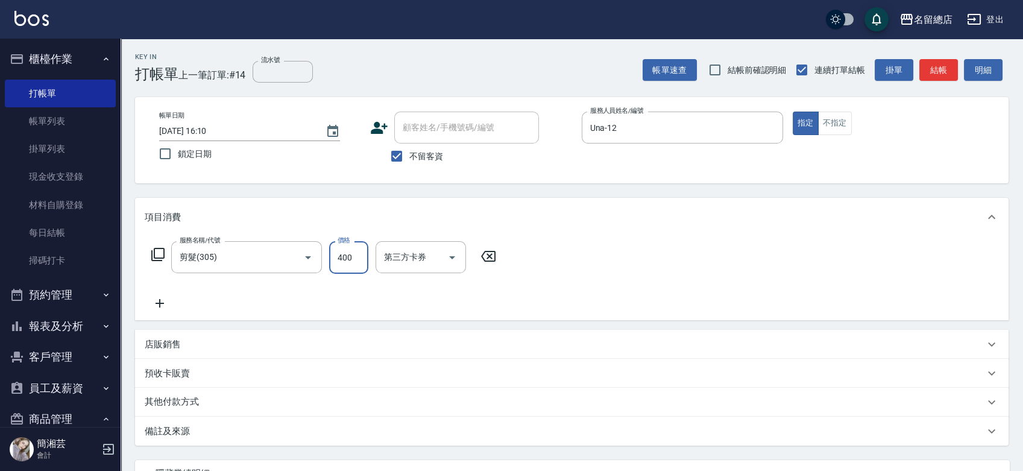
type input "400"
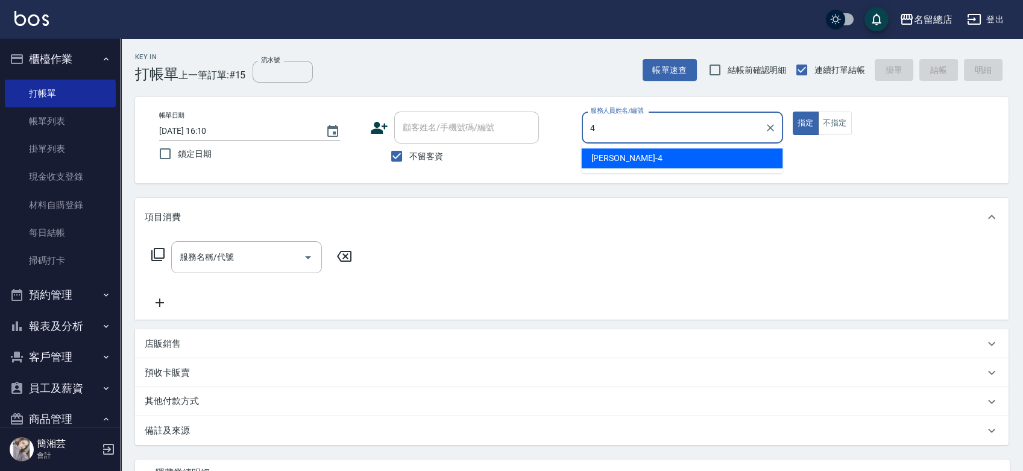
type input "[PERSON_NAME]-4"
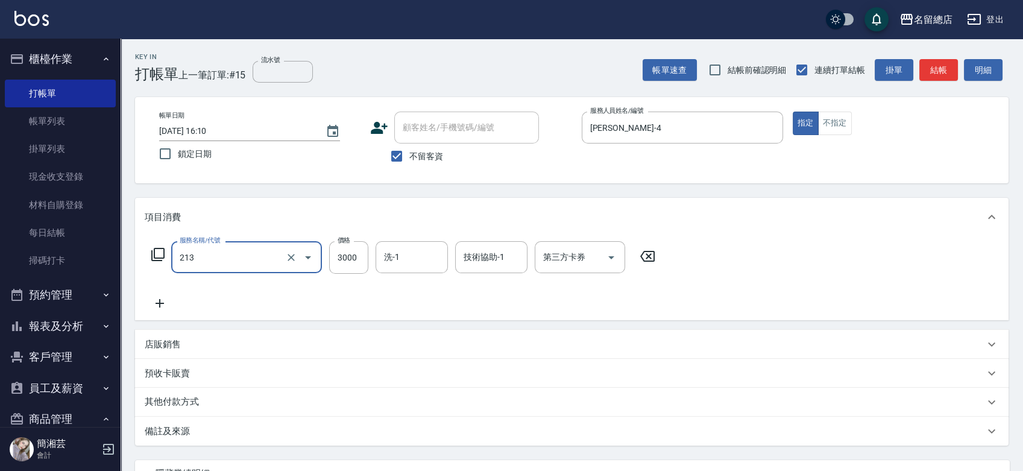
type input "陶溫3000以上(213)"
type input "2800"
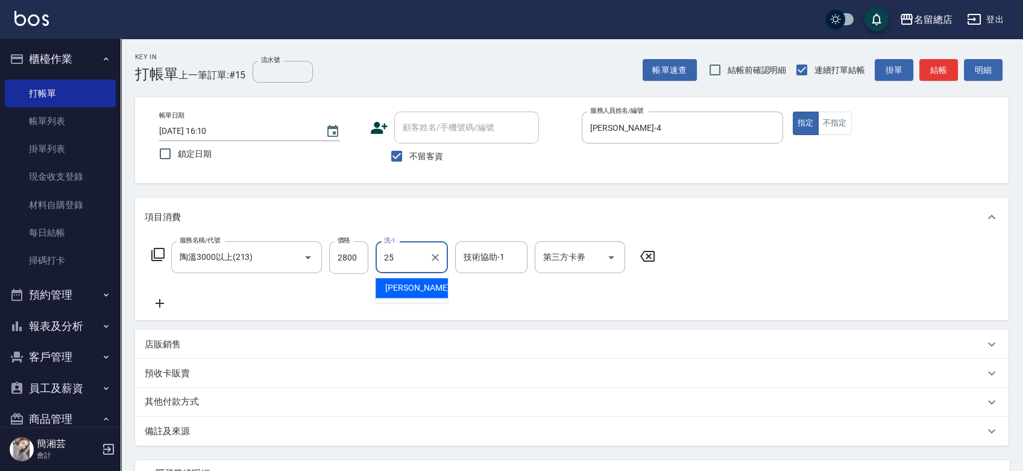
type input "[PERSON_NAME]-25"
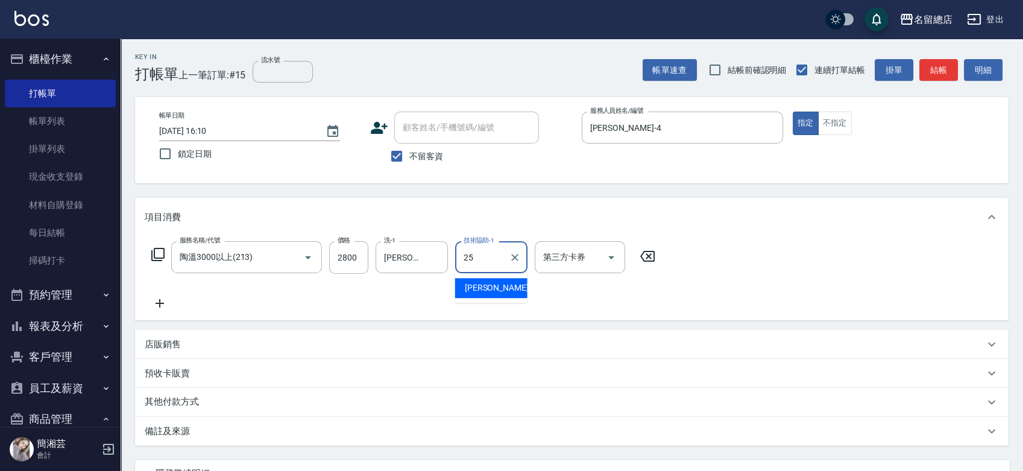
type input "[PERSON_NAME]-25"
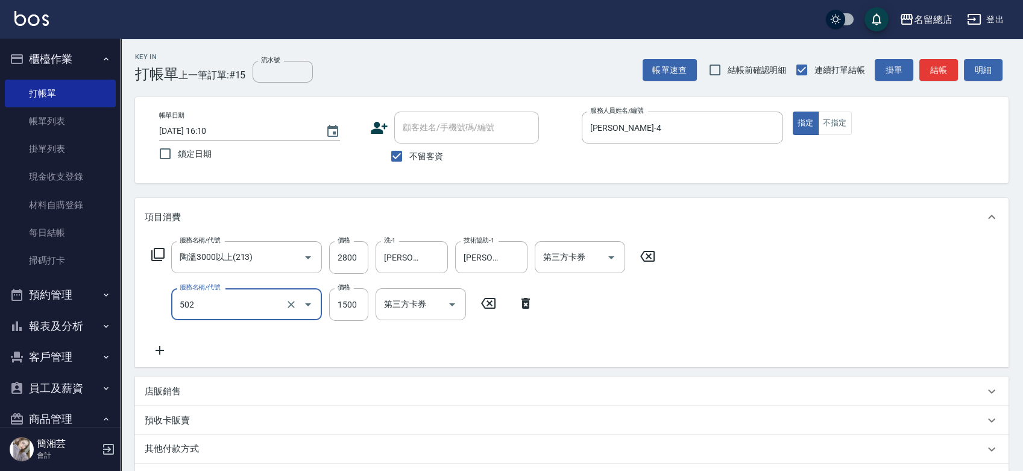
type input "染髮1500以上(502)"
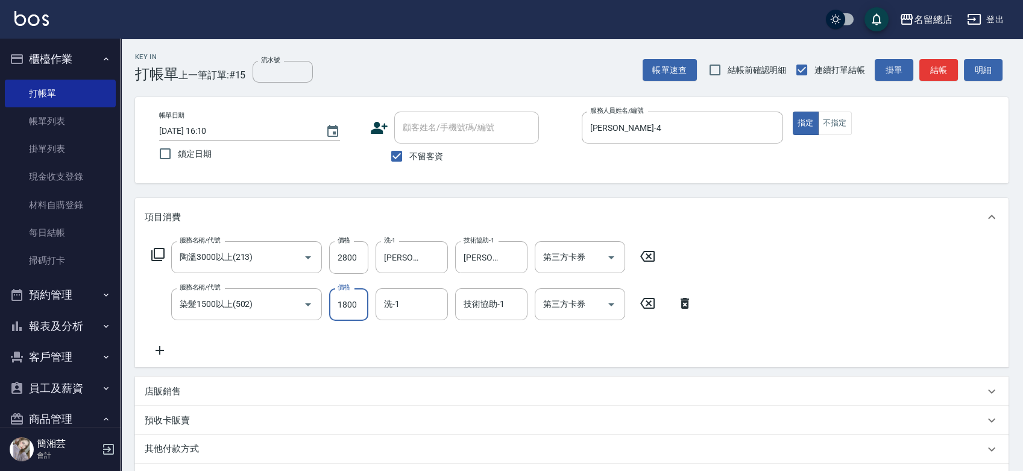
type input "1800"
type input "2"
type input "祥哥-98"
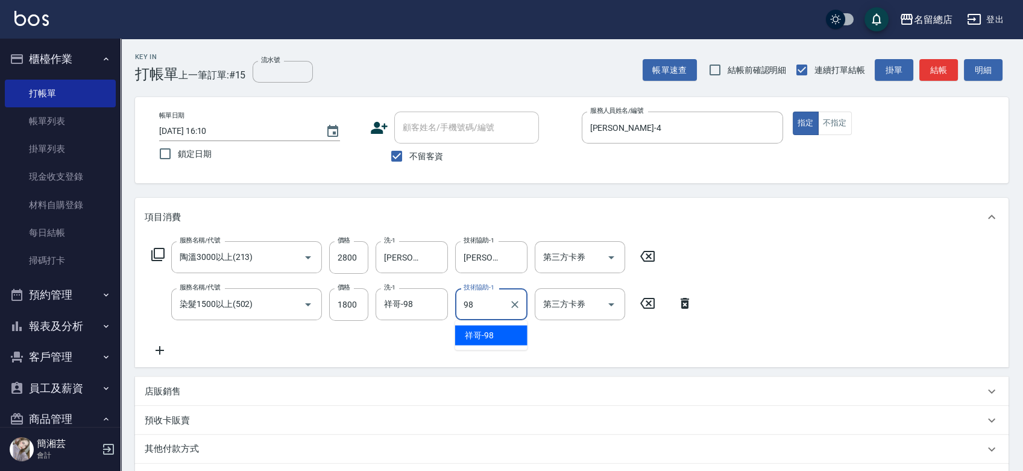
type input "祥哥-98"
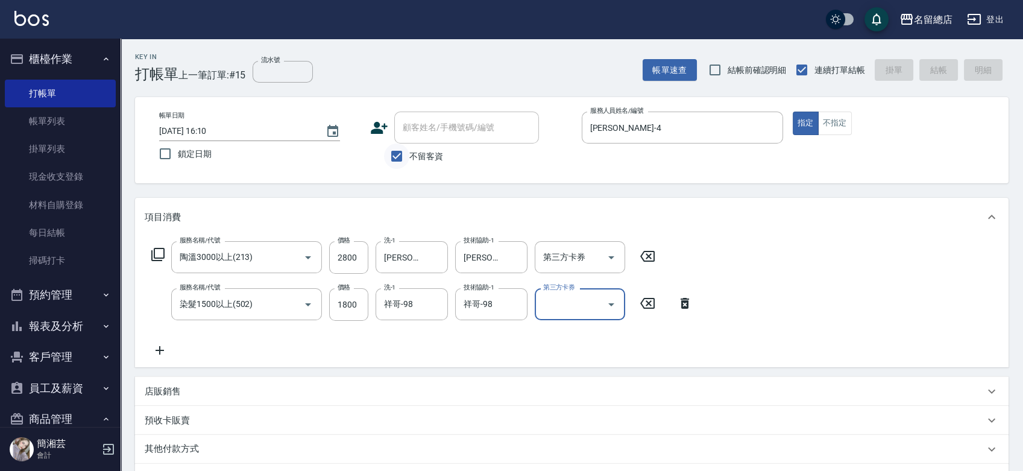
type input "[DATE] 16:11"
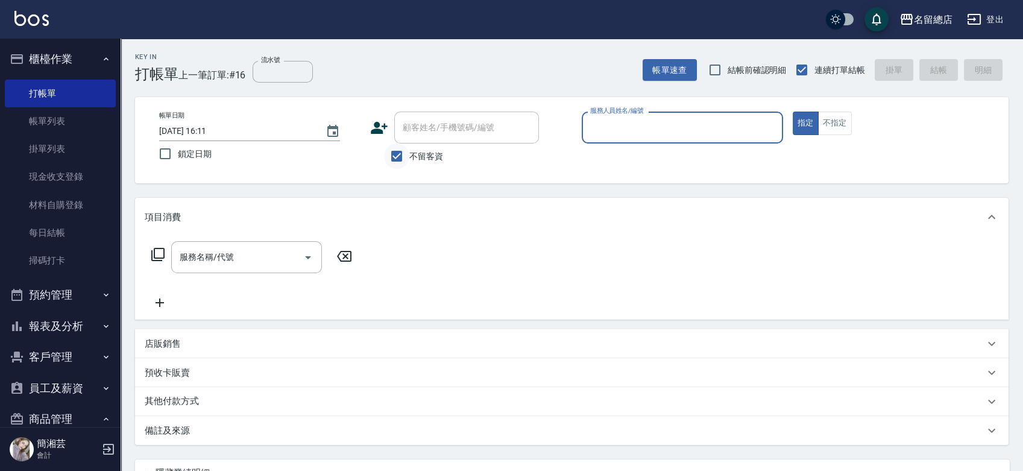
click at [378, 150] on div "不留客資" at bounding box center [454, 155] width 169 height 25
click at [402, 153] on input "不留客資" at bounding box center [396, 155] width 25 height 25
checkbox input "false"
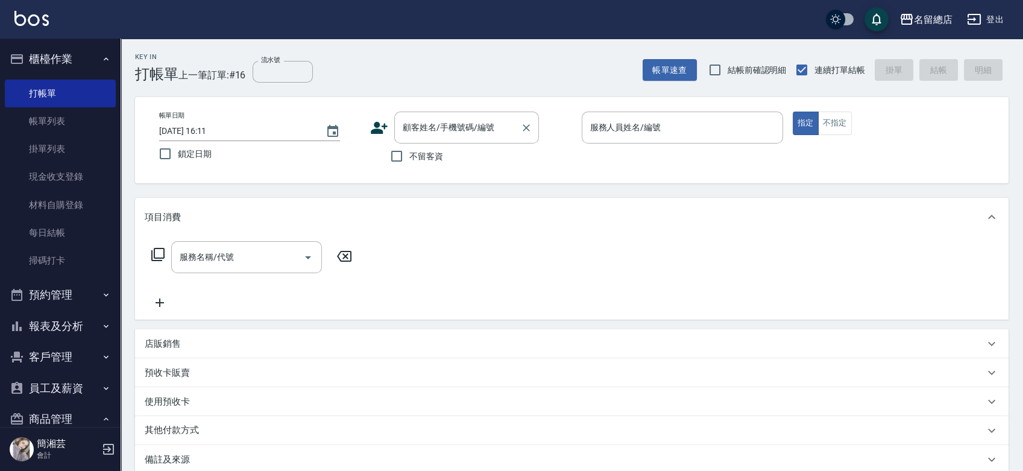
click at [406, 128] on input "顧客姓名/手機號碼/編號" at bounding box center [458, 127] width 116 height 21
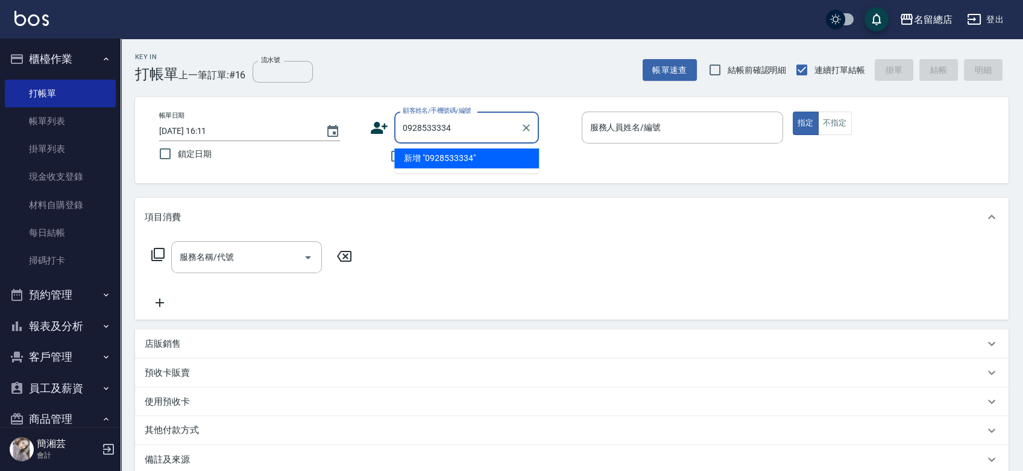
click at [459, 159] on li "新增 "0928533334"" at bounding box center [466, 158] width 145 height 20
type input "0928533334"
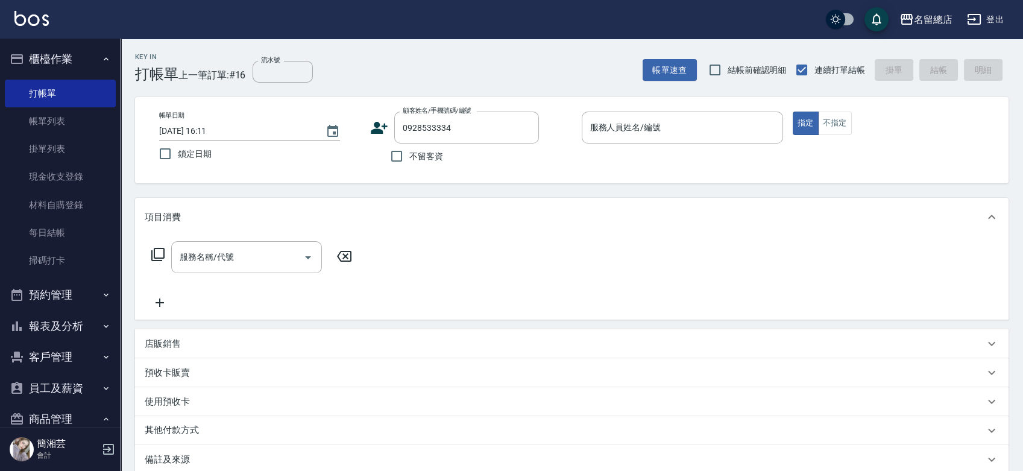
click at [375, 133] on icon at bounding box center [379, 128] width 17 height 12
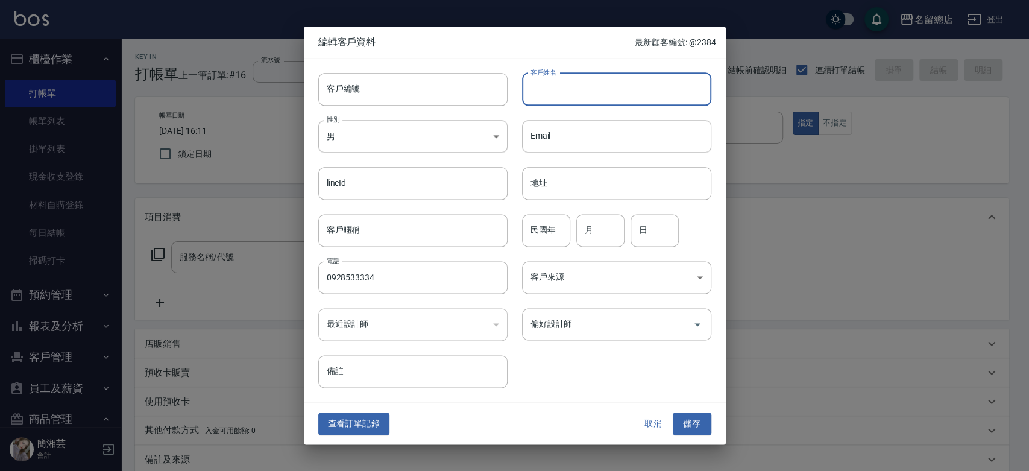
click at [557, 85] on input "客戶姓名" at bounding box center [616, 89] width 189 height 33
type input "h"
type input "[PERSON_NAME]"
click at [419, 142] on body "名留總店 登出 櫃檯作業 打帳單 帳單列表 掛單列表 現金收支登錄 材料自購登錄 每日結帳 掃碼打卡 預約管理 預約管理 單日預約紀錄 單週預約紀錄 報表及分…" at bounding box center [514, 302] width 1029 height 604
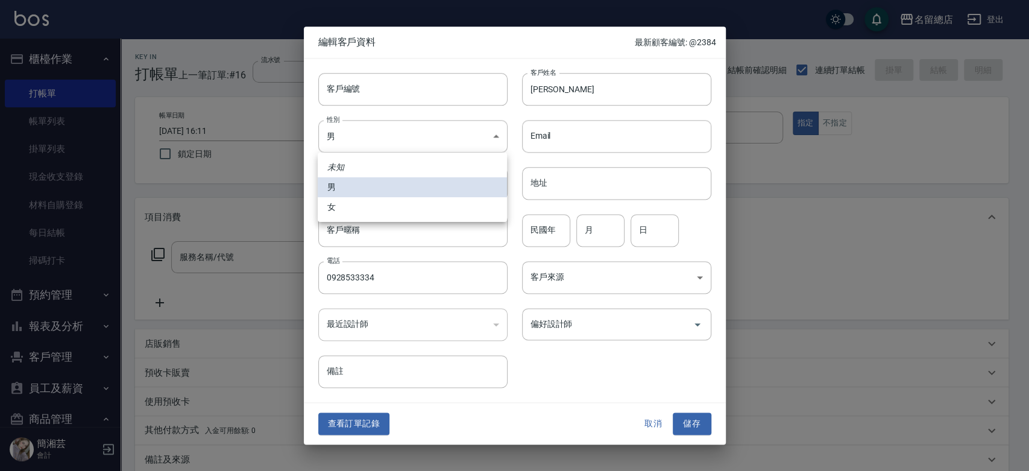
click at [397, 205] on li "女" at bounding box center [412, 207] width 189 height 20
type input "[DEMOGRAPHIC_DATA]"
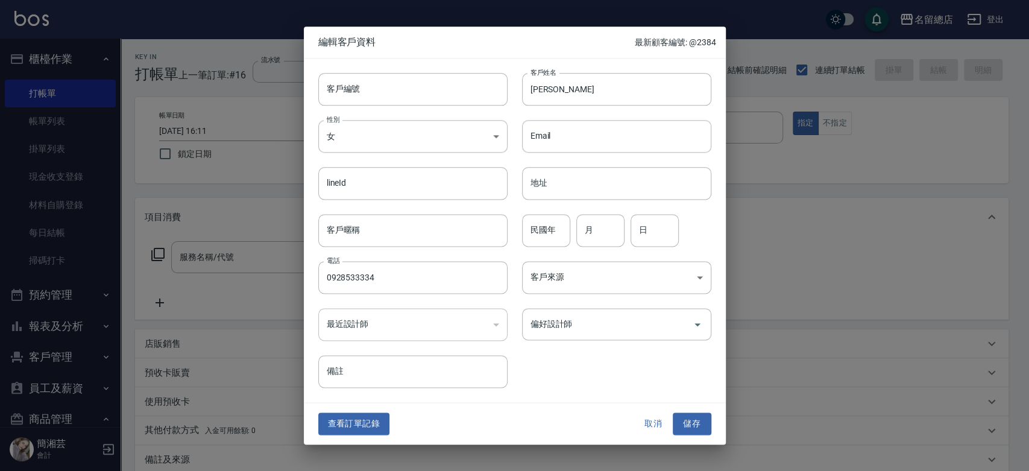
click at [700, 424] on button "儲存" at bounding box center [692, 424] width 39 height 22
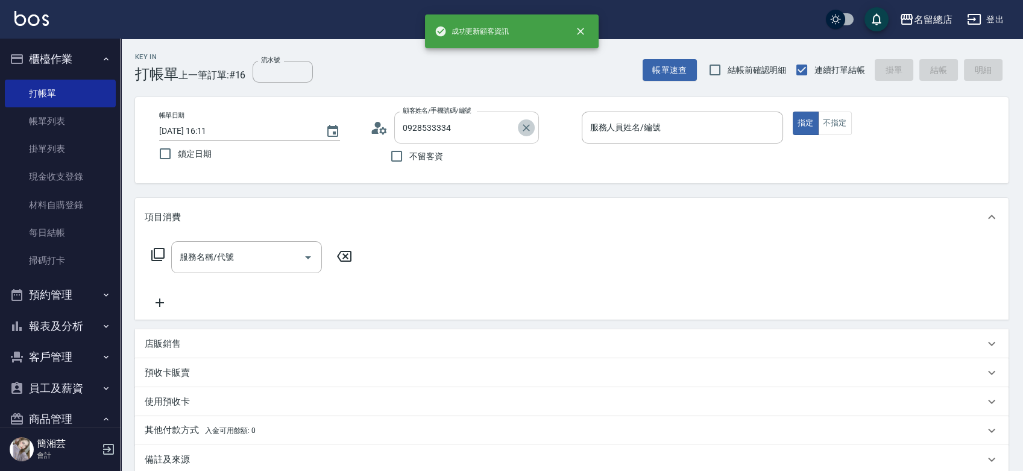
click at [530, 126] on icon "Clear" at bounding box center [526, 128] width 12 height 12
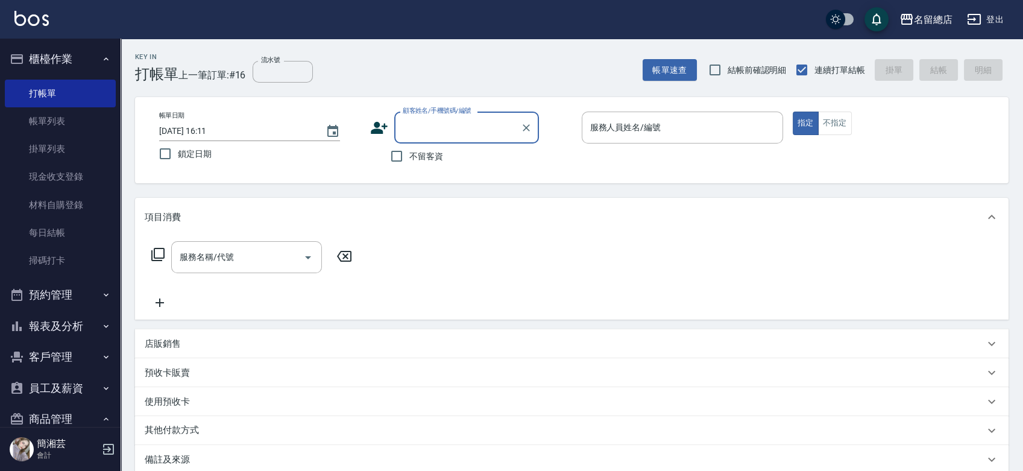
click at [465, 125] on input "顧客姓名/手機號碼/編號" at bounding box center [458, 127] width 116 height 21
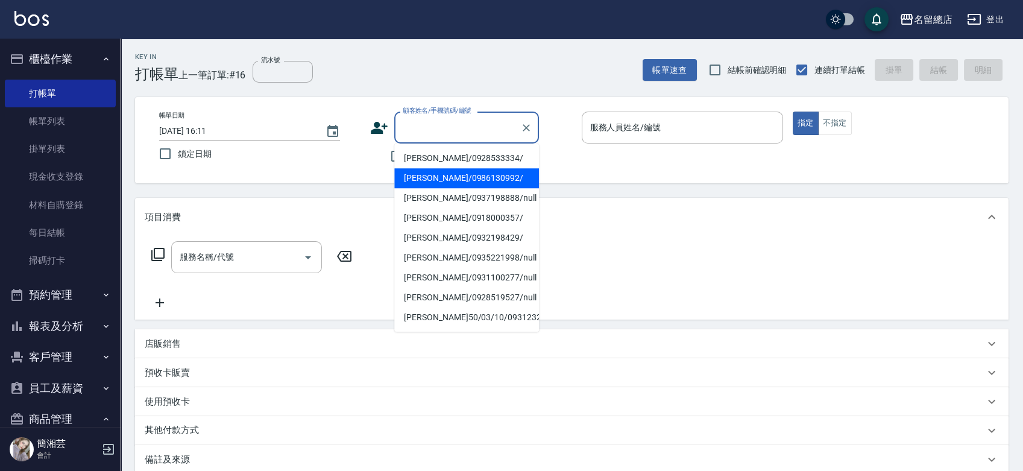
click at [463, 154] on li "[PERSON_NAME]/0928533334/" at bounding box center [466, 158] width 145 height 20
type input "[PERSON_NAME]/0928533334/"
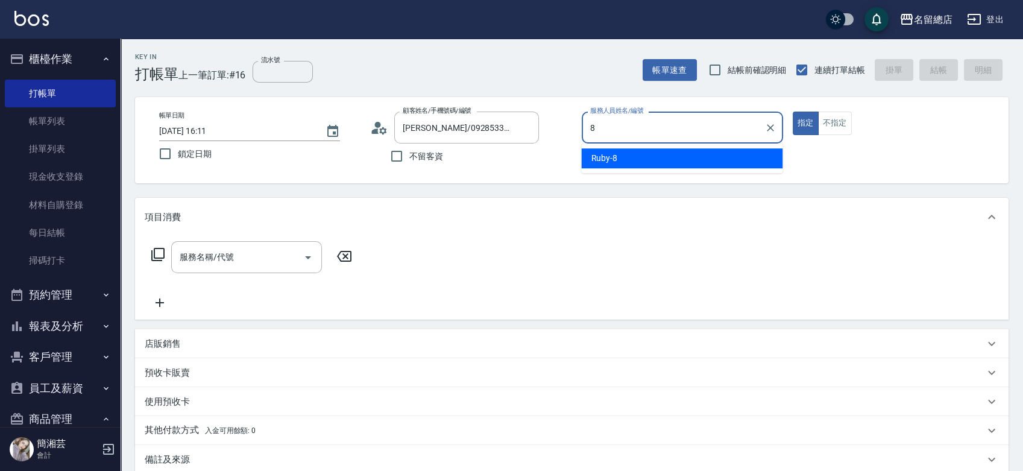
type input "Ruby-8"
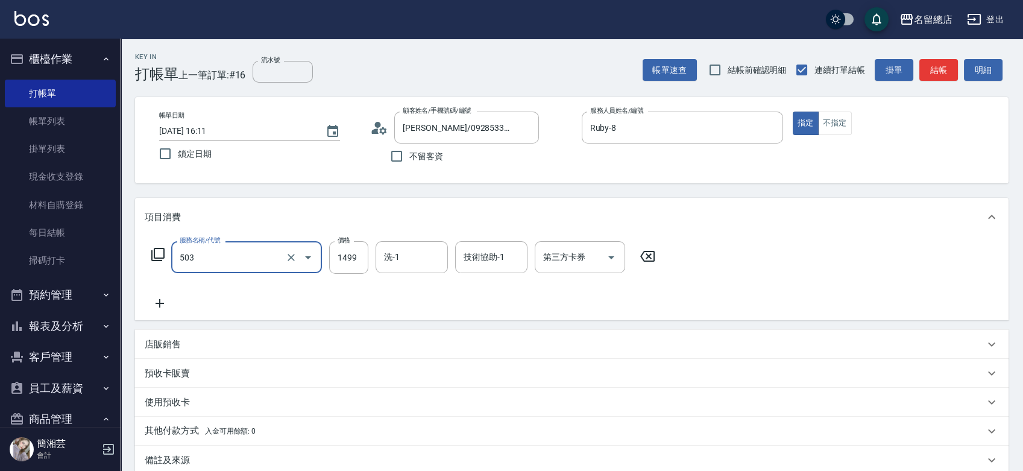
type input "染髮1000~1499(503)"
type input "1300"
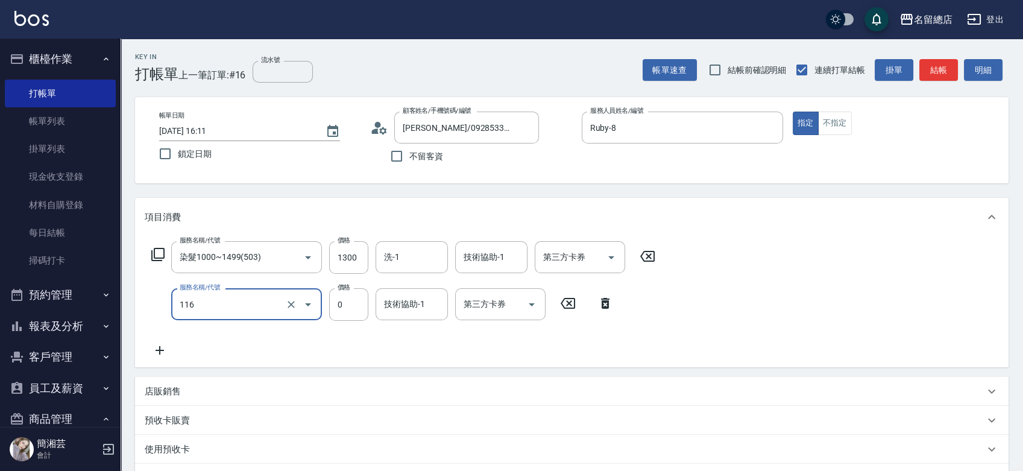
type input "頭皮蓋卡3點(116)"
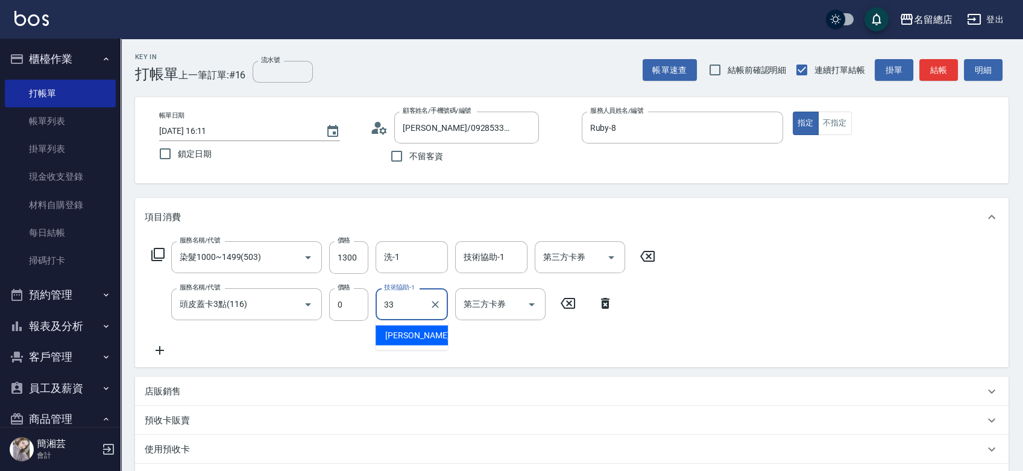
type input "[PERSON_NAME]-33"
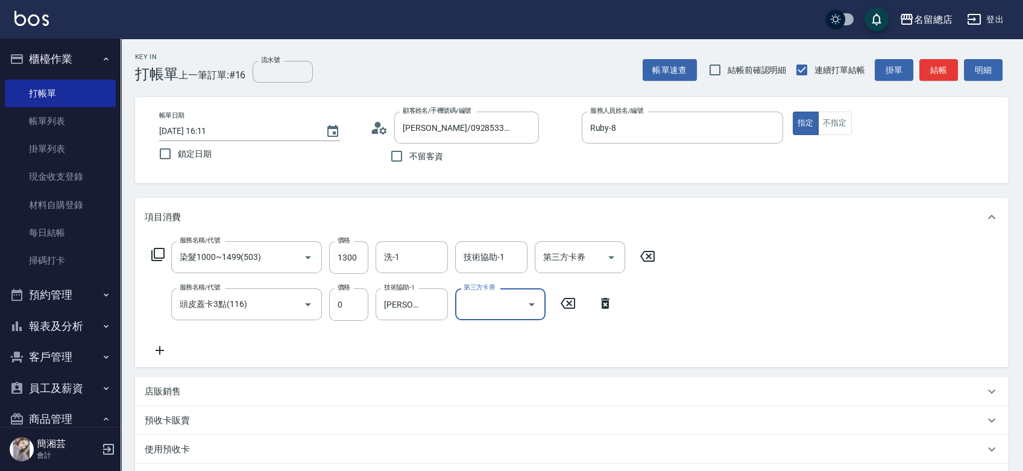
scroll to position [185, 0]
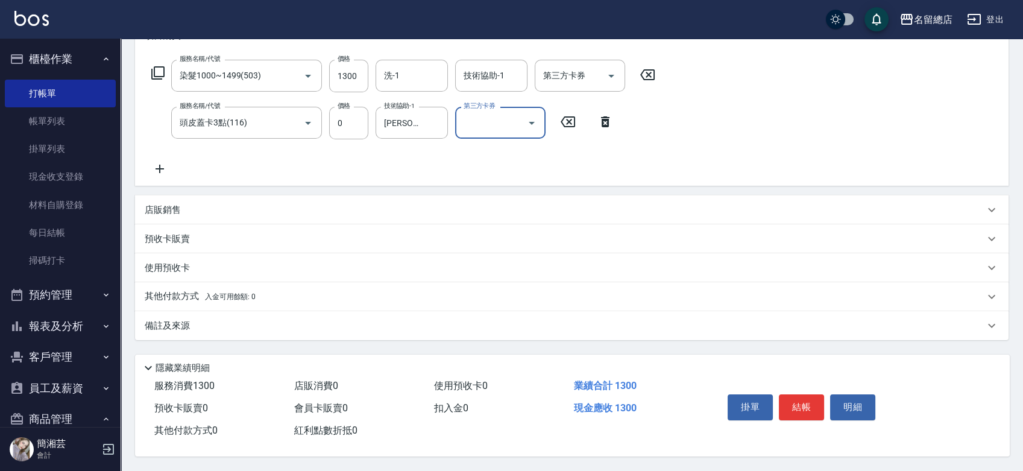
click at [395, 238] on div "預收卡販賣" at bounding box center [564, 239] width 839 height 13
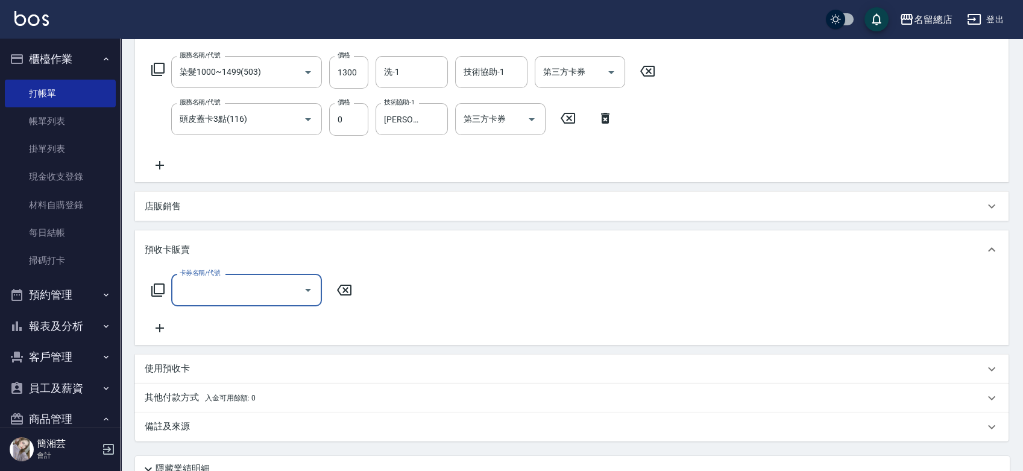
scroll to position [0, 0]
type input "二段自備卡(407)"
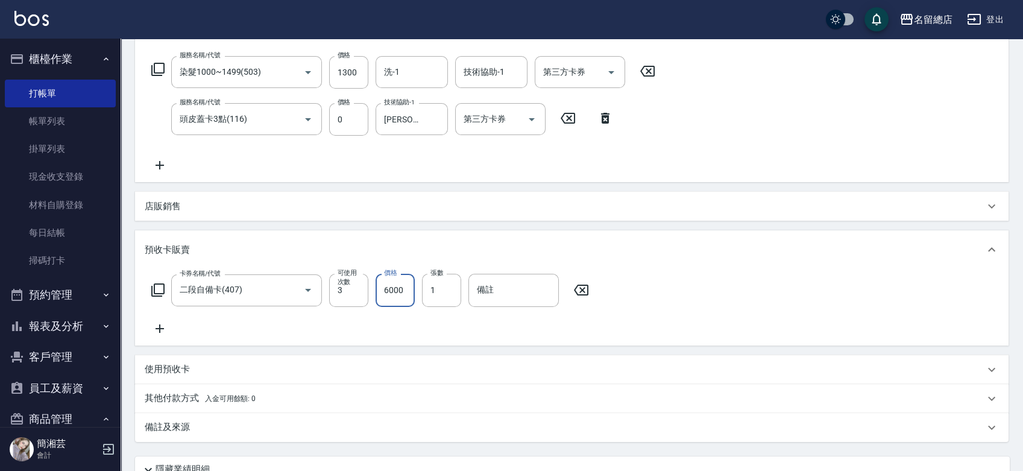
type input "6000"
type input "9243"
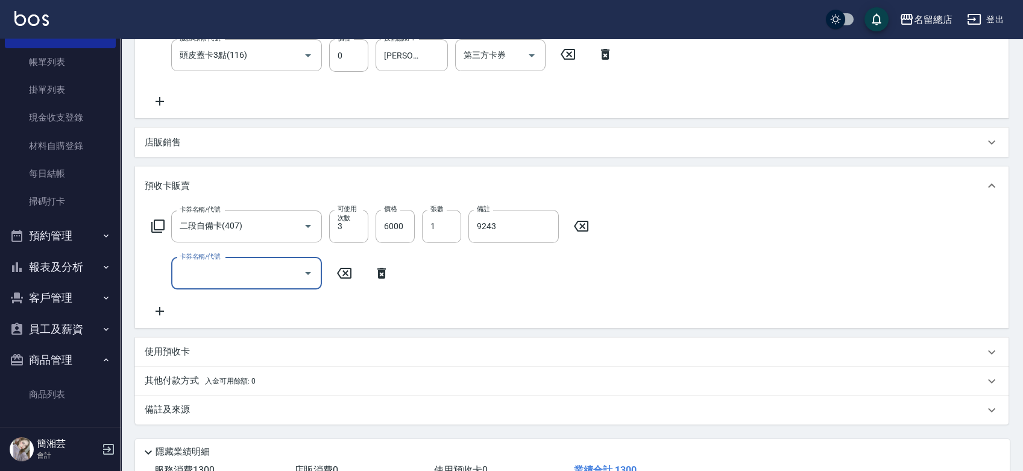
scroll to position [336, 0]
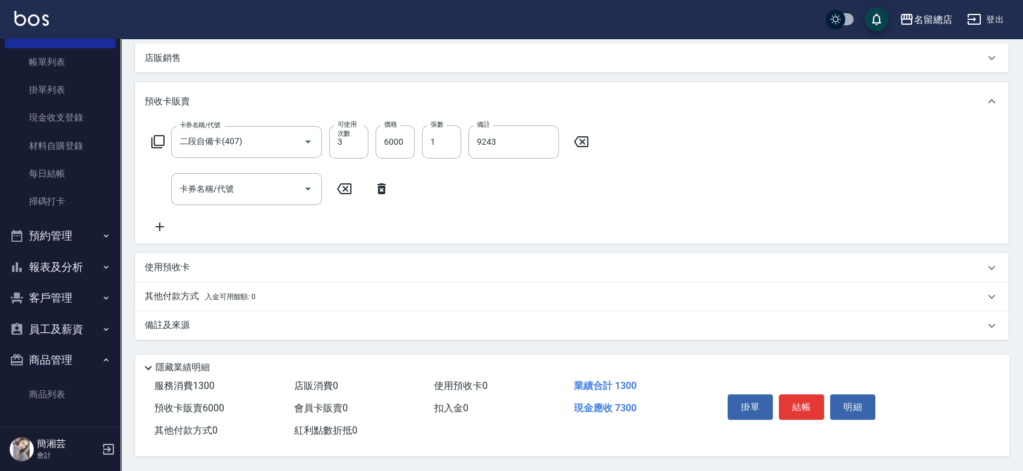
click at [230, 292] on span "入金可用餘額: 0" at bounding box center [230, 296] width 51 height 8
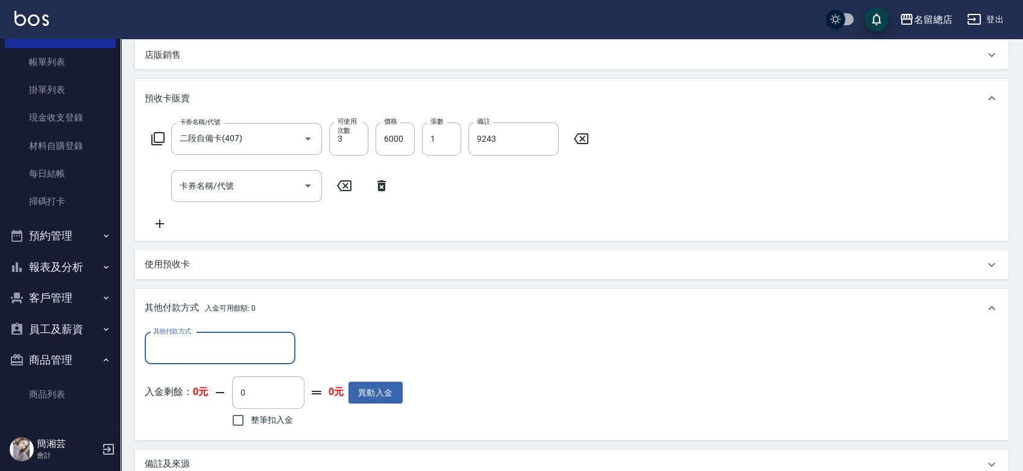
scroll to position [0, 0]
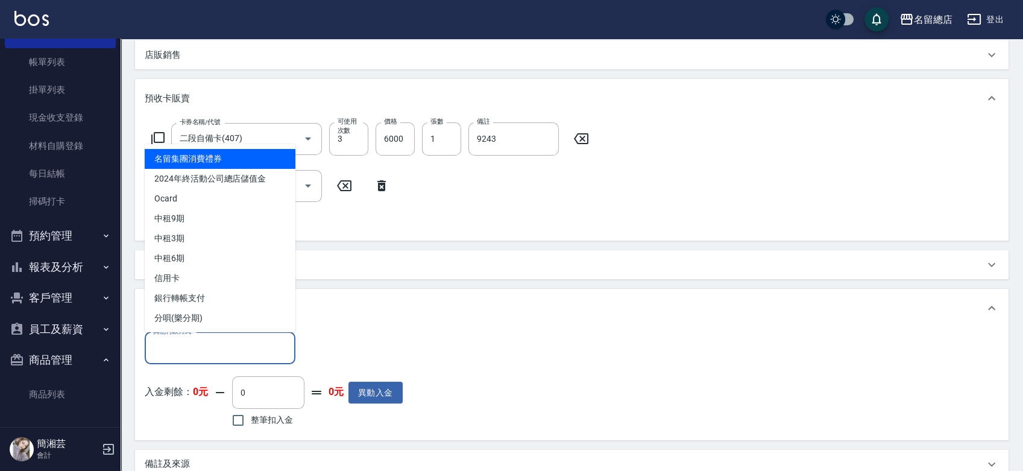
click at [216, 340] on input "其他付款方式" at bounding box center [220, 347] width 140 height 21
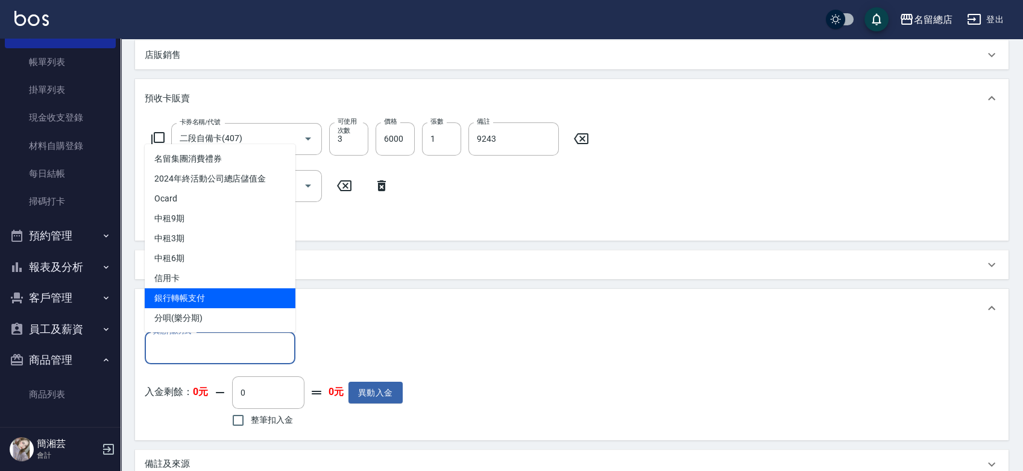
click at [202, 295] on span "銀行轉帳支付" at bounding box center [220, 298] width 151 height 20
type input "銀行轉帳支付"
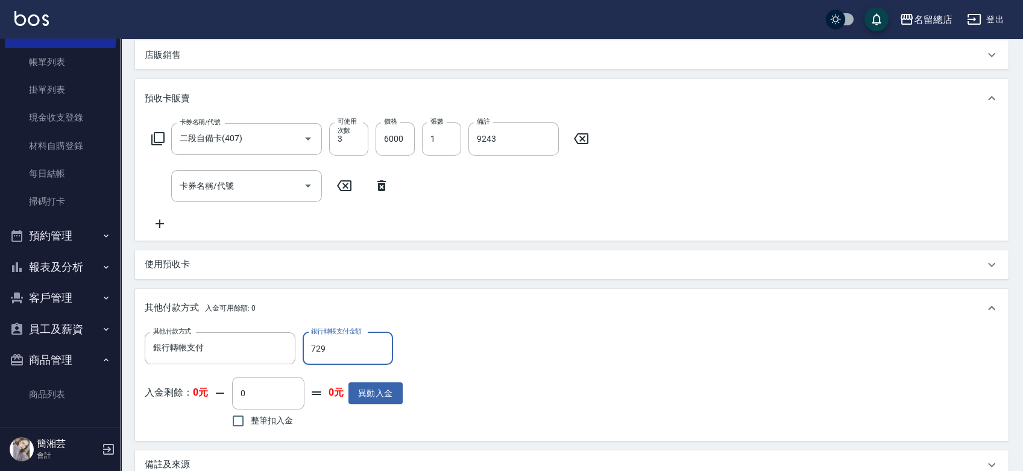
type input "7299"
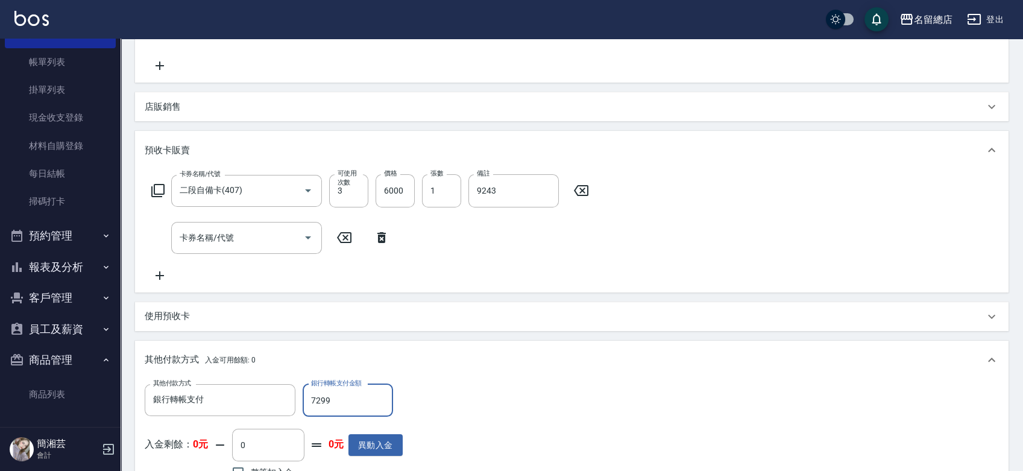
scroll to position [278, 0]
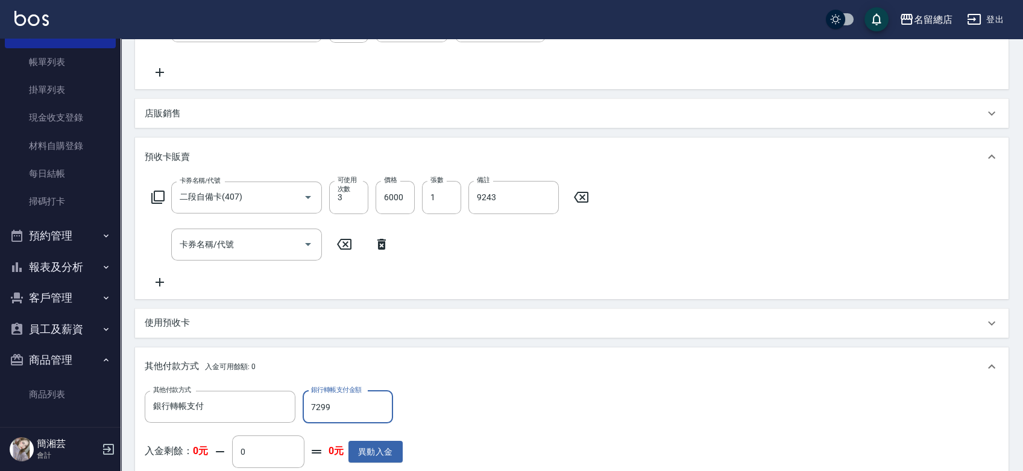
type input "[DATE] 16:13"
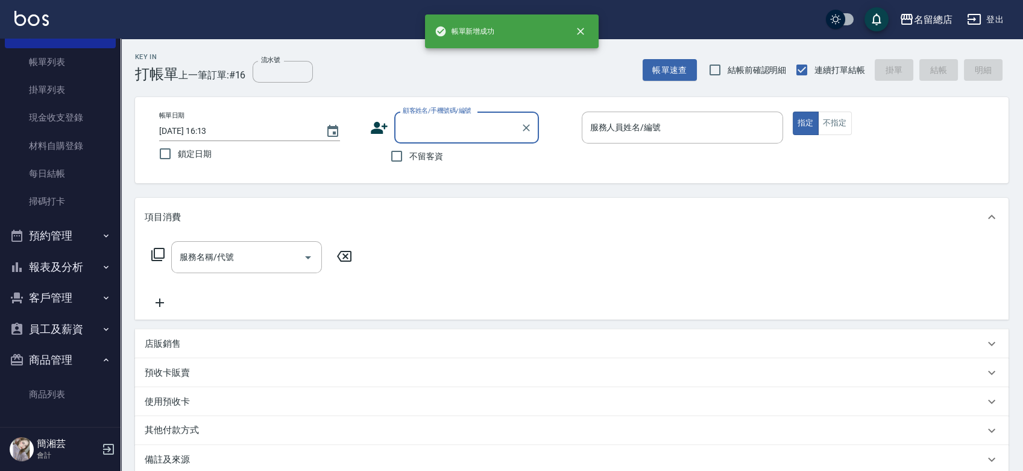
scroll to position [0, 0]
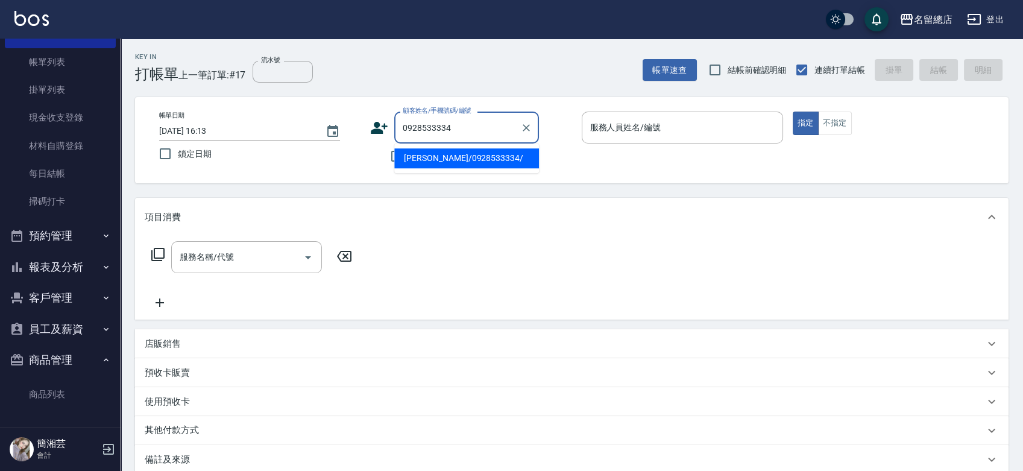
type input "[PERSON_NAME]/0928533334/"
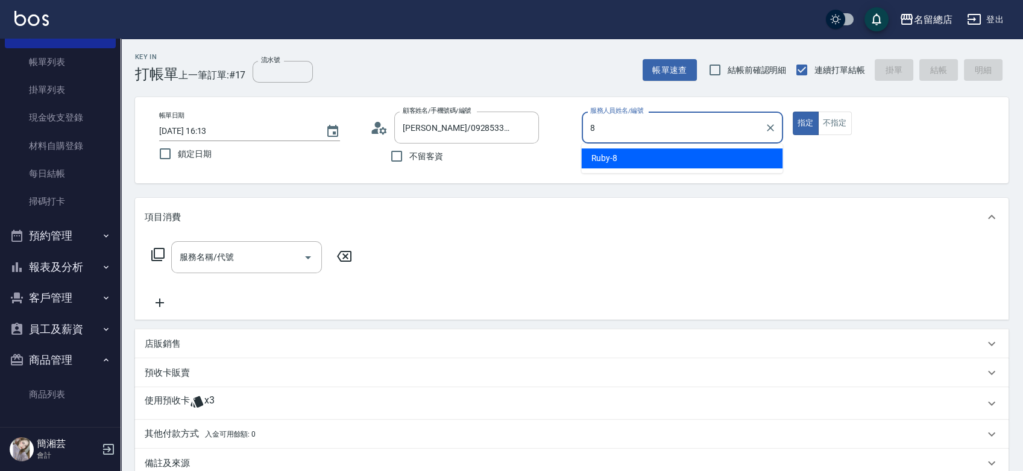
type input "Ruby-8"
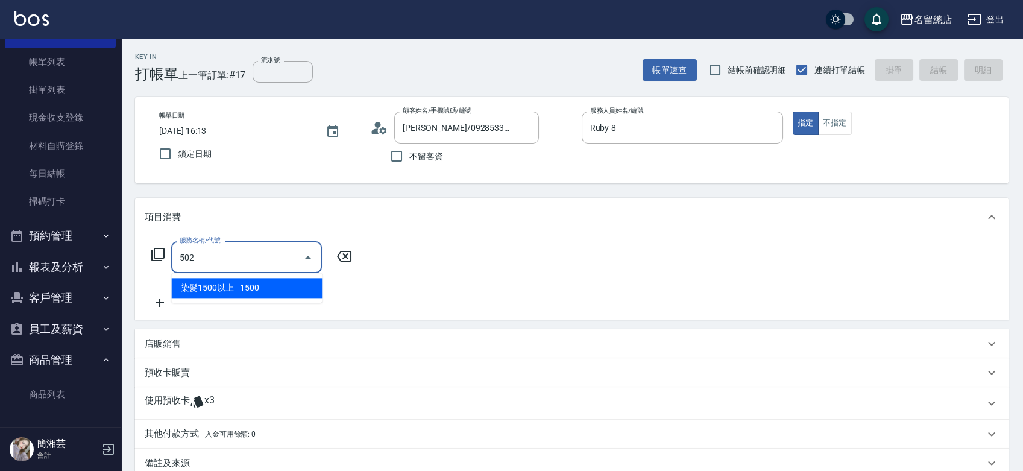
type input "染髮1500以上(502)"
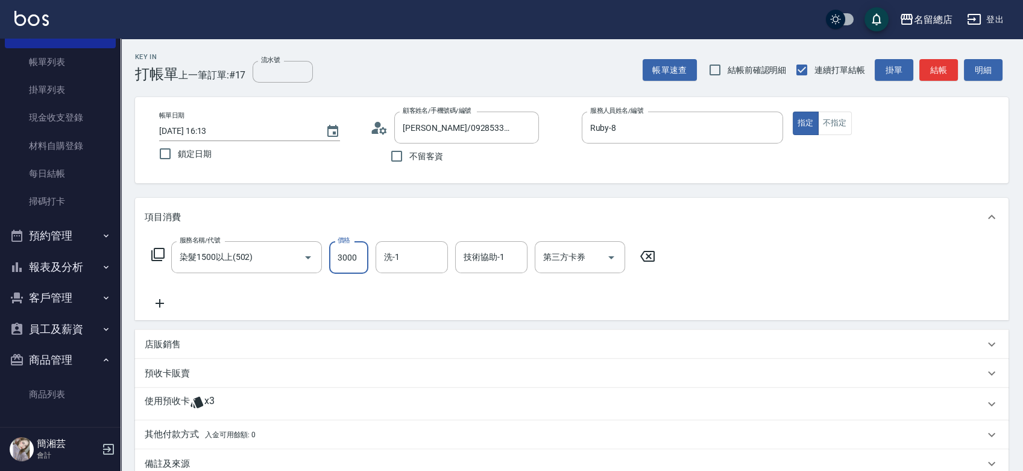
type input "3000"
type input "[PERSON_NAME]-32"
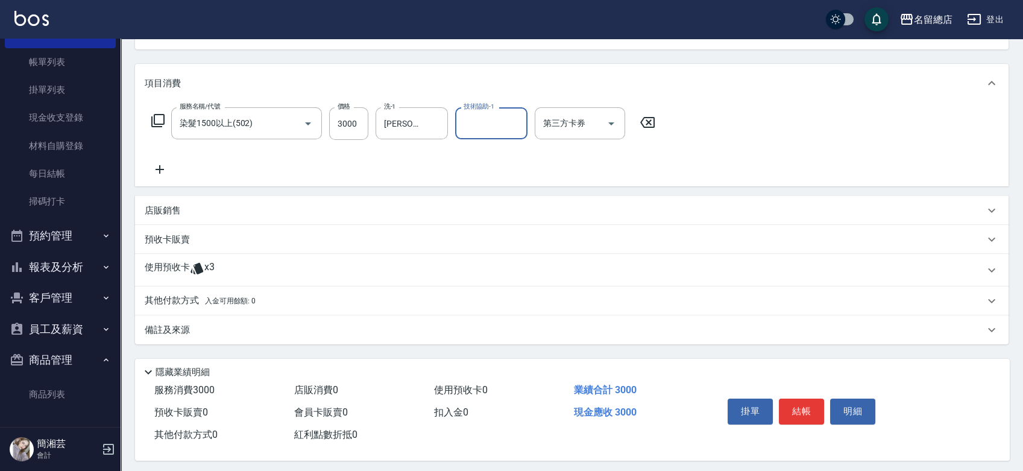
click at [198, 267] on icon at bounding box center [196, 268] width 13 height 11
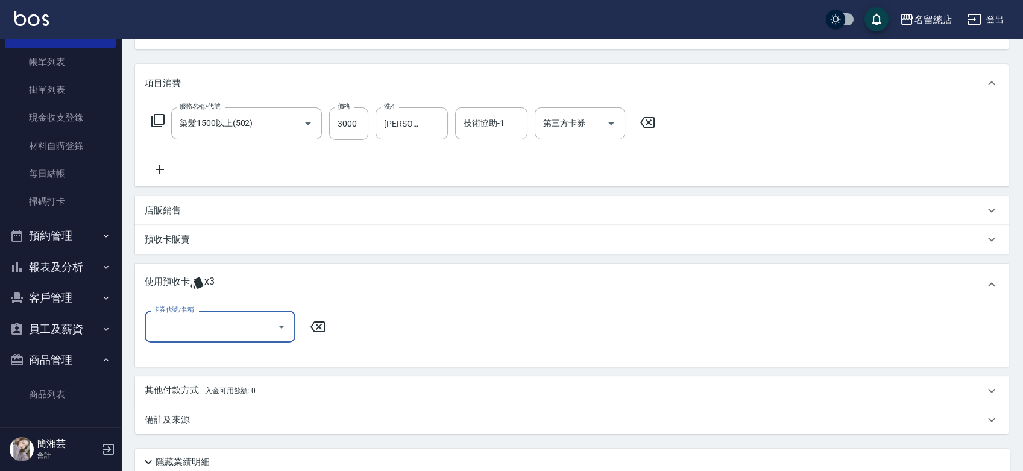
scroll to position [0, 0]
click at [219, 316] on input "卡券代號/名稱" at bounding box center [211, 326] width 122 height 21
click at [245, 356] on div "二段自備卡 剩餘3張 9243" at bounding box center [220, 357] width 151 height 20
type input "二段自備卡 9243"
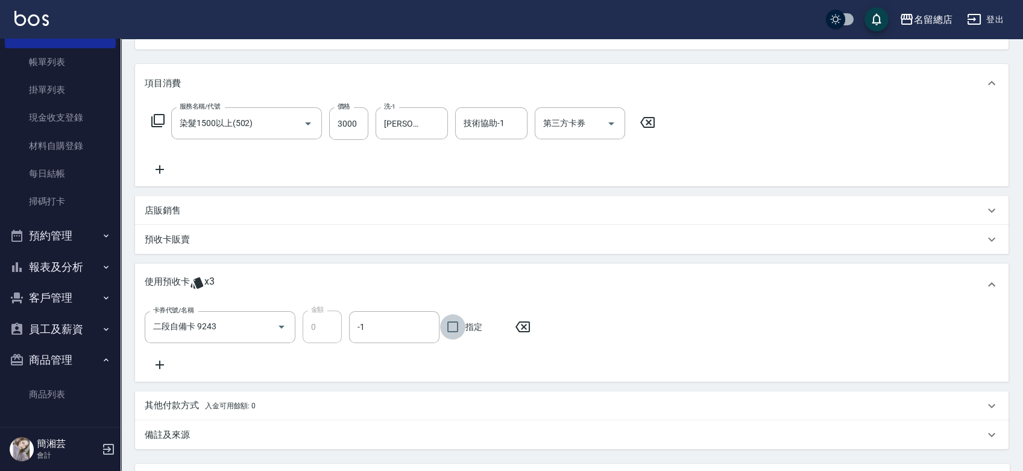
click at [459, 321] on input "指定" at bounding box center [452, 326] width 25 height 25
checkbox input "true"
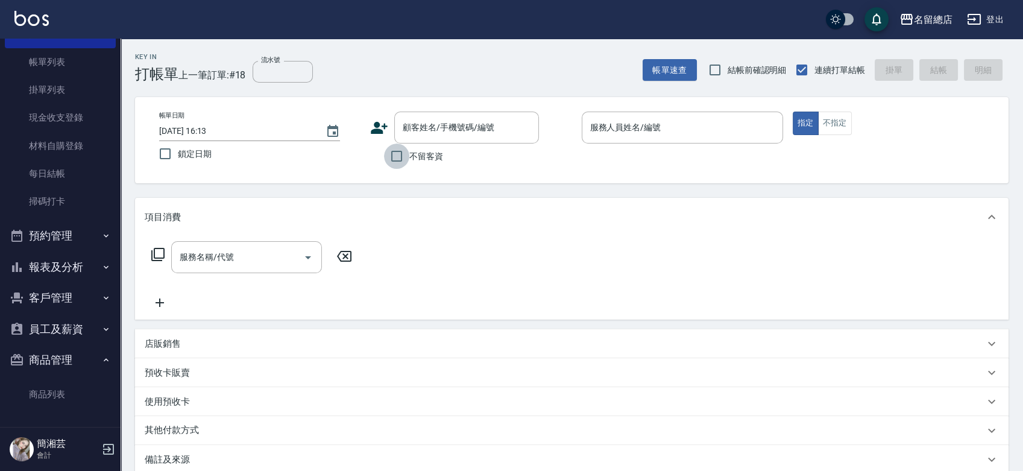
click at [409, 162] on input "不留客資" at bounding box center [396, 155] width 25 height 25
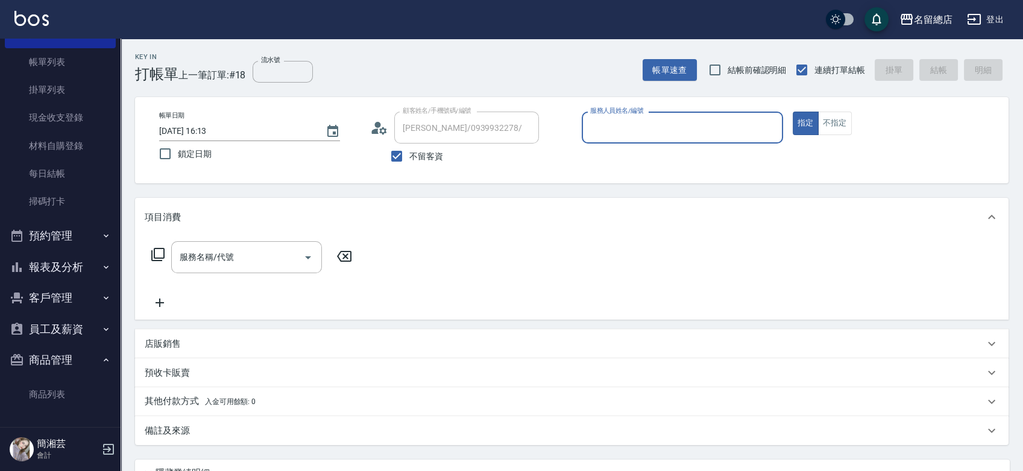
drag, startPoint x: 404, startPoint y: 163, endPoint x: 413, endPoint y: 156, distance: 11.2
click at [406, 163] on input "不留客資" at bounding box center [396, 155] width 25 height 25
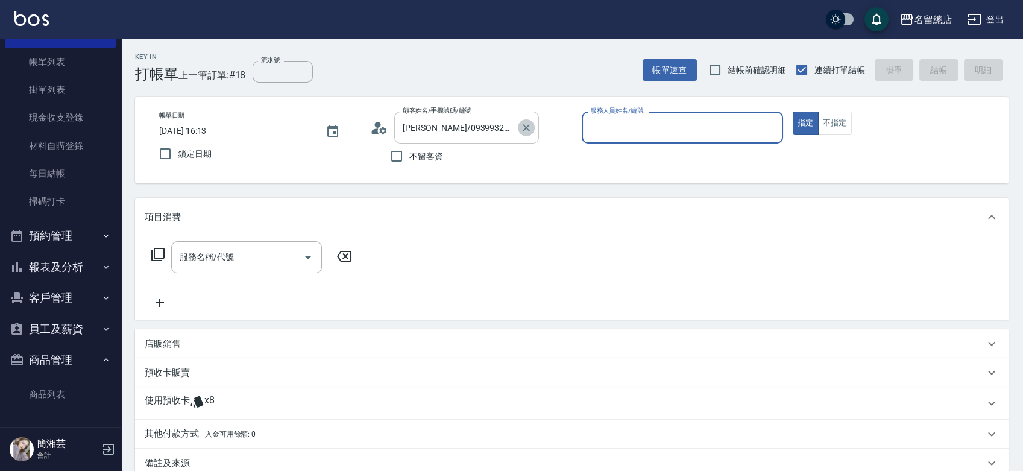
click at [529, 124] on icon "Clear" at bounding box center [525, 127] width 7 height 7
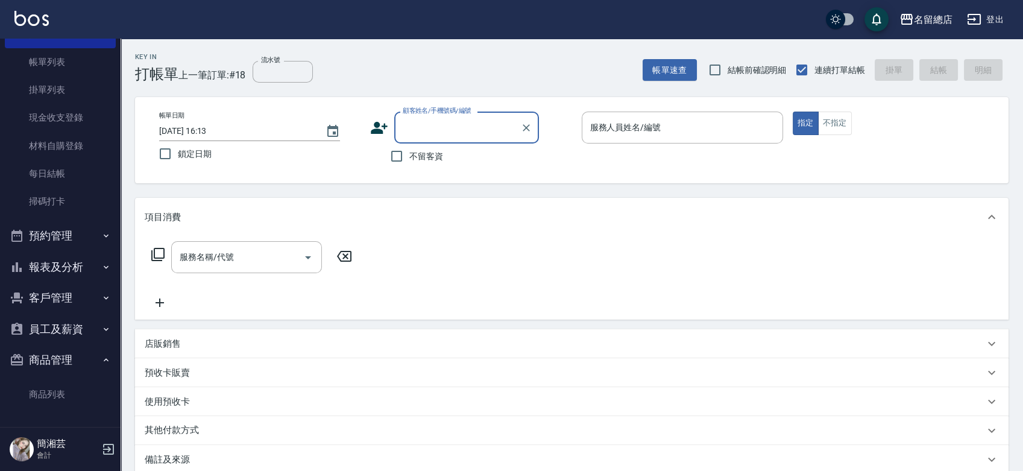
click at [421, 151] on span "不留客資" at bounding box center [426, 156] width 34 height 13
click at [409, 151] on input "不留客資" at bounding box center [396, 155] width 25 height 25
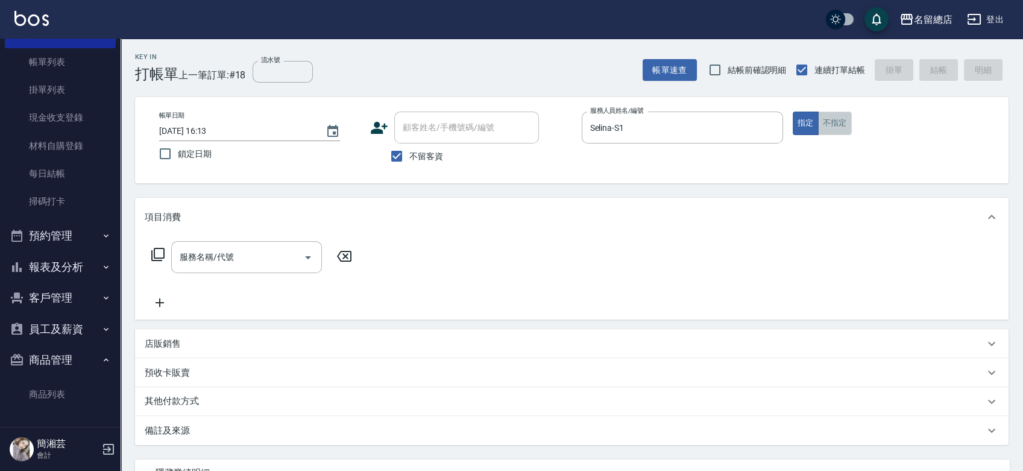
click at [847, 119] on button "不指定" at bounding box center [835, 123] width 34 height 24
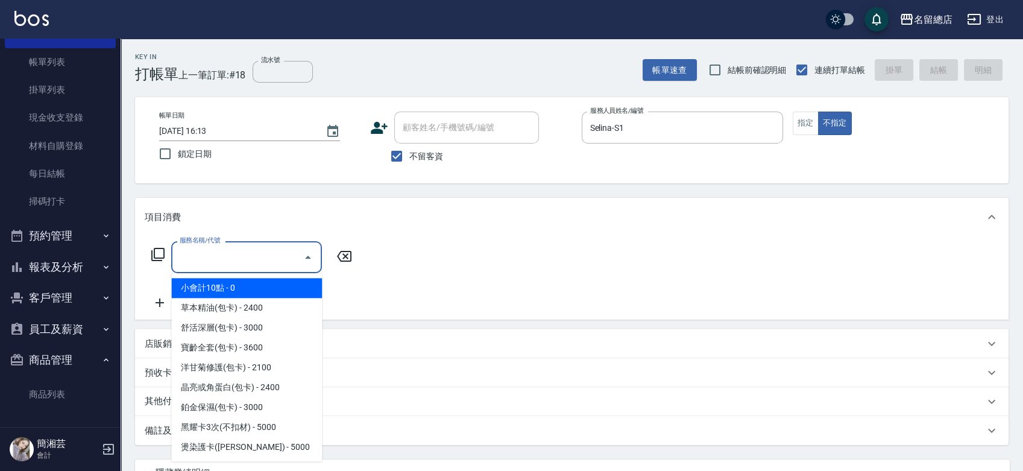
click at [289, 254] on input "服務名稱/代號" at bounding box center [238, 256] width 122 height 21
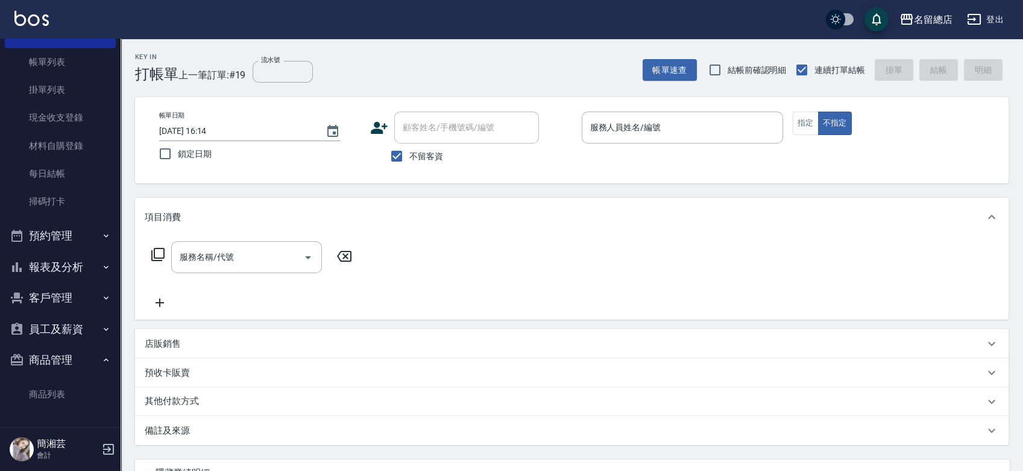
click at [441, 148] on label "不留客資" at bounding box center [413, 155] width 59 height 25
click at [409, 148] on input "不留客資" at bounding box center [396, 155] width 25 height 25
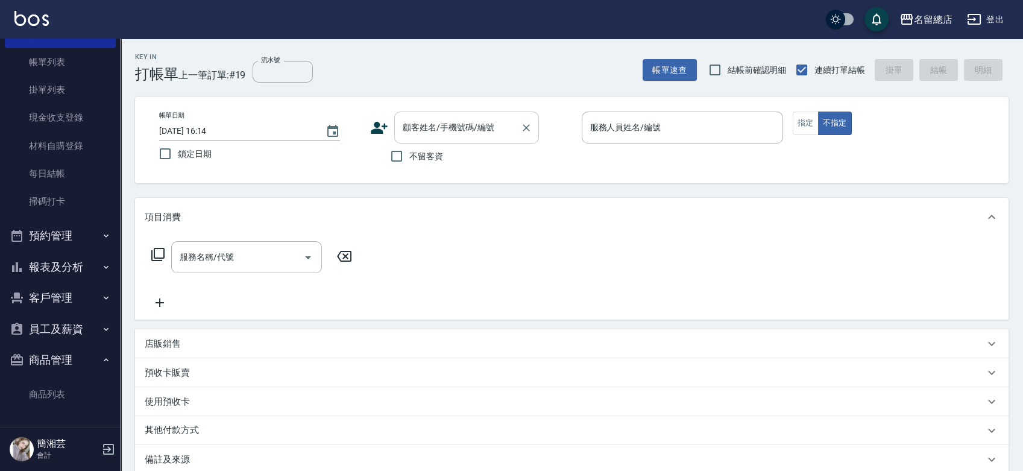
click at [437, 125] on input "顧客姓名/手機號碼/編號" at bounding box center [458, 127] width 116 height 21
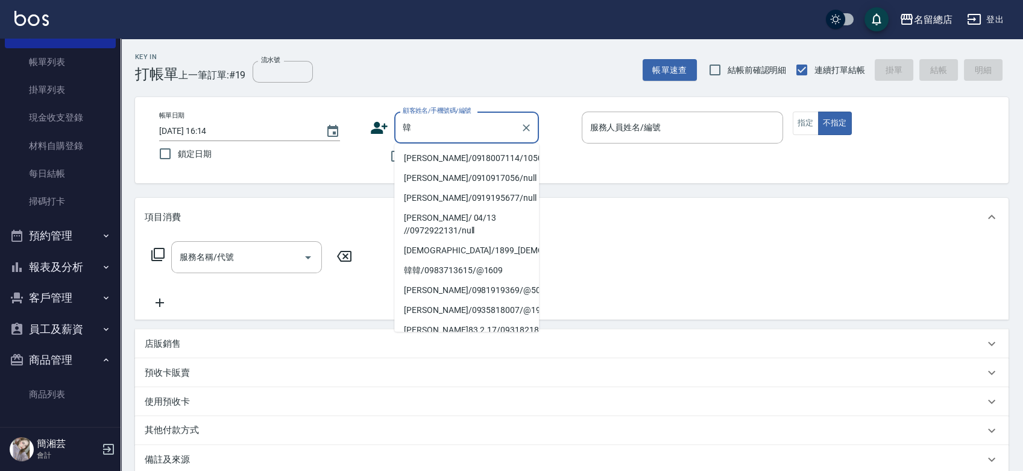
click at [416, 158] on li "[PERSON_NAME]/0918007114/10501" at bounding box center [466, 158] width 145 height 20
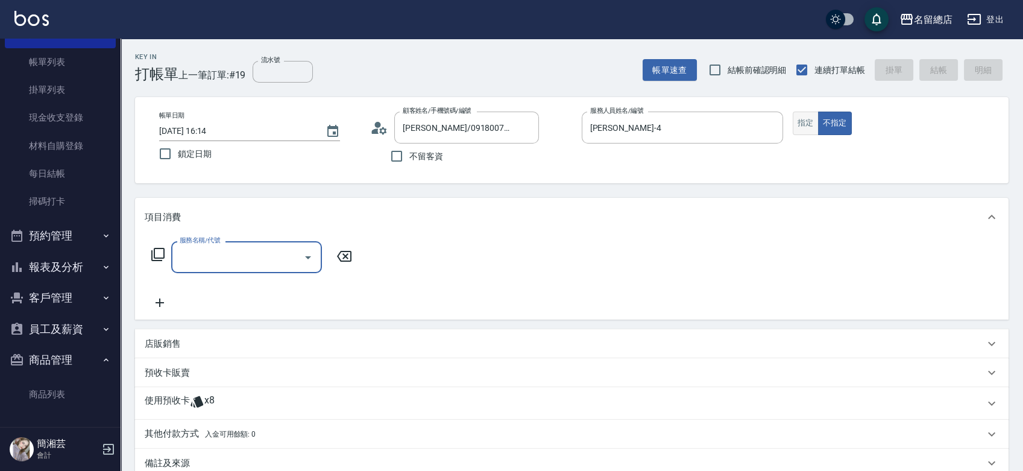
click at [805, 124] on button "指定" at bounding box center [805, 123] width 26 height 24
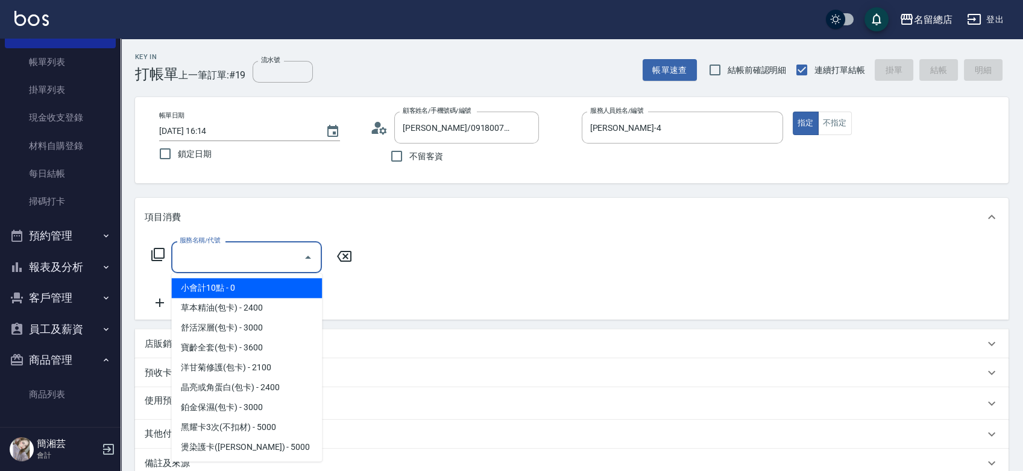
click at [224, 253] on input "服務名稱/代號" at bounding box center [238, 256] width 122 height 21
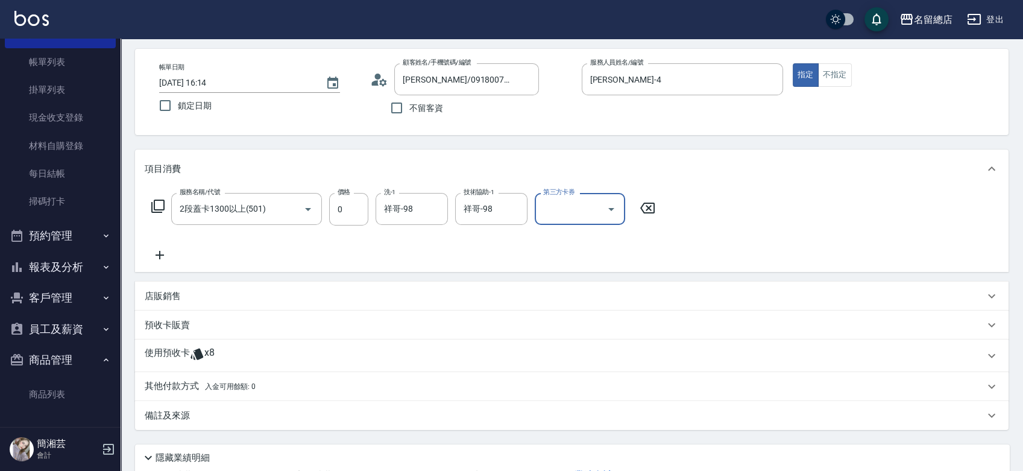
scroll to position [134, 0]
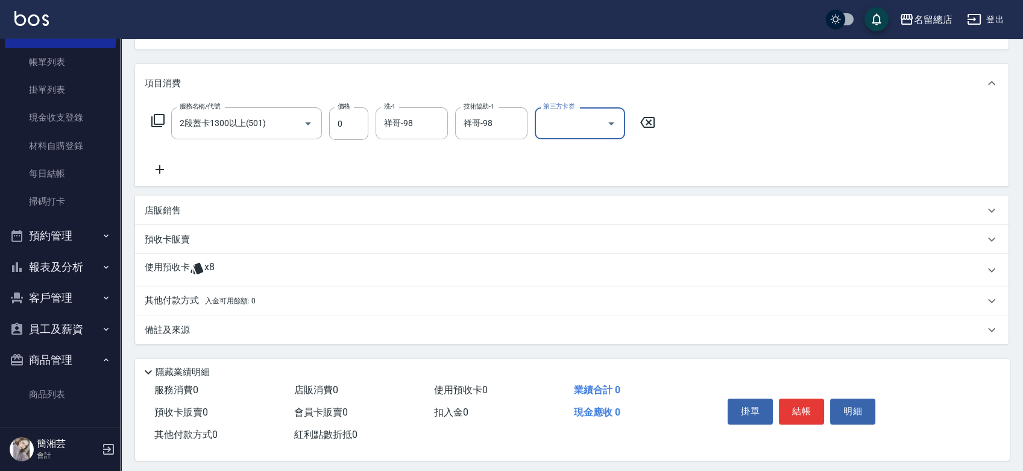
click at [169, 283] on div "使用預收卡 x8" at bounding box center [571, 270] width 873 height 33
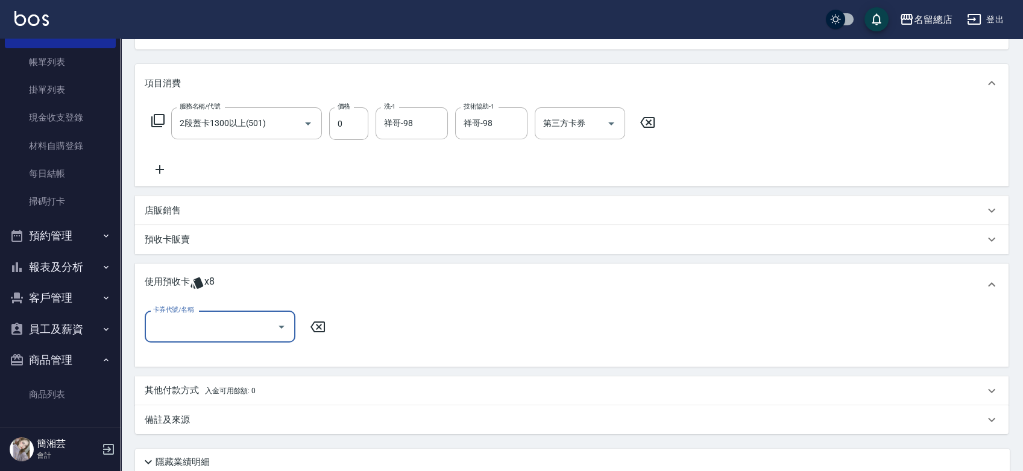
scroll to position [0, 0]
click at [189, 321] on input "卡券代號/名稱" at bounding box center [211, 326] width 122 height 21
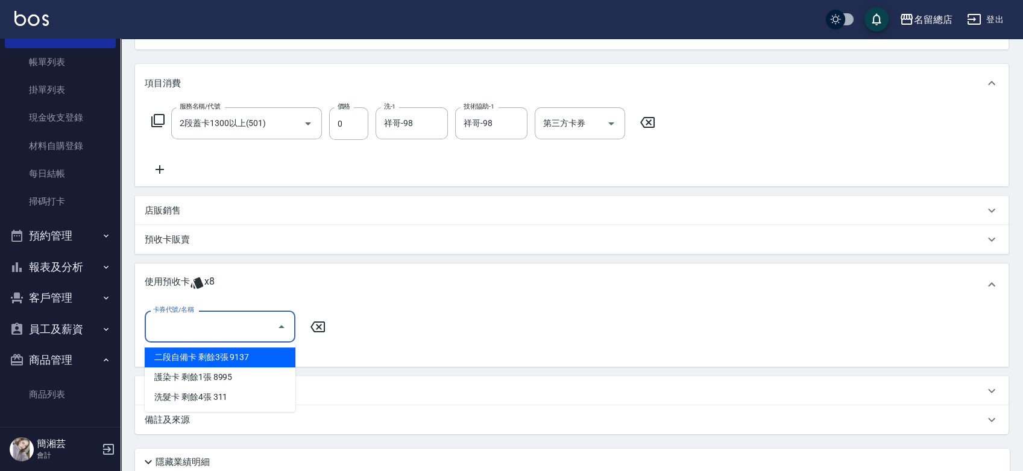
click at [263, 360] on div "二段自備卡 剩餘3張 9137" at bounding box center [220, 357] width 151 height 20
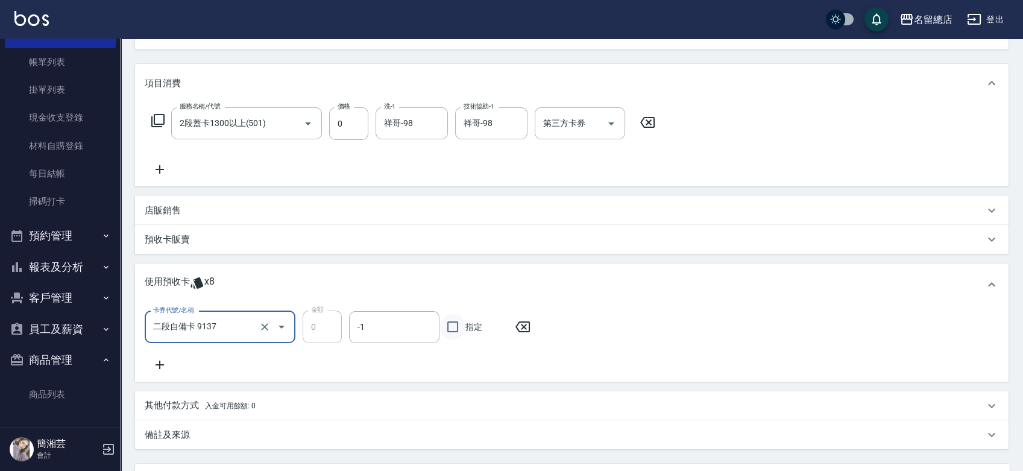
click at [444, 331] on input "指定" at bounding box center [452, 326] width 25 height 25
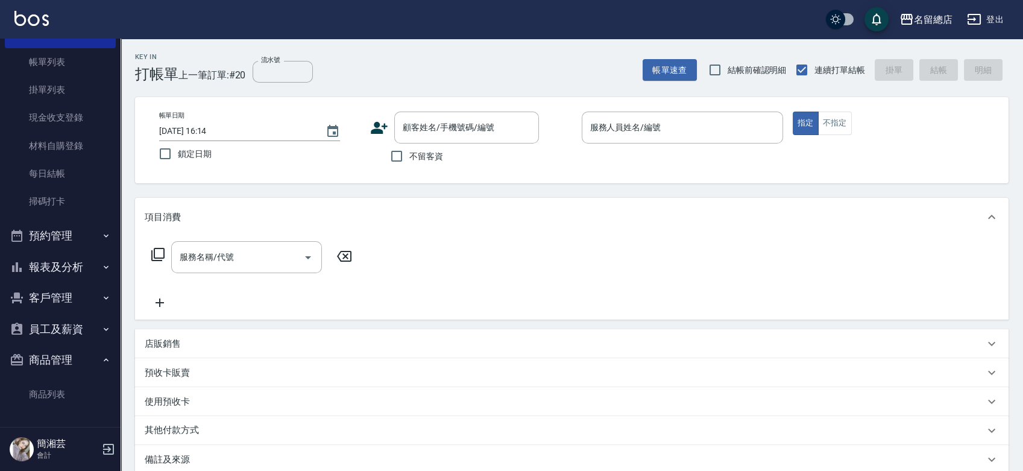
click at [430, 152] on span "不留客資" at bounding box center [426, 156] width 34 height 13
click at [409, 152] on input "不留客資" at bounding box center [396, 155] width 25 height 25
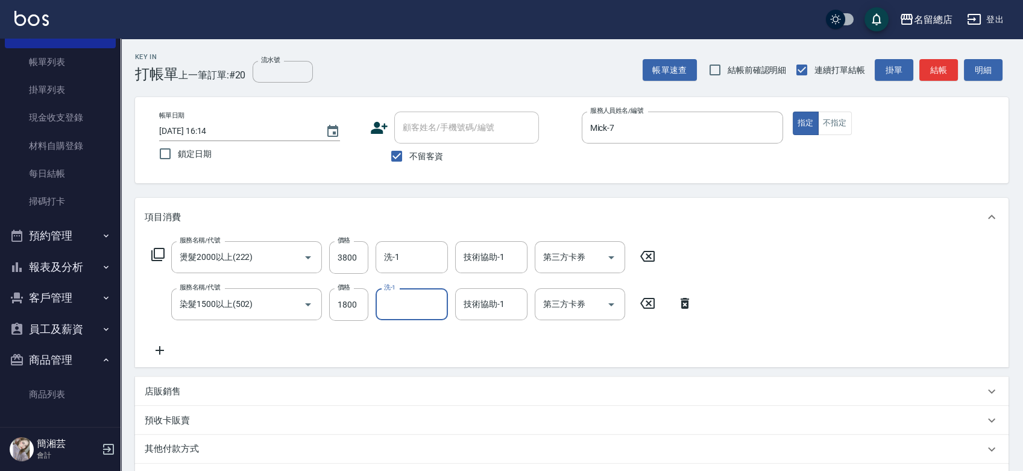
scroll to position [156, 0]
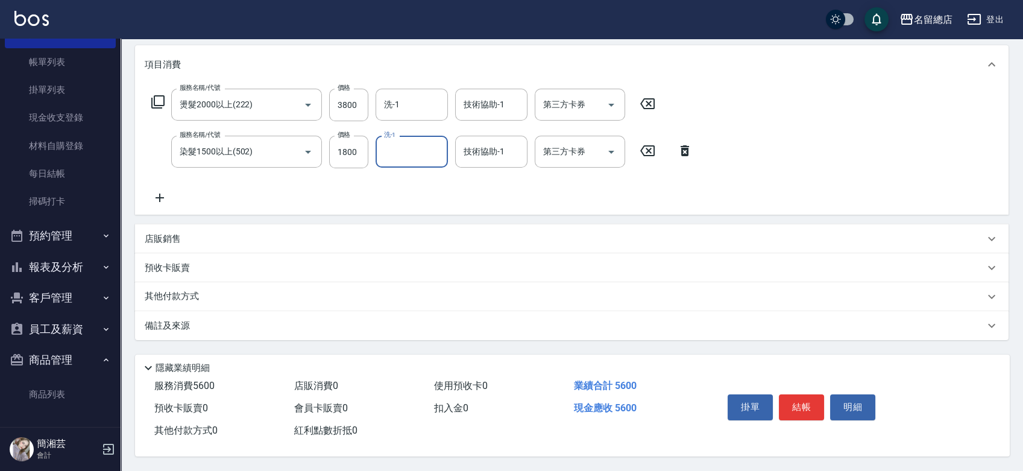
click at [234, 290] on div "其他付款方式" at bounding box center [564, 296] width 839 height 13
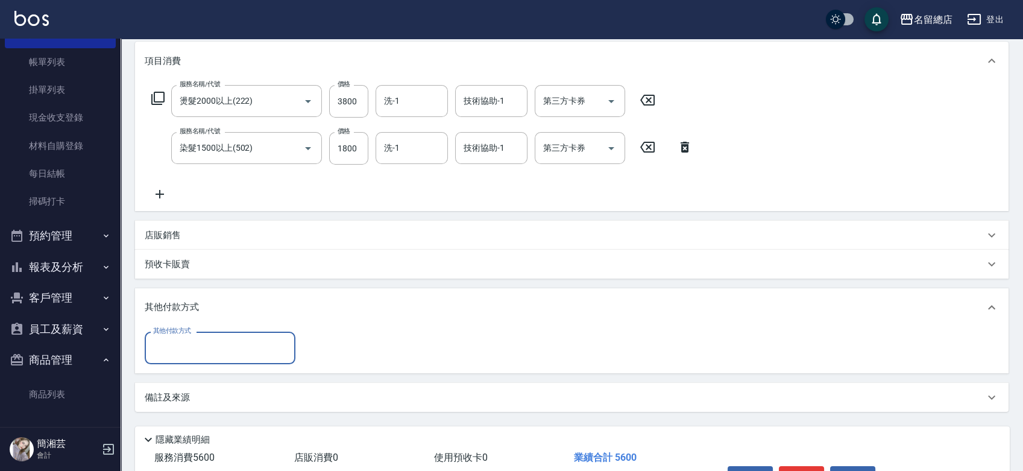
scroll to position [0, 0]
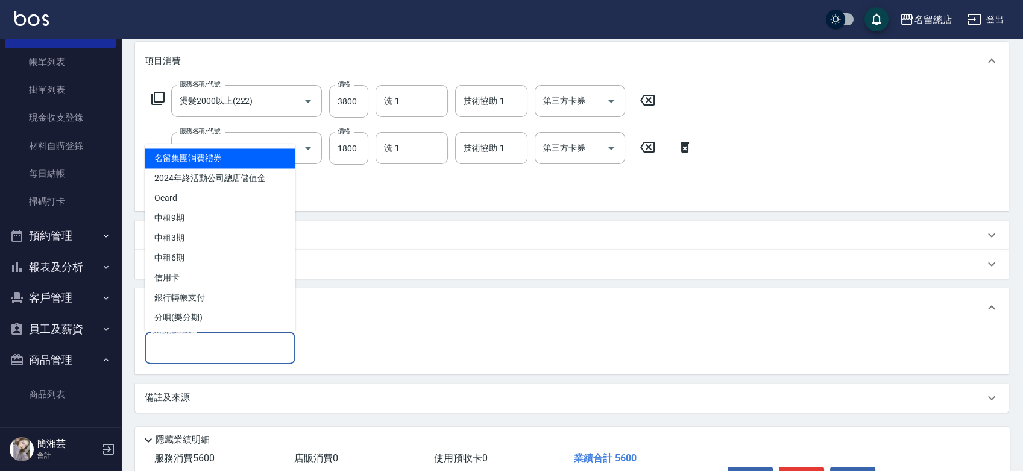
click at [207, 340] on input "其他付款方式" at bounding box center [220, 347] width 140 height 21
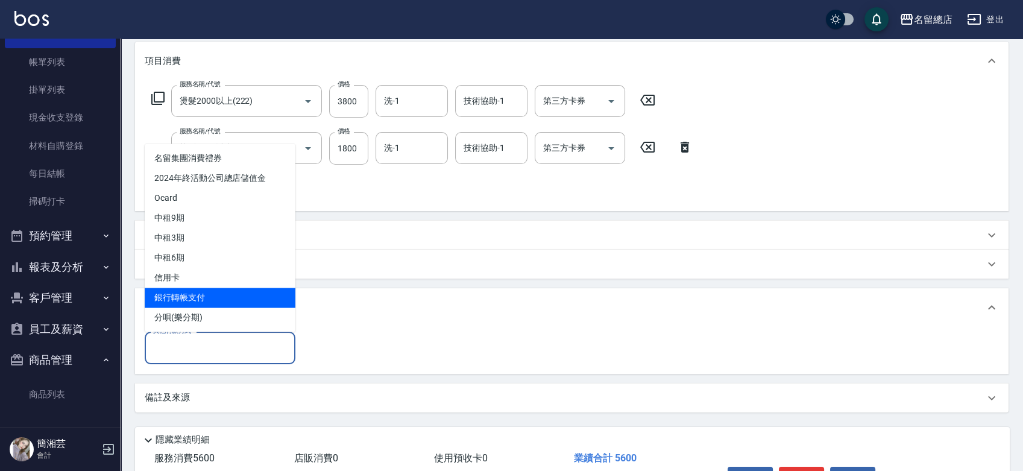
click at [225, 302] on span "銀行轉帳支付" at bounding box center [220, 297] width 151 height 20
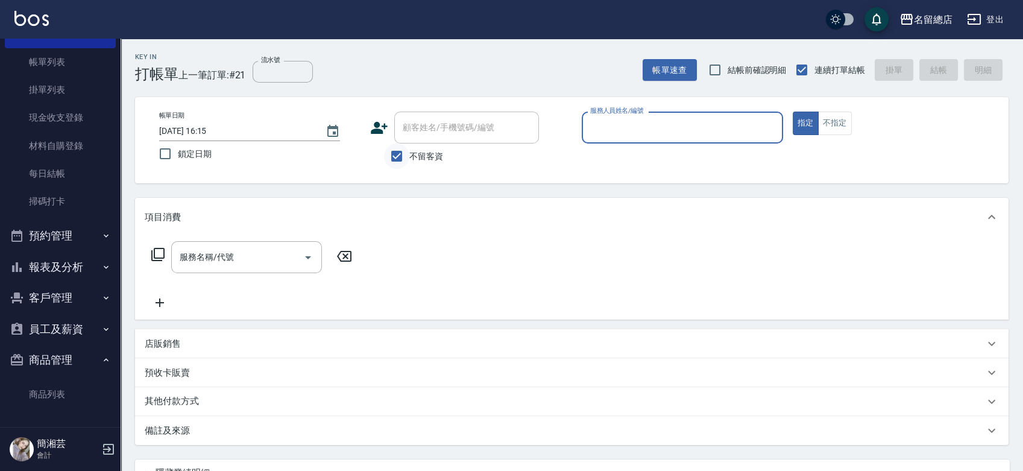
click at [394, 154] on input "不留客資" at bounding box center [396, 155] width 25 height 25
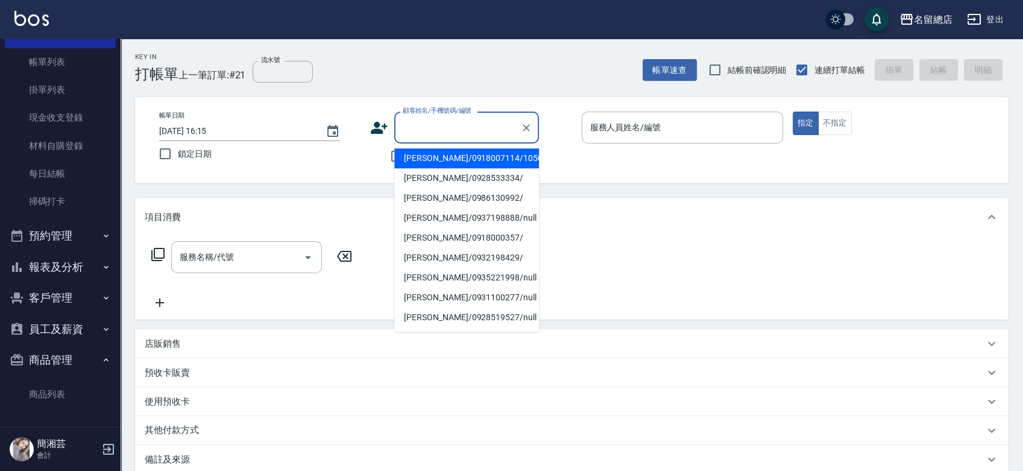
click at [428, 125] on input "顧客姓名/手機號碼/編號" at bounding box center [458, 127] width 116 height 21
click at [422, 139] on div "09 顧客姓名/手機號碼/編號" at bounding box center [466, 127] width 145 height 32
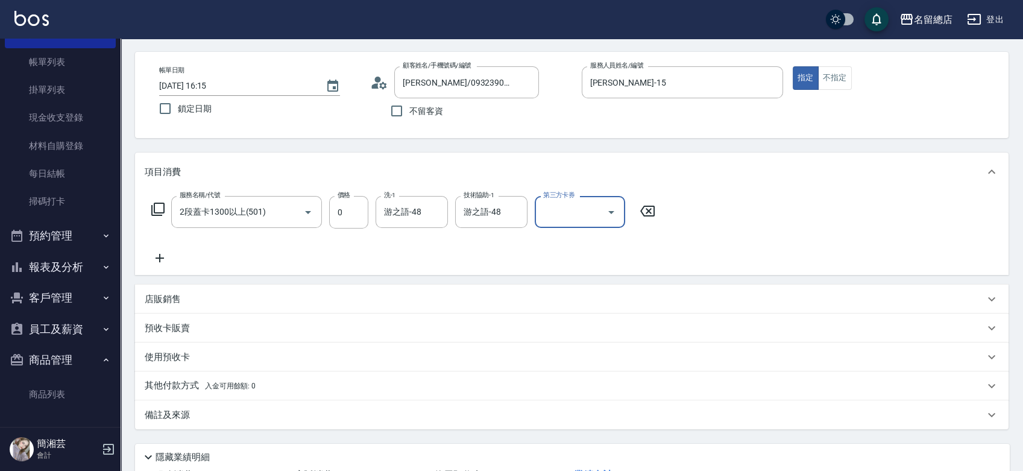
scroll to position [67, 0]
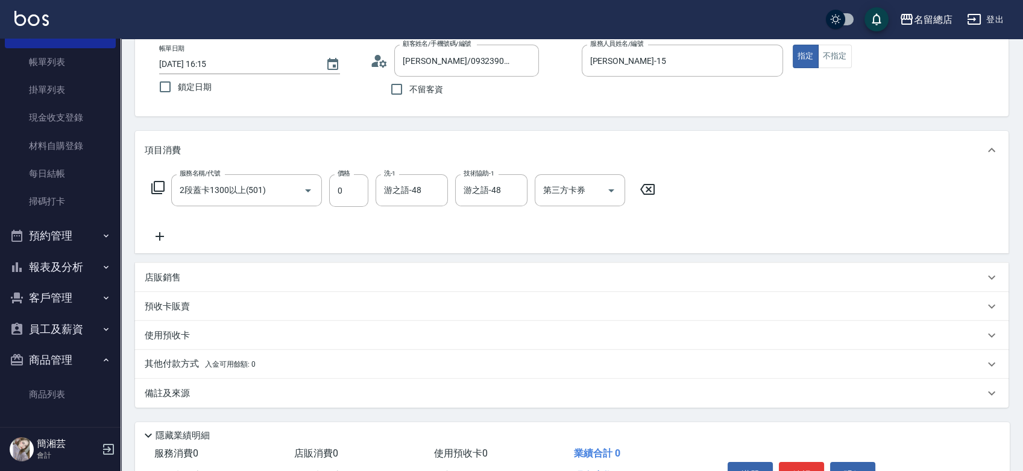
click at [190, 312] on div "預收卡販賣" at bounding box center [564, 306] width 839 height 13
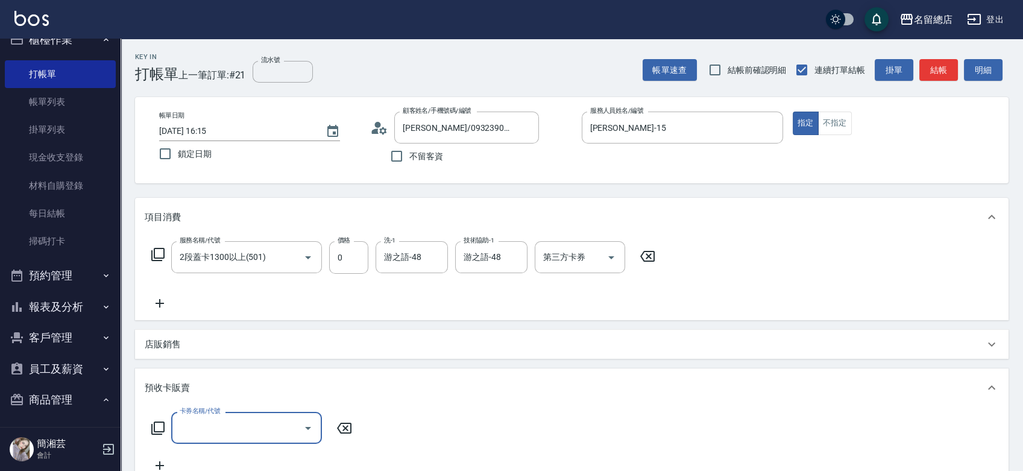
scroll to position [0, 0]
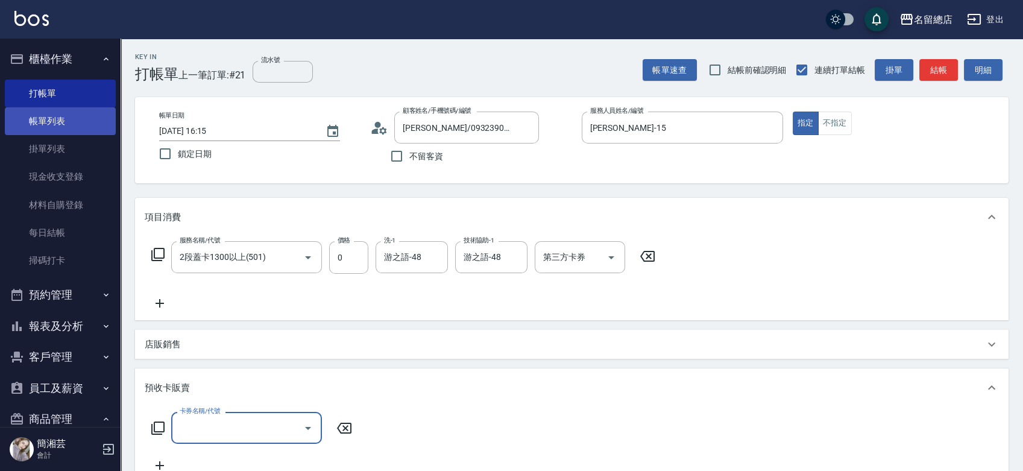
click at [53, 121] on link "帳單列表" at bounding box center [60, 121] width 111 height 28
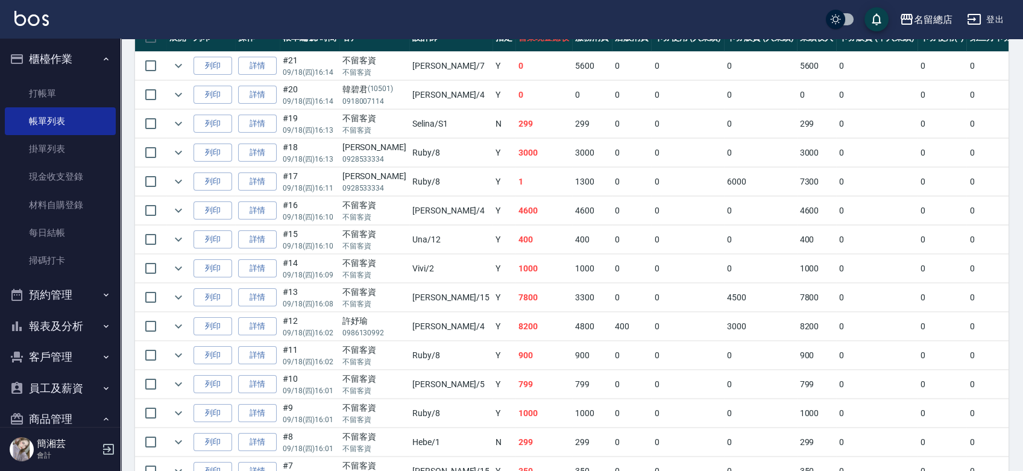
scroll to position [334, 0]
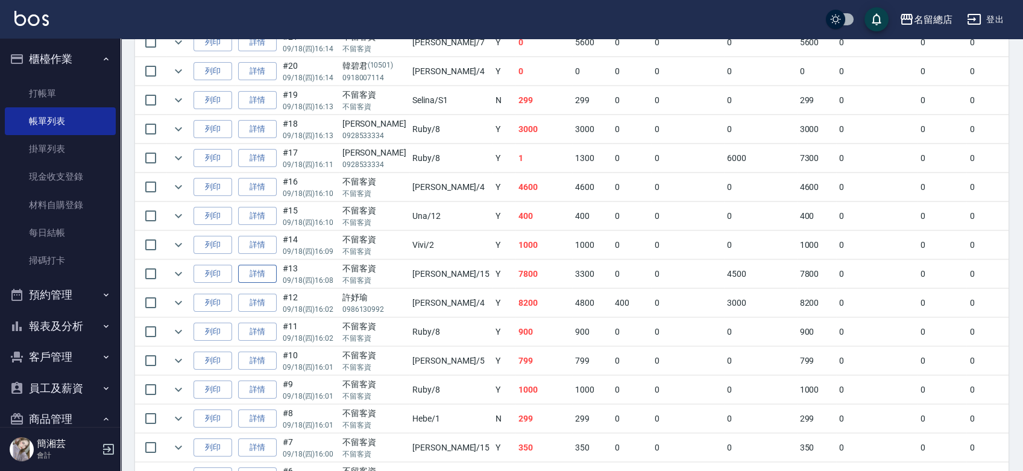
click at [256, 267] on link "詳情" at bounding box center [257, 274] width 39 height 19
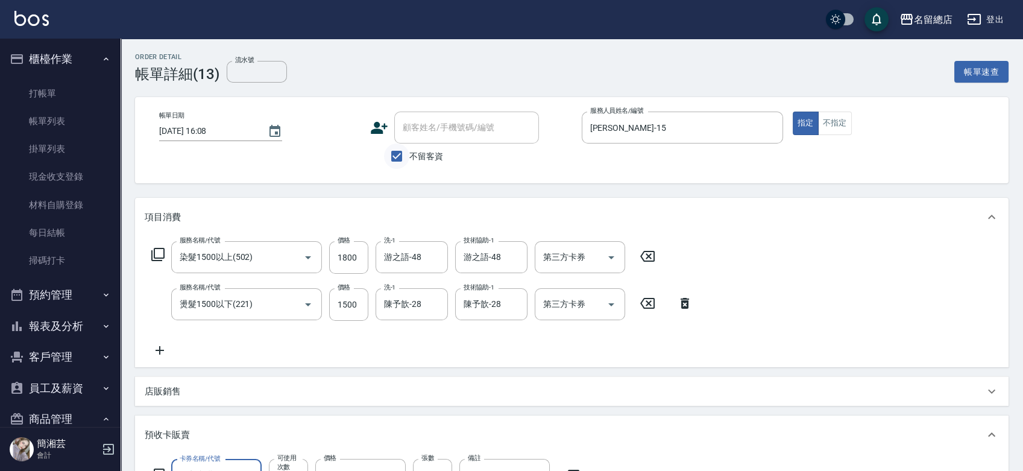
click at [404, 157] on input "不留客資" at bounding box center [396, 155] width 25 height 25
click at [427, 134] on input "顧客姓名/手機號碼/編號" at bounding box center [458, 127] width 116 height 21
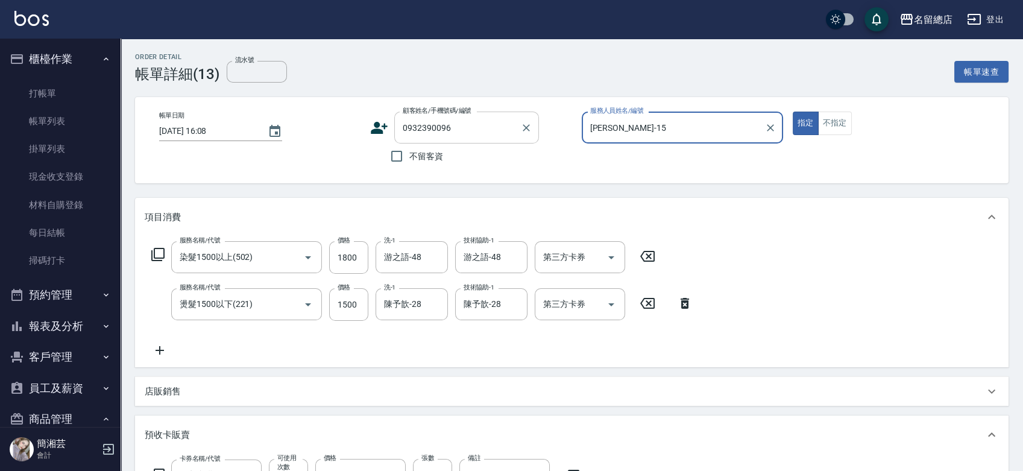
click at [469, 134] on input "0932390096" at bounding box center [458, 127] width 116 height 21
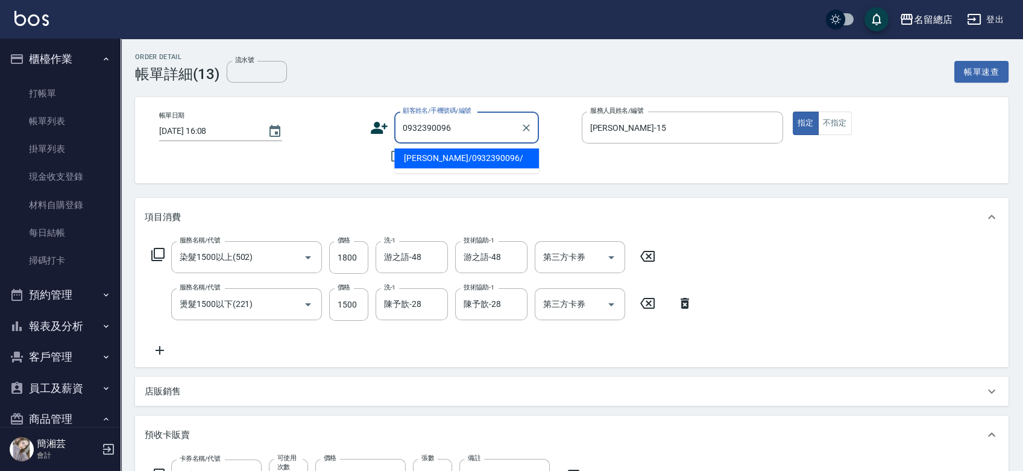
click at [453, 158] on li "[PERSON_NAME]/0932390096/" at bounding box center [466, 158] width 145 height 20
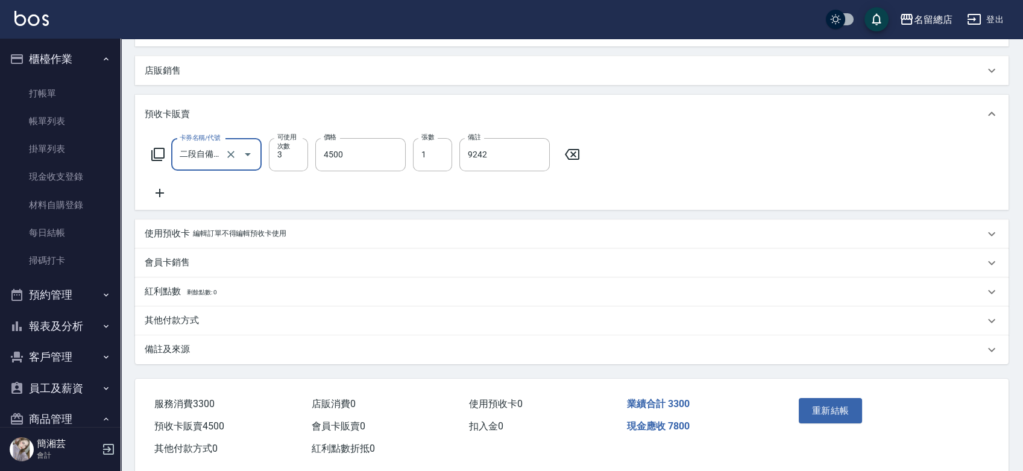
scroll to position [342, 0]
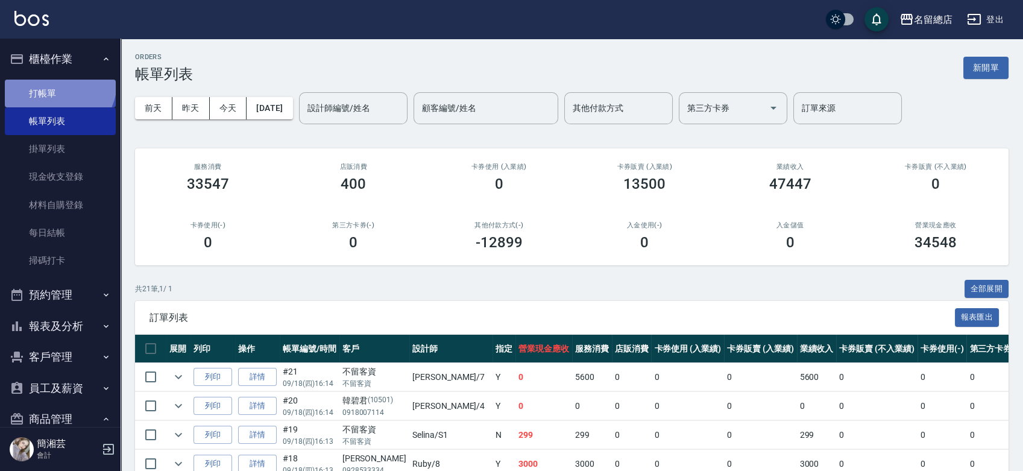
click at [58, 83] on link "打帳單" at bounding box center [60, 94] width 111 height 28
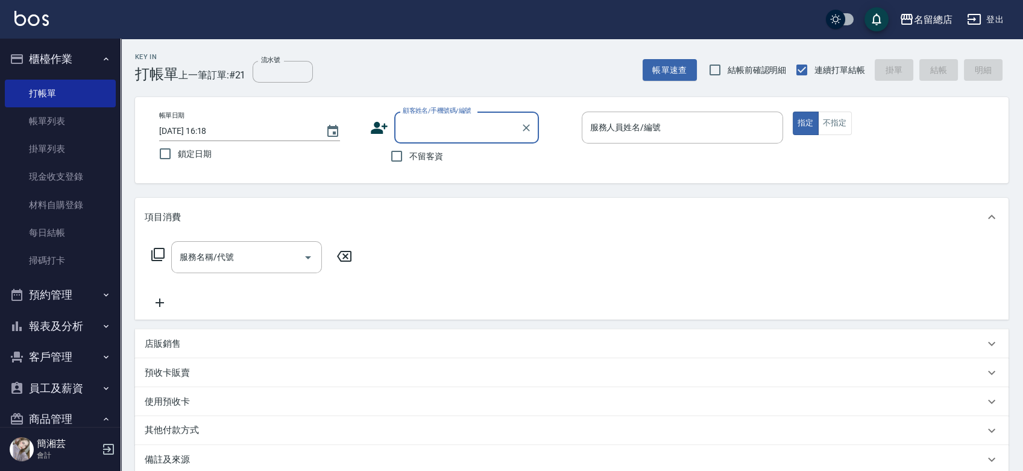
click at [412, 124] on input "顧客姓名/手機號碼/編號" at bounding box center [458, 127] width 116 height 21
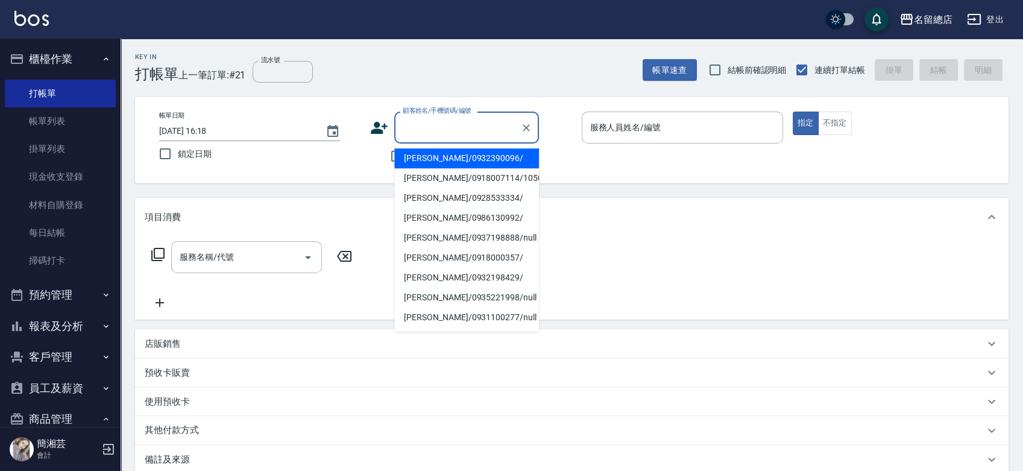
click at [439, 157] on li "[PERSON_NAME]/0932390096/" at bounding box center [466, 158] width 145 height 20
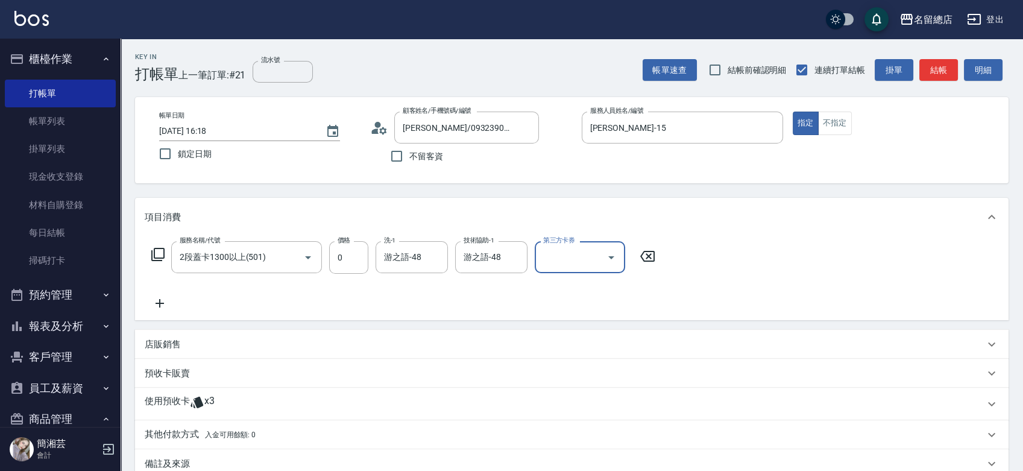
scroll to position [67, 0]
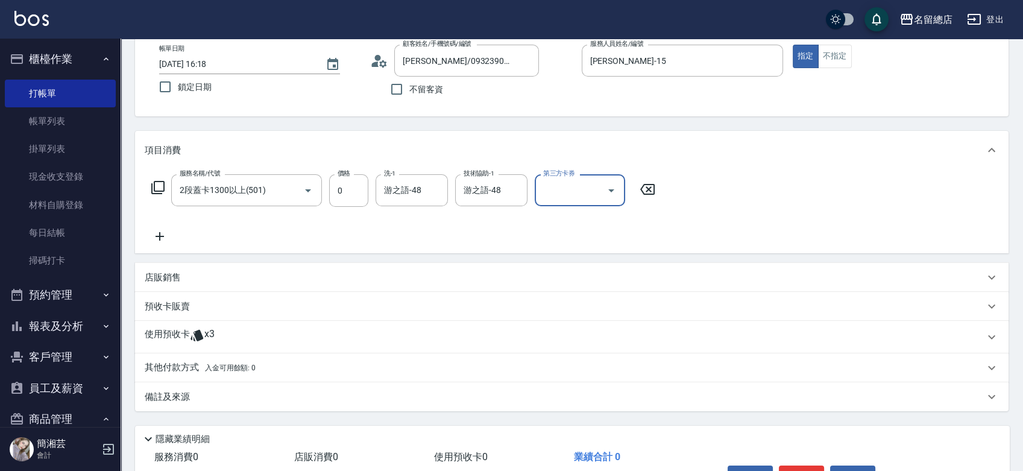
click at [210, 399] on div "備註及來源" at bounding box center [564, 397] width 839 height 13
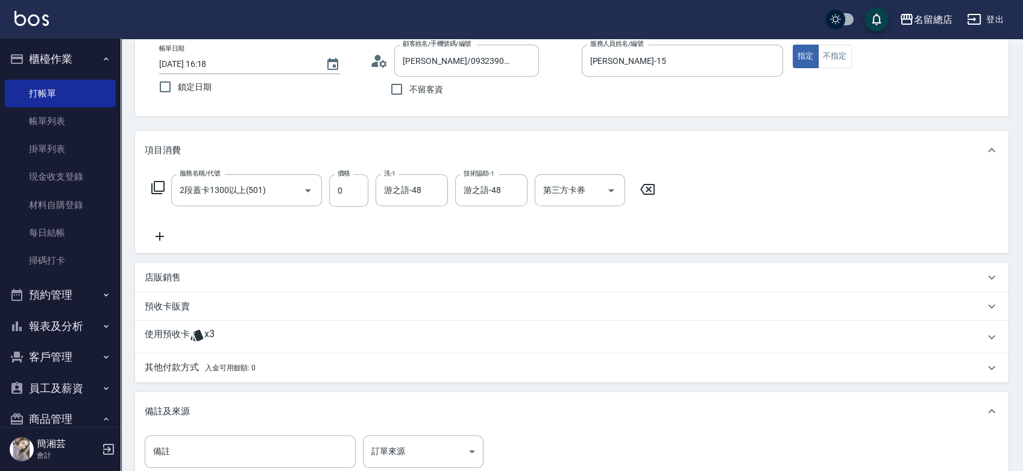
click at [222, 341] on div "使用預收卡 x3" at bounding box center [564, 337] width 839 height 18
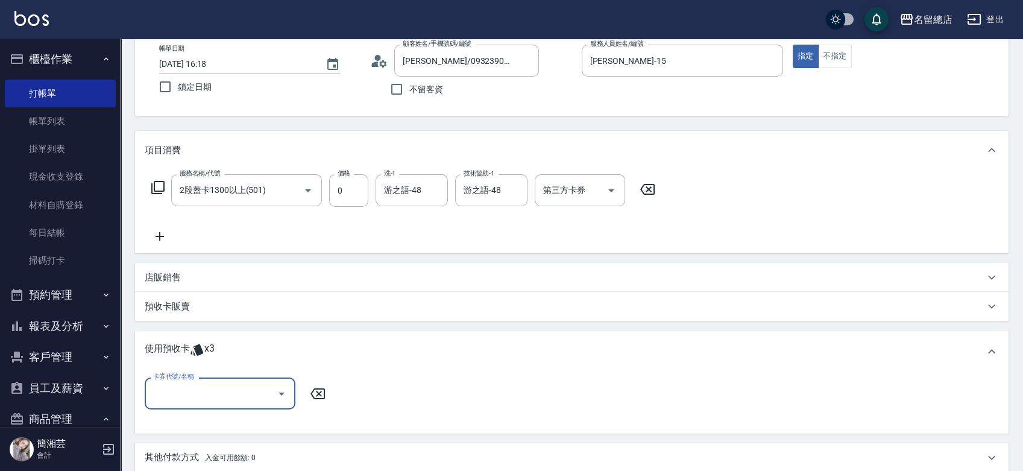
scroll to position [0, 0]
click at [223, 384] on input "卡券代號/名稱" at bounding box center [211, 393] width 122 height 21
click at [225, 416] on div "二段自備卡 剩餘3張 9242" at bounding box center [220, 424] width 151 height 20
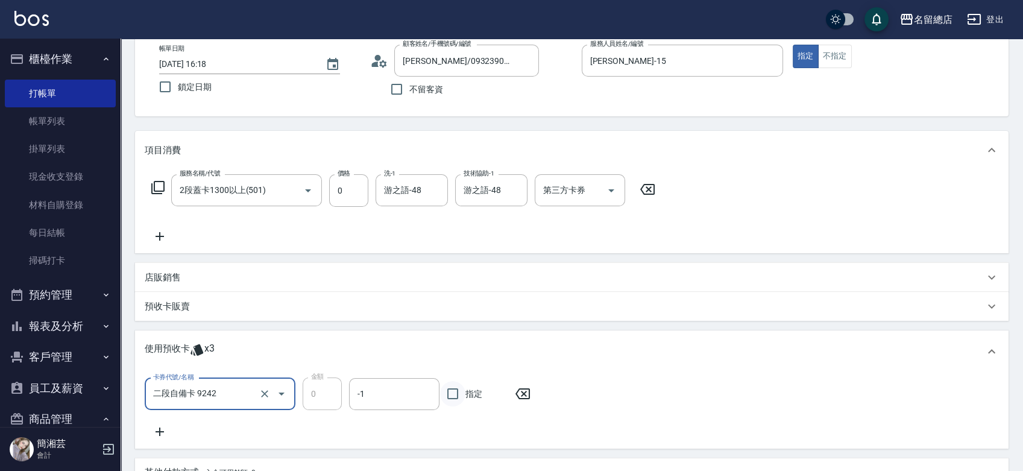
click at [451, 395] on input "指定" at bounding box center [452, 393] width 25 height 25
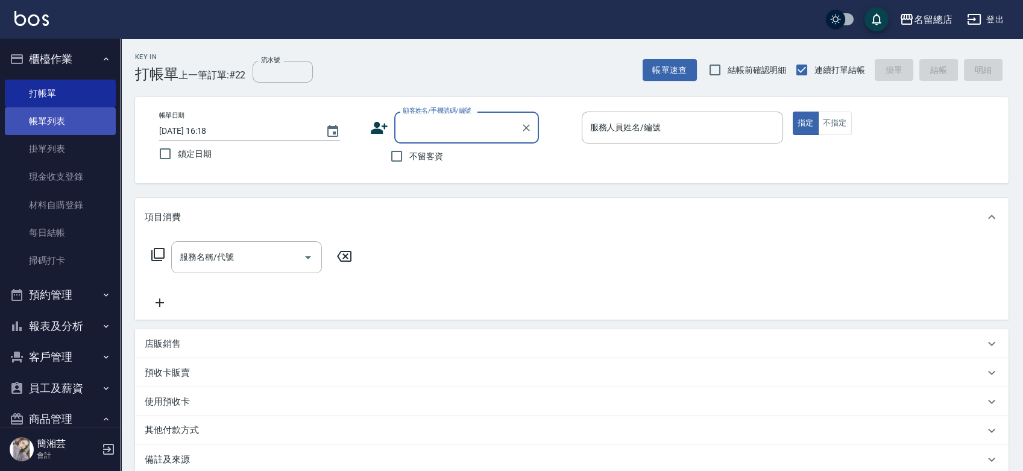
click at [89, 117] on link "帳單列表" at bounding box center [60, 121] width 111 height 28
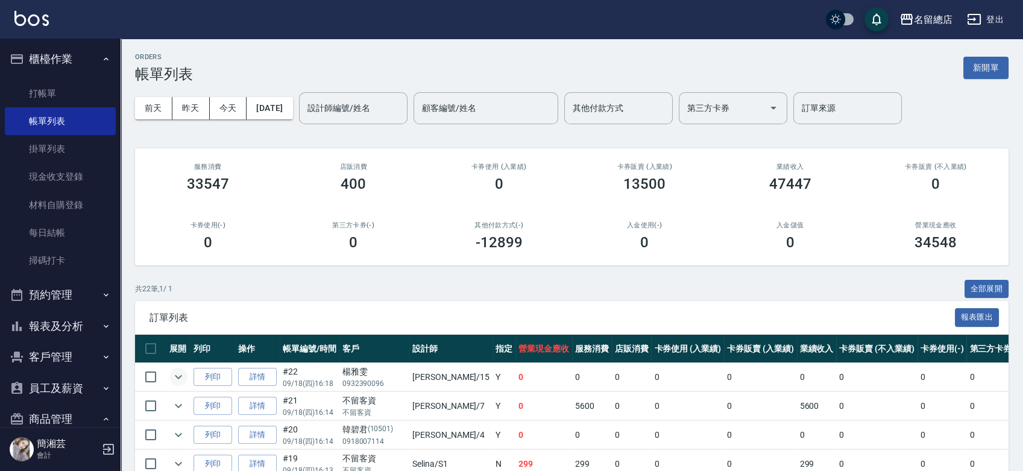
click at [183, 376] on icon "expand row" at bounding box center [178, 376] width 14 height 14
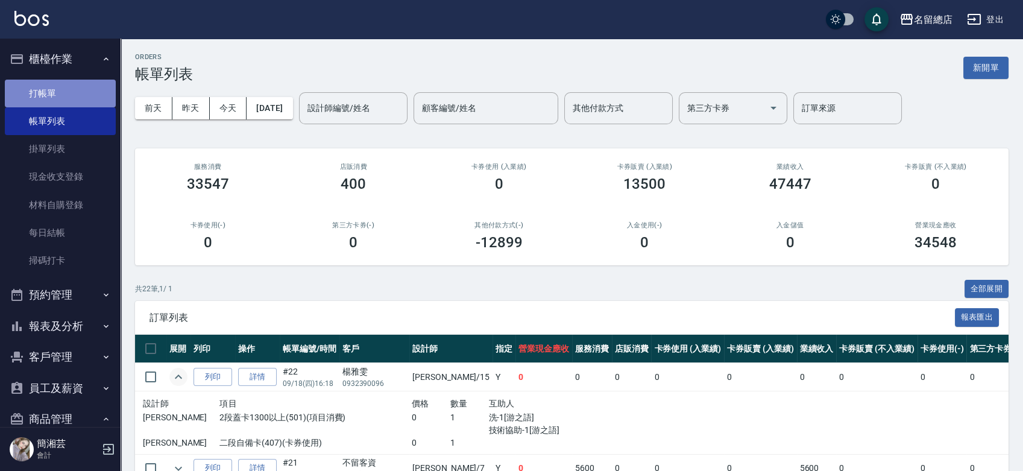
click at [63, 102] on link "打帳單" at bounding box center [60, 94] width 111 height 28
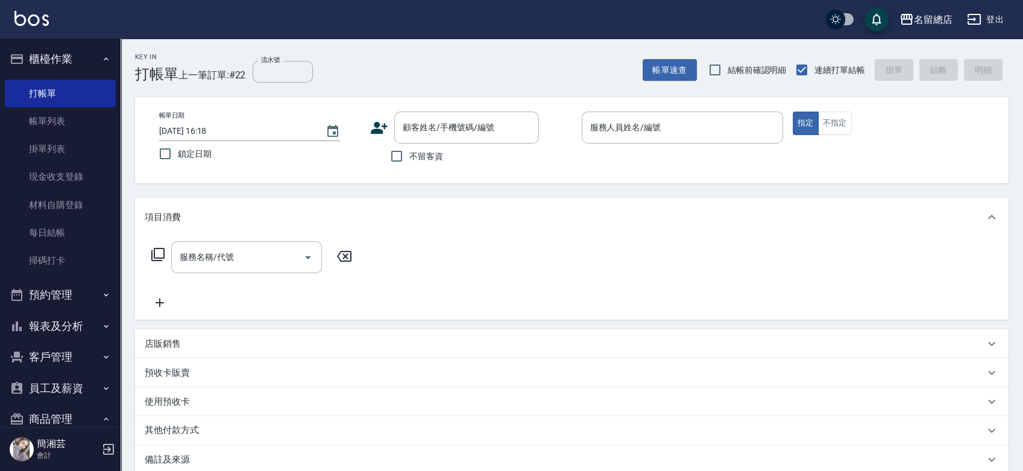
click at [426, 155] on span "不留客資" at bounding box center [426, 156] width 34 height 13
click at [409, 155] on input "不留客資" at bounding box center [396, 155] width 25 height 25
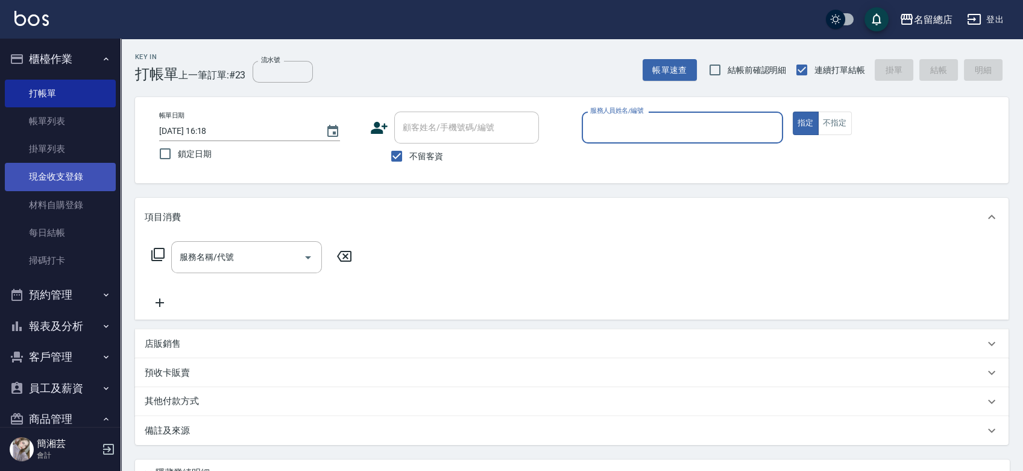
click at [77, 185] on link "現金收支登錄" at bounding box center [60, 177] width 111 height 28
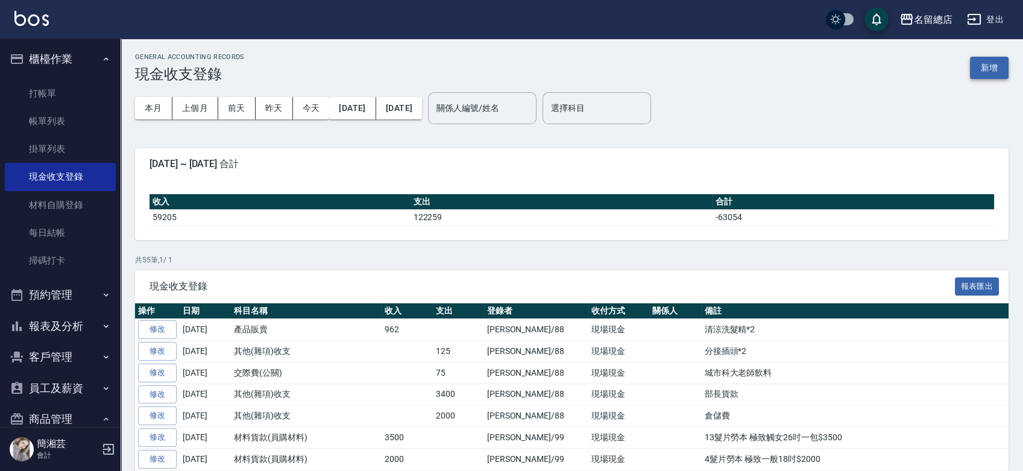
click at [983, 70] on button "新增" at bounding box center [989, 68] width 39 height 22
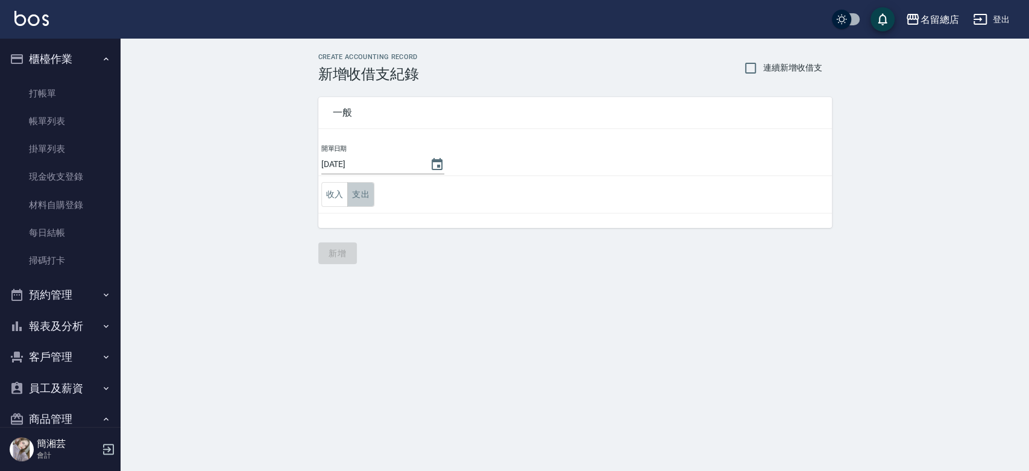
click at [364, 200] on button "支出" at bounding box center [360, 194] width 27 height 25
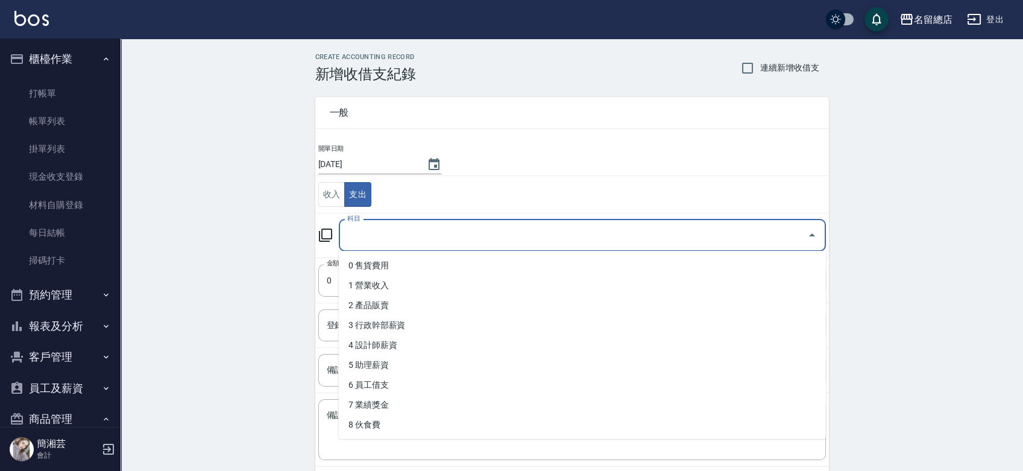
click at [372, 230] on input "科目" at bounding box center [573, 235] width 458 height 21
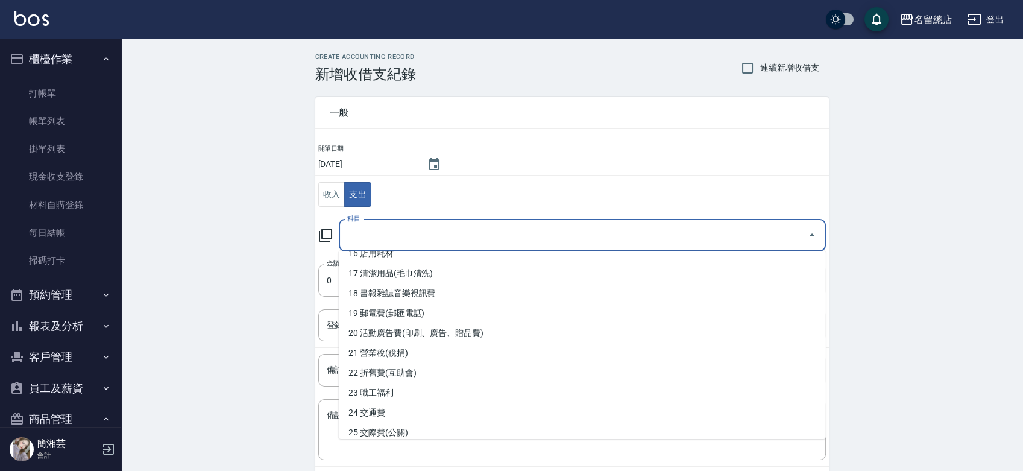
scroll to position [268, 0]
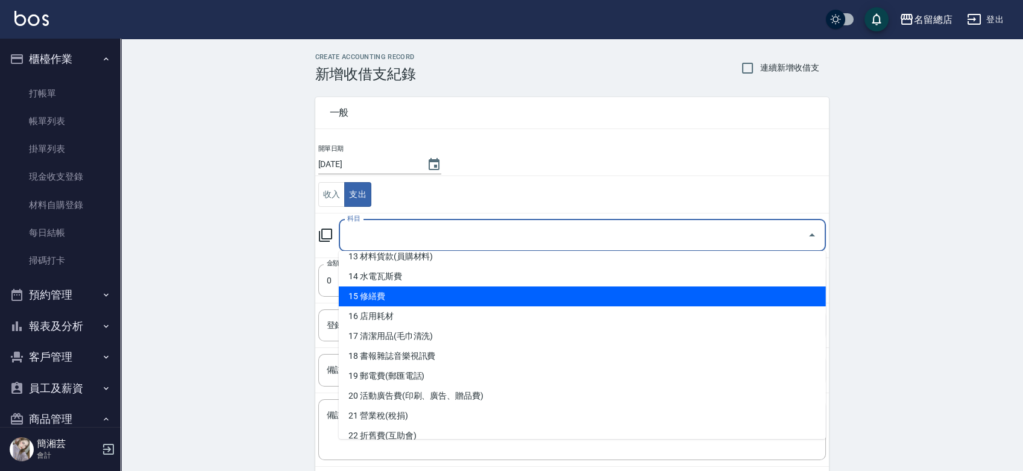
click at [410, 298] on li "15 修繕費" at bounding box center [582, 296] width 487 height 20
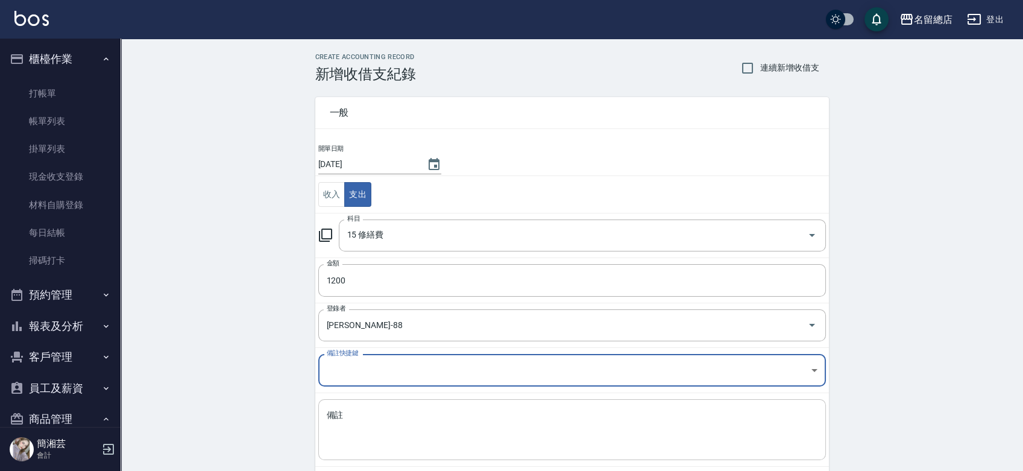
click at [368, 415] on textarea "備註" at bounding box center [572, 429] width 491 height 41
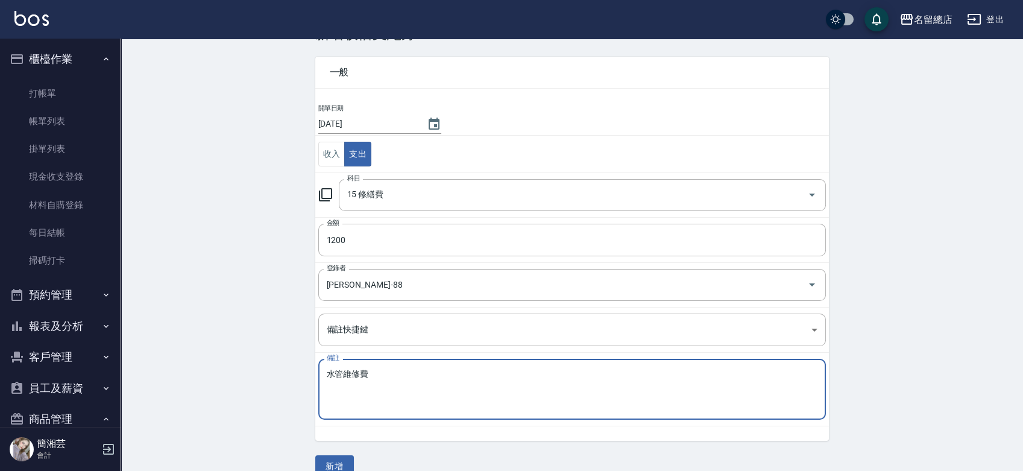
scroll to position [60, 0]
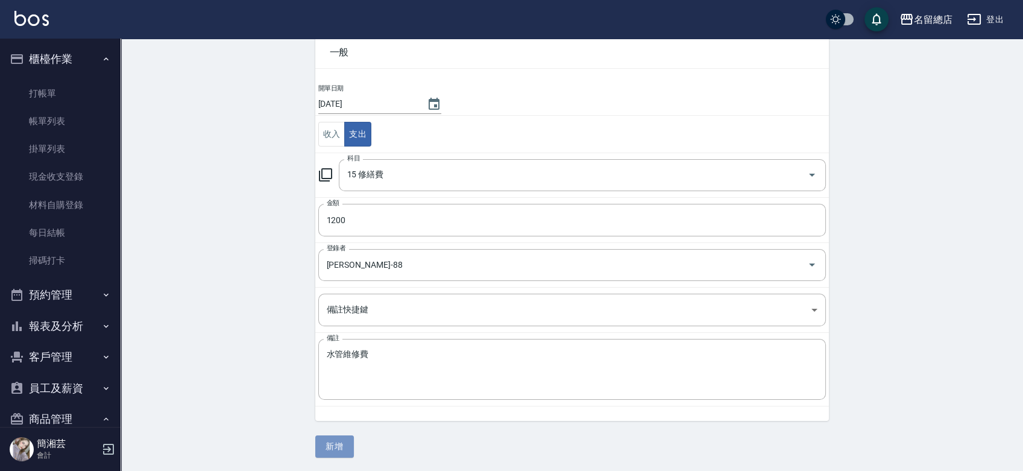
click at [347, 445] on button "新增" at bounding box center [334, 446] width 39 height 22
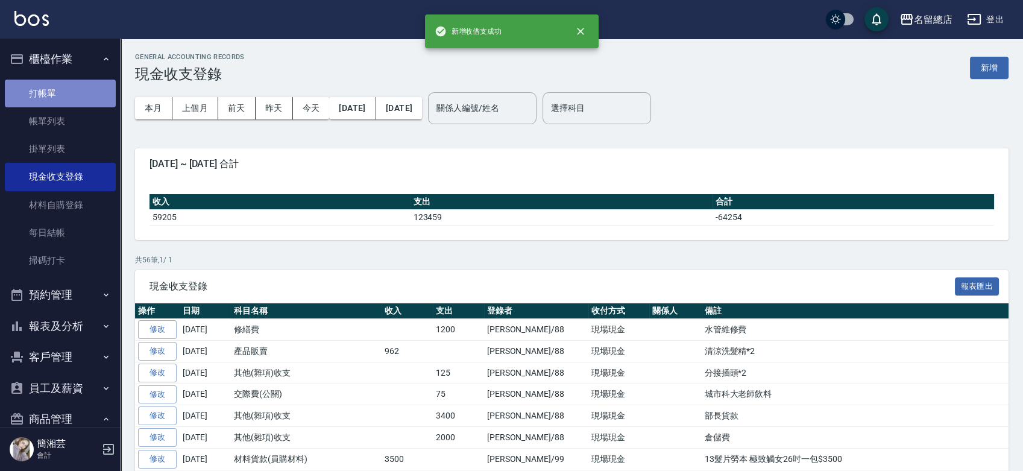
click at [63, 86] on link "打帳單" at bounding box center [60, 94] width 111 height 28
